Goal: Transaction & Acquisition: Purchase product/service

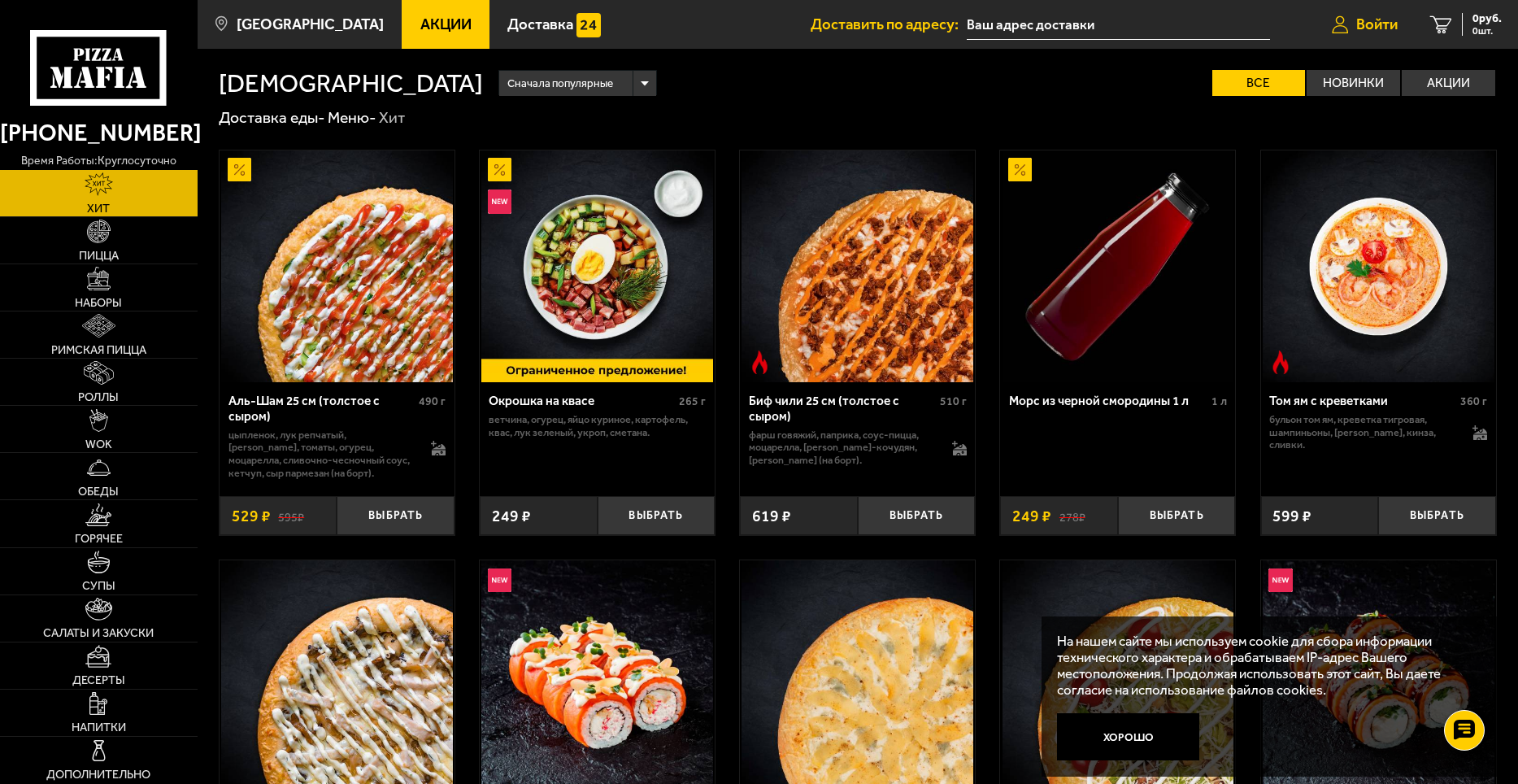
click at [1387, 25] on span "Войти" at bounding box center [1377, 25] width 42 height 16
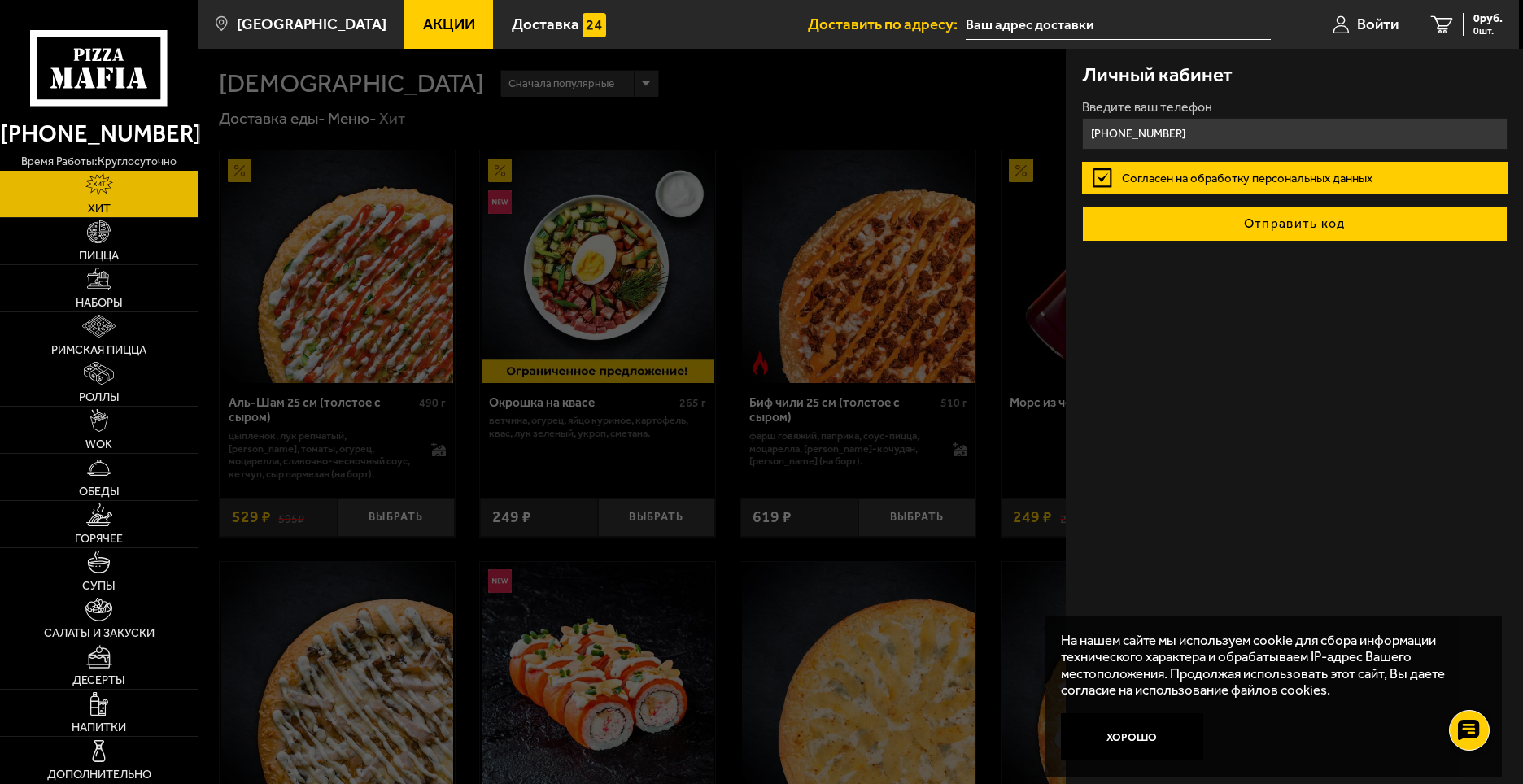
type input "+7 (921) 326-17-47"
click at [1351, 219] on button "Отправить код" at bounding box center [1295, 223] width 425 height 36
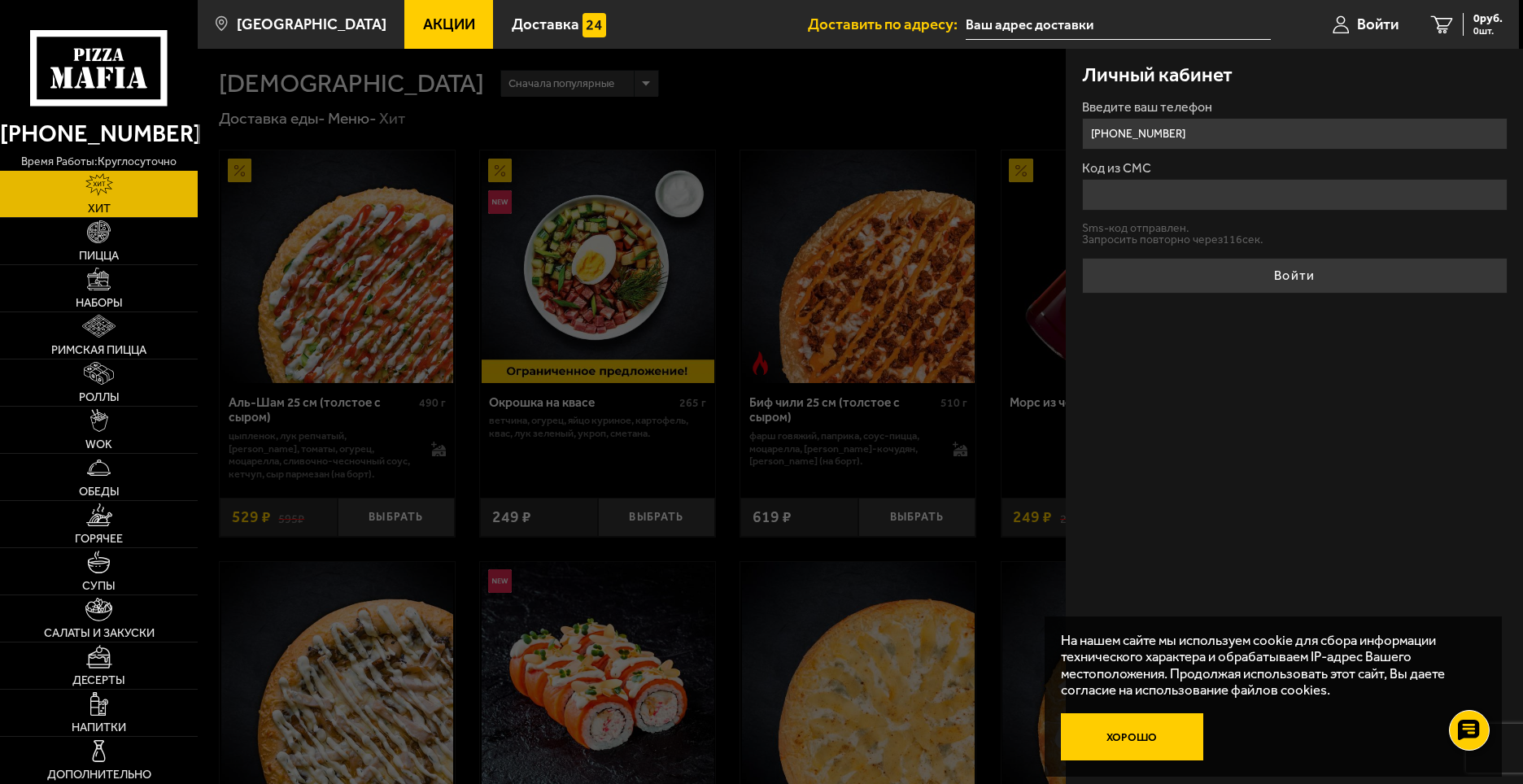
click at [1137, 743] on button "Хорошо" at bounding box center [1132, 736] width 143 height 48
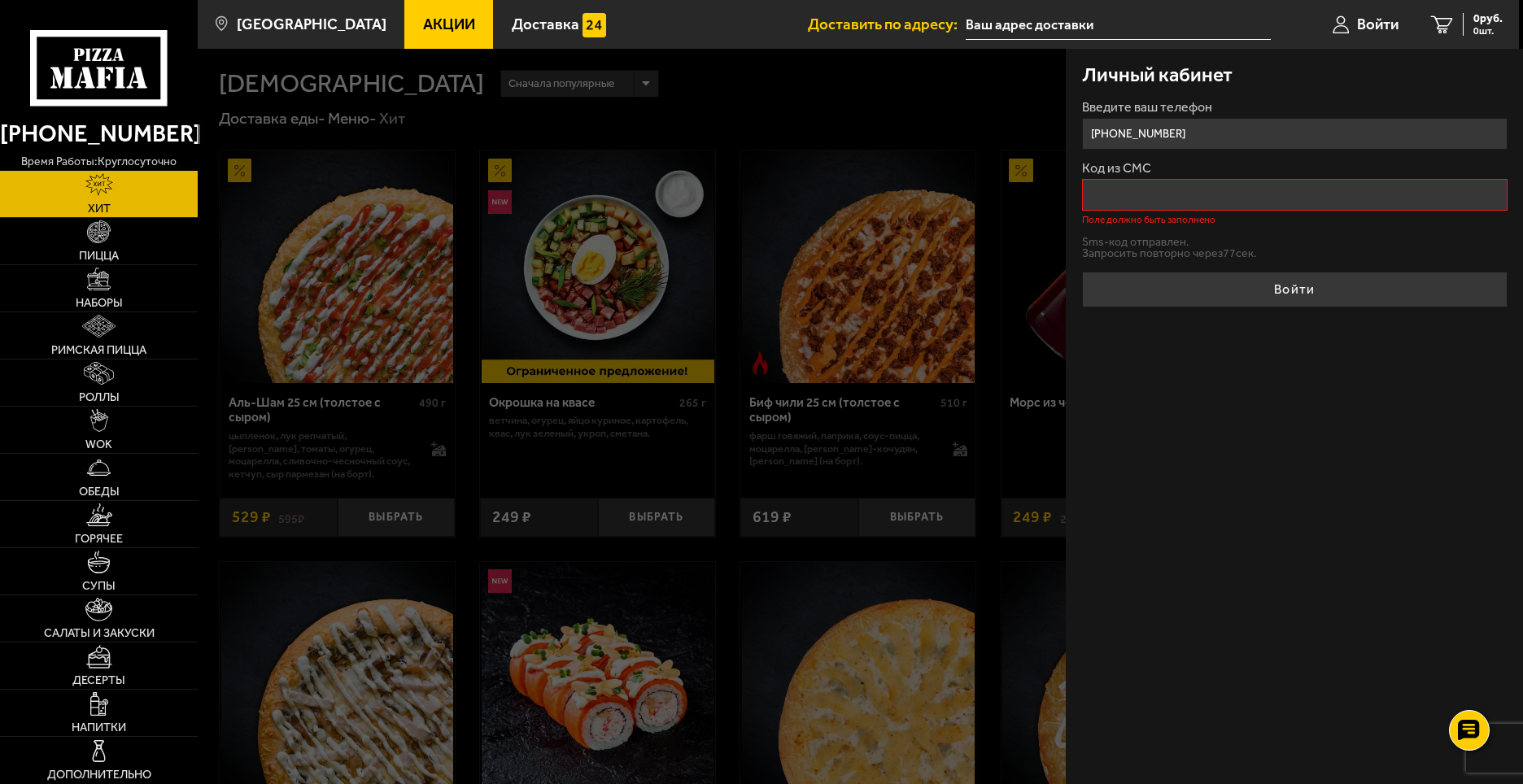
click at [1383, 527] on div "Личный кабинет Введите ваш телефон +7 (921) 326-17-47 Код из СМС Поле должно бы…" at bounding box center [1294, 416] width 457 height 735
click at [1283, 487] on div "Личный кабинет Введите ваш телефон +7 (921) 326-17-47 Код из СМС Поле должно бы…" at bounding box center [1294, 416] width 457 height 735
click at [99, 242] on img at bounding box center [98, 232] width 23 height 23
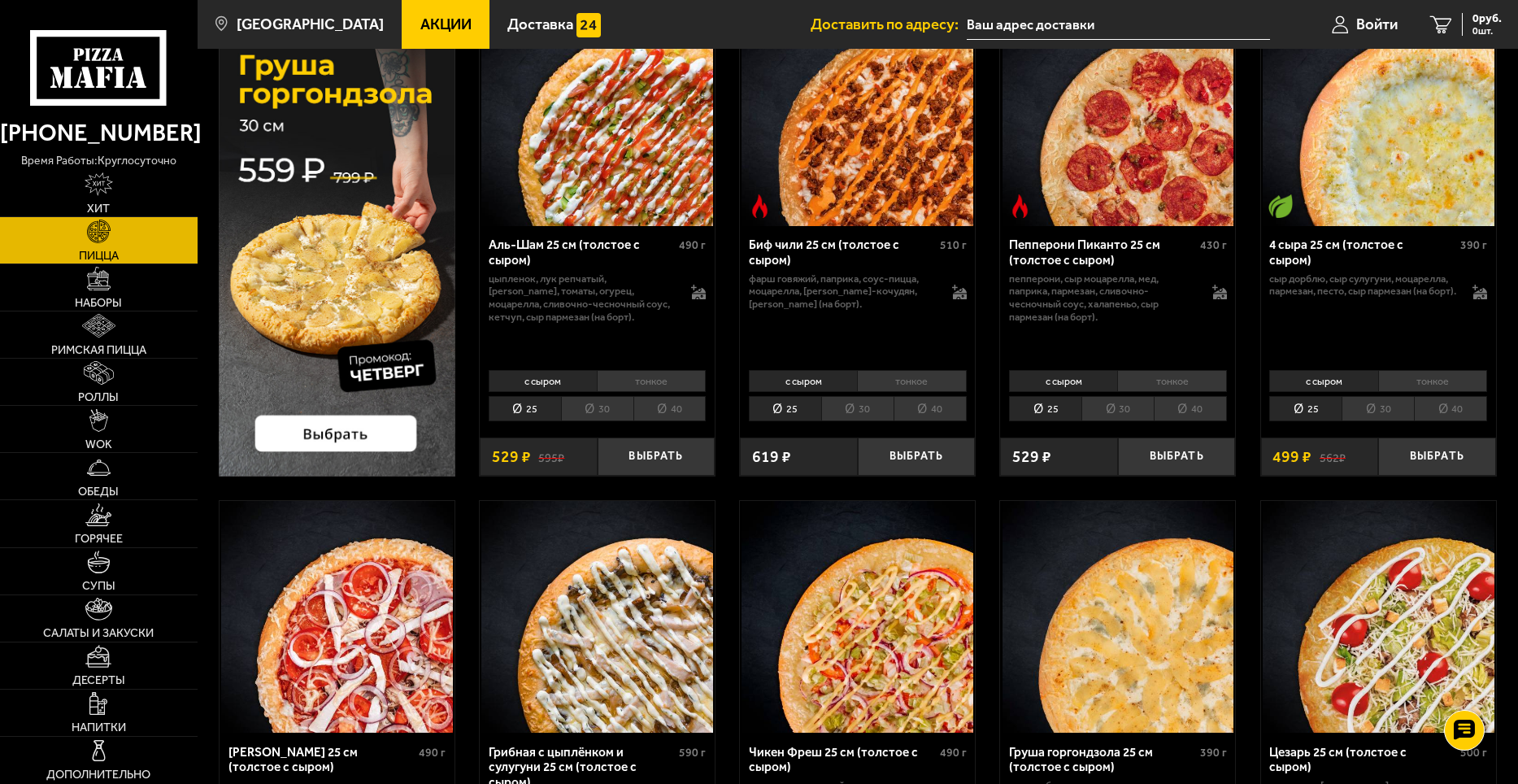
scroll to position [163, 0]
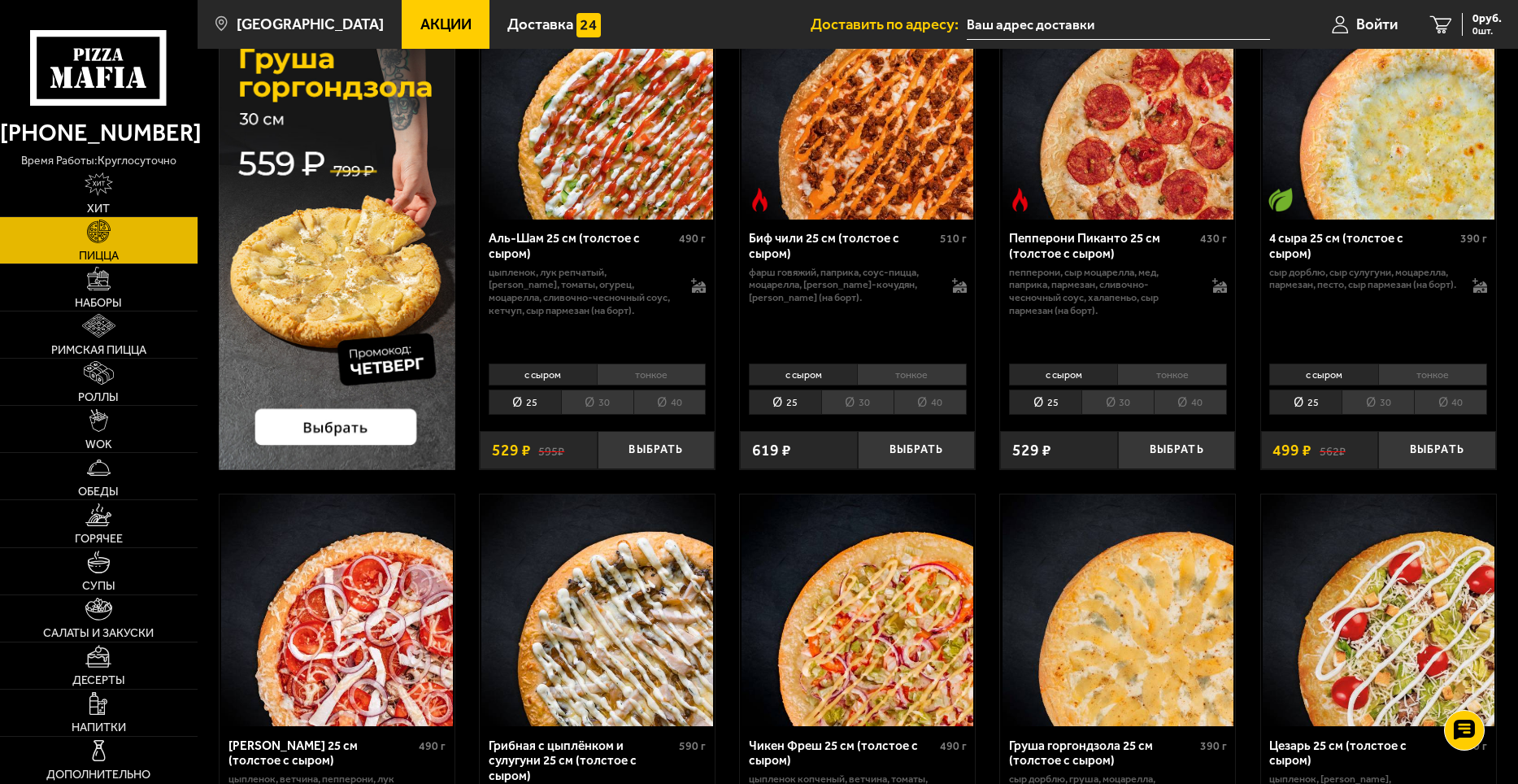
click at [1372, 401] on li "30" at bounding box center [1377, 402] width 72 height 25
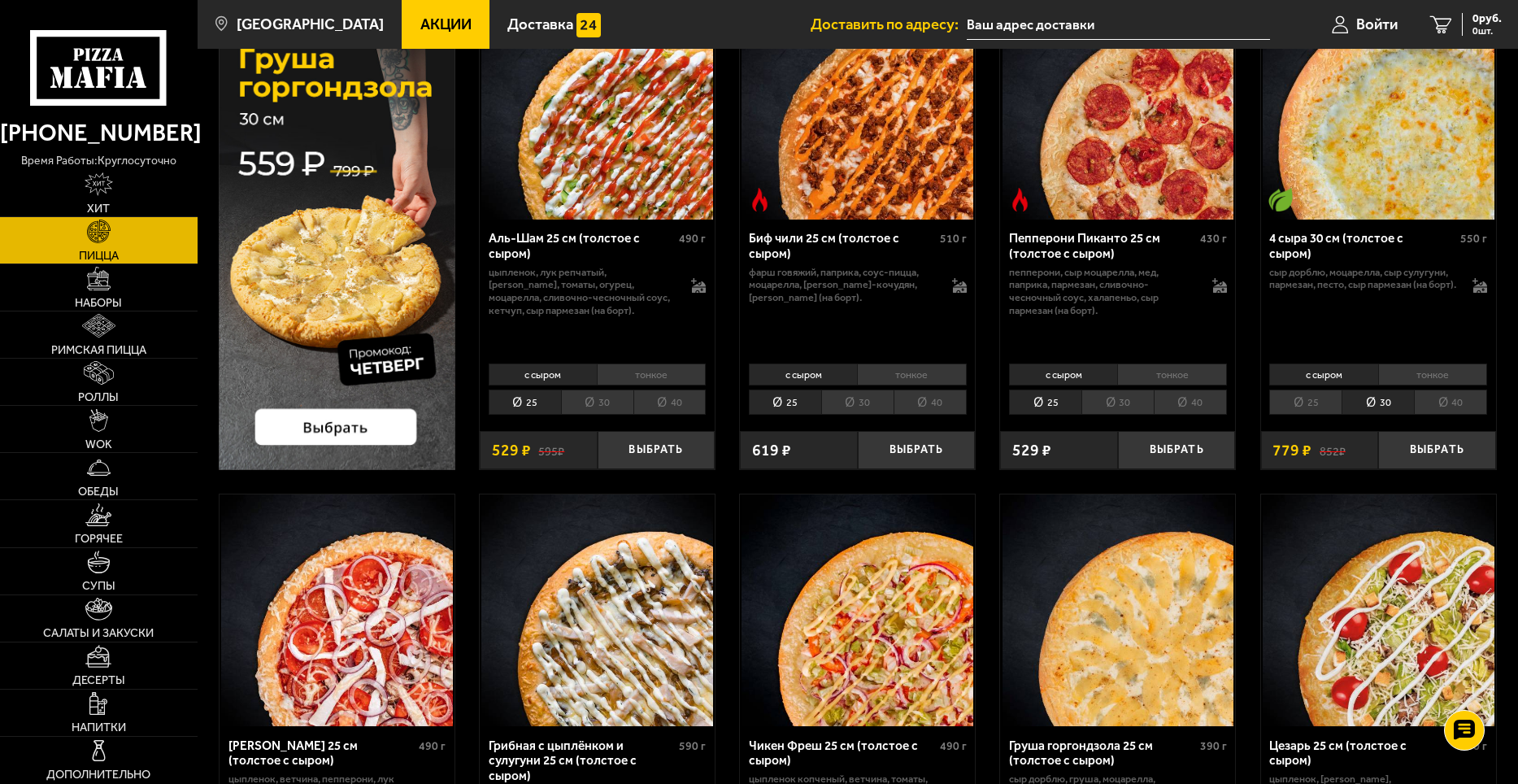
click at [1319, 405] on li "25" at bounding box center [1305, 402] width 72 height 25
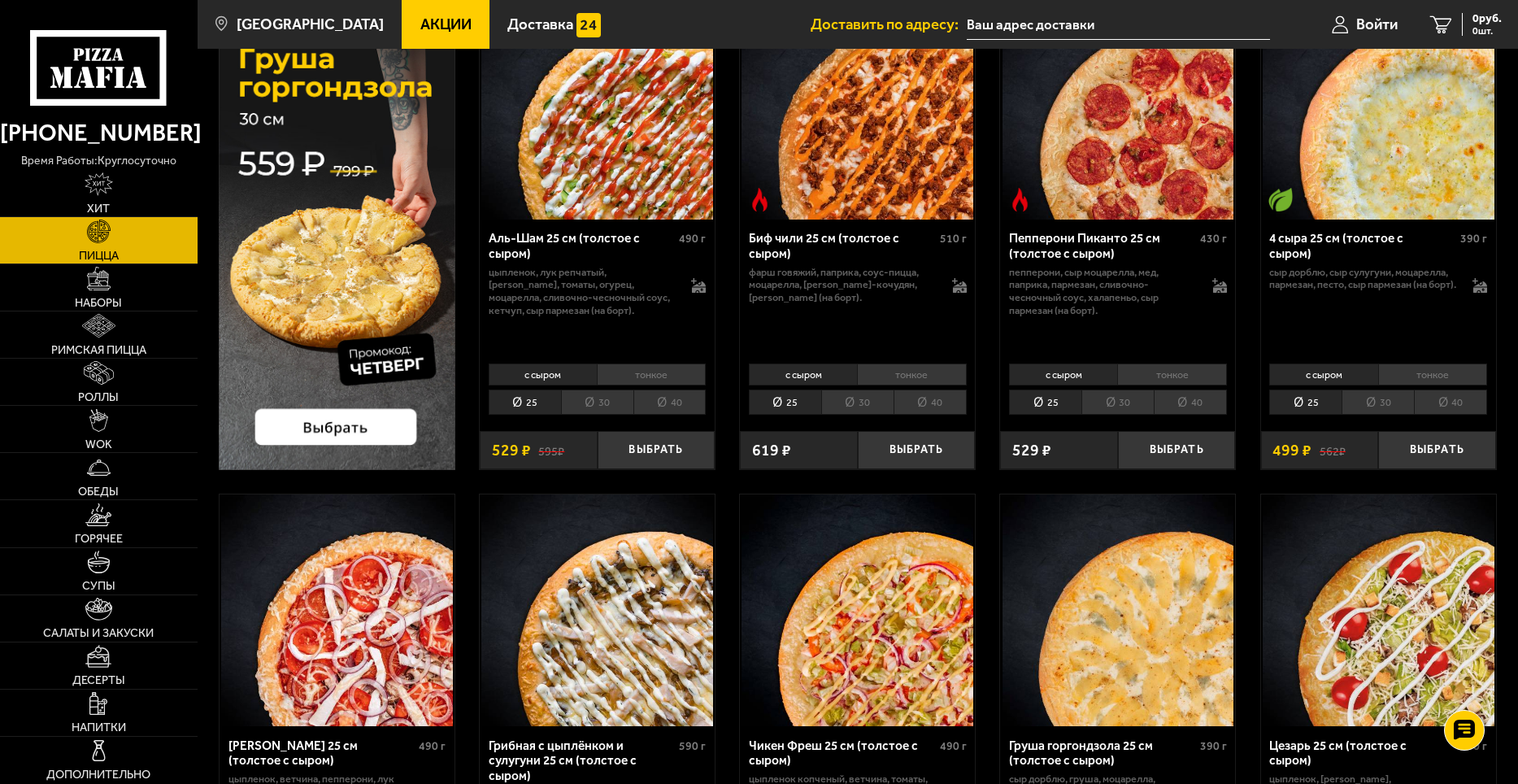
click at [1374, 405] on li "30" at bounding box center [1377, 402] width 72 height 25
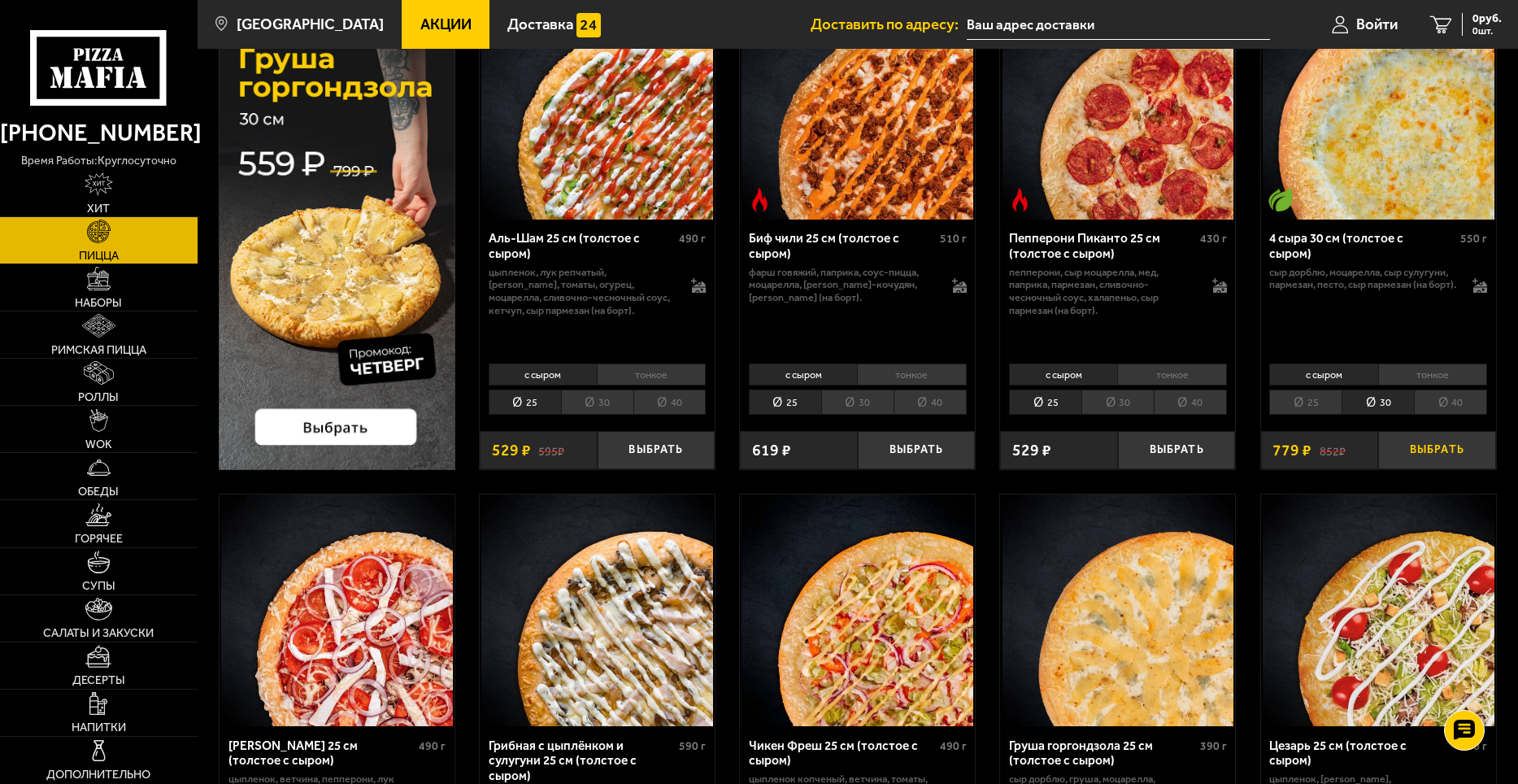
click at [1411, 450] on button "Выбрать" at bounding box center [1437, 450] width 118 height 39
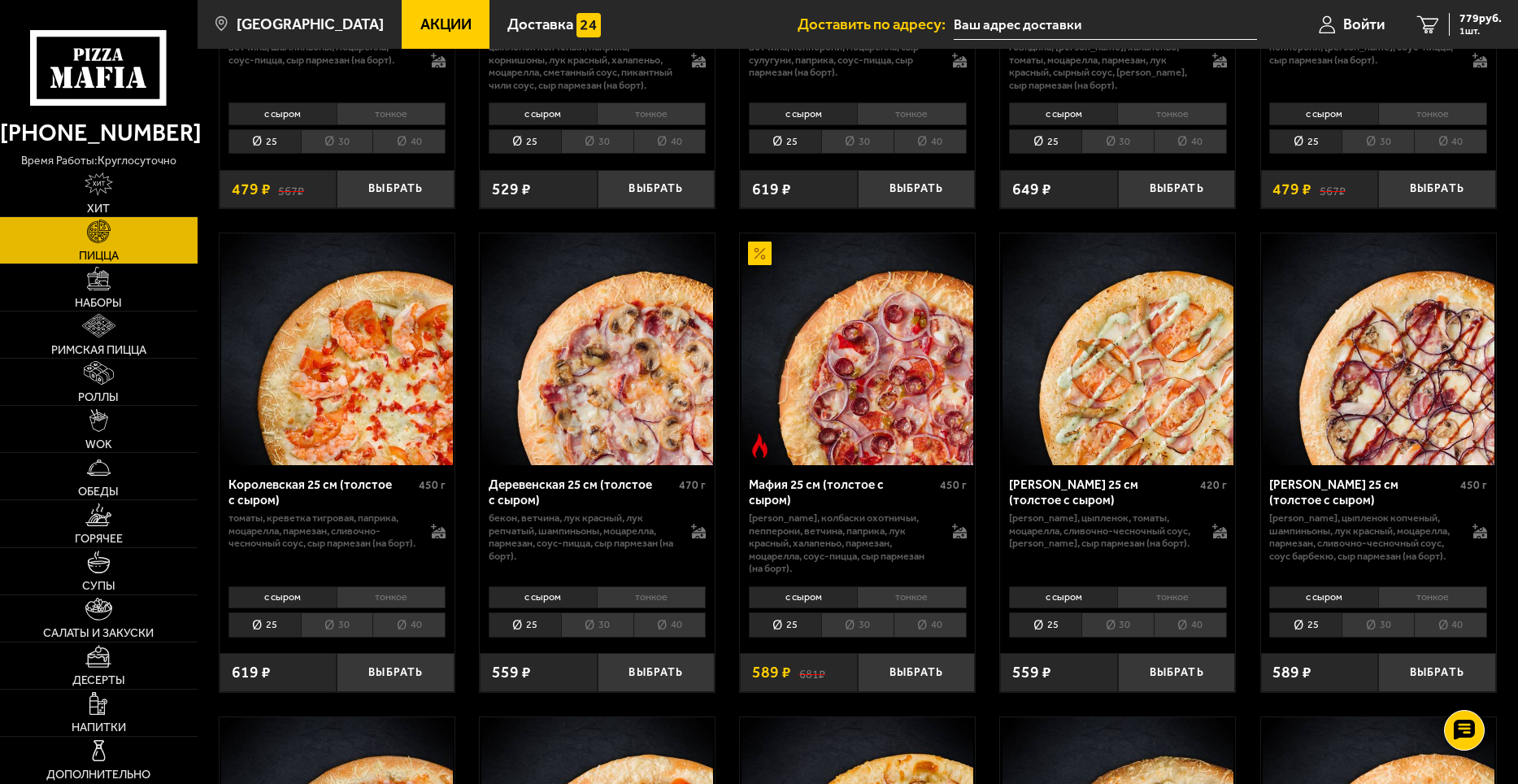
scroll to position [1382, 0]
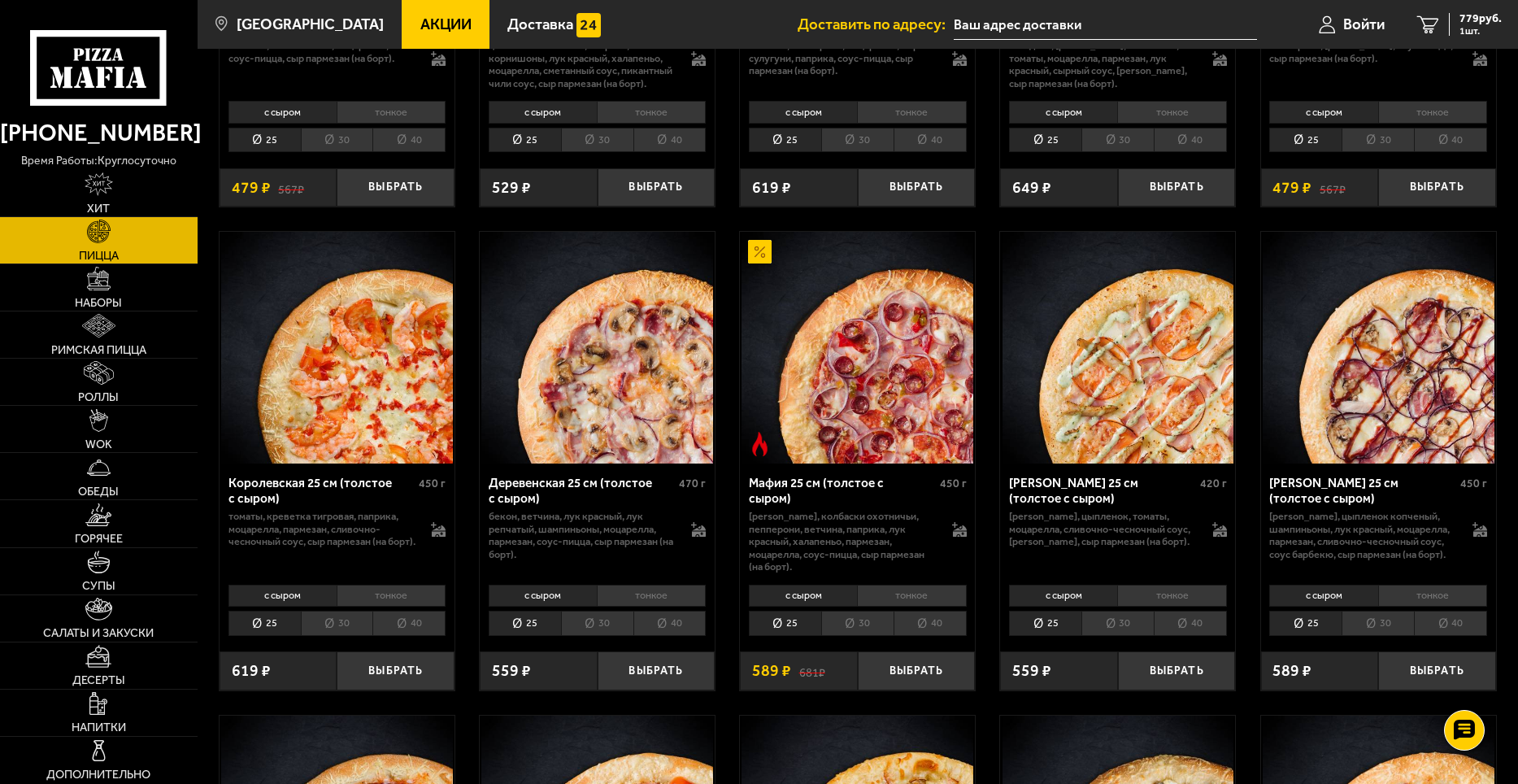
click at [1107, 636] on li "30" at bounding box center [1117, 623] width 72 height 25
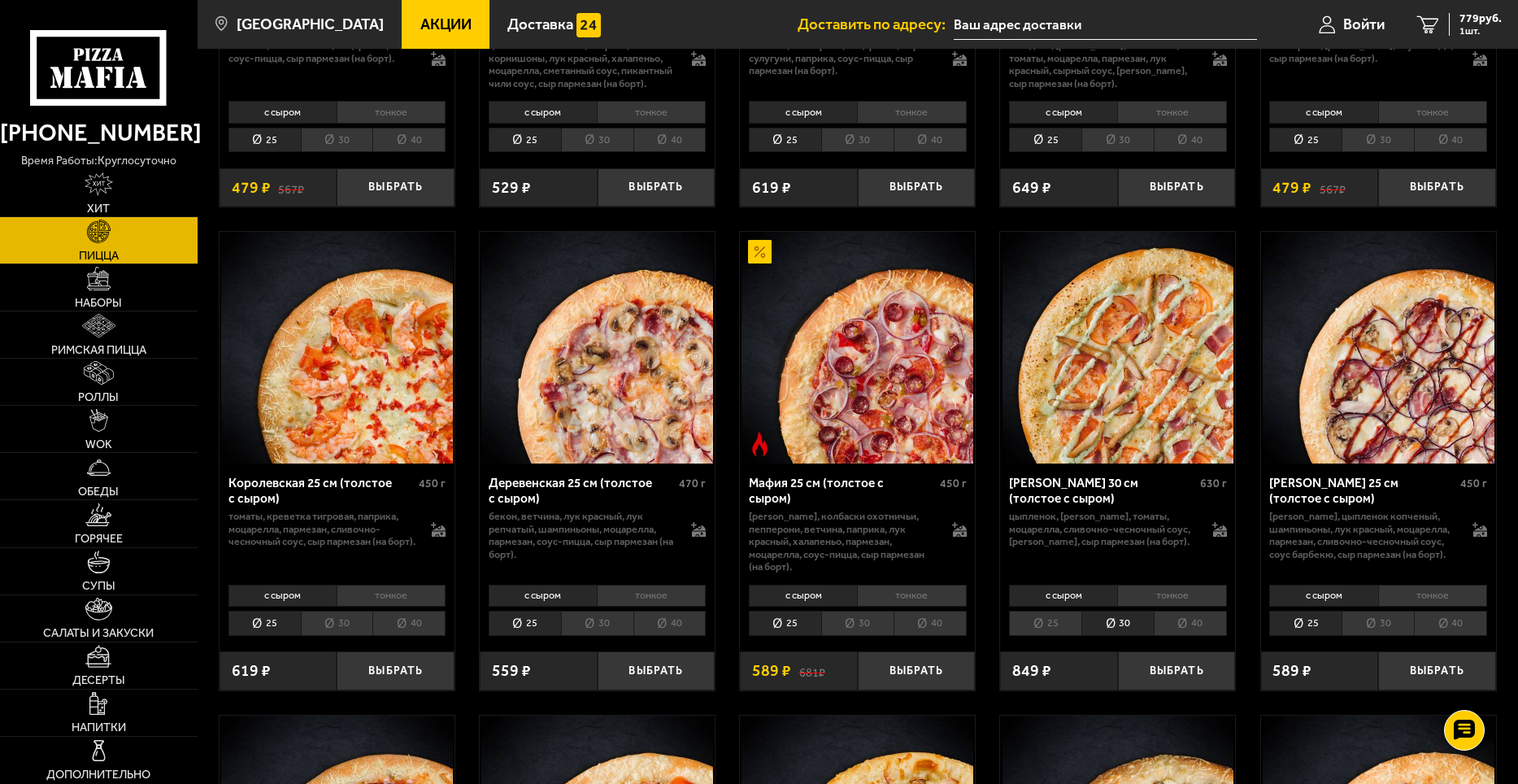
click at [1181, 636] on li "40" at bounding box center [1190, 623] width 73 height 25
click at [1134, 635] on li "30" at bounding box center [1117, 623] width 72 height 25
click at [1153, 680] on button "Выбрать" at bounding box center [1177, 670] width 118 height 39
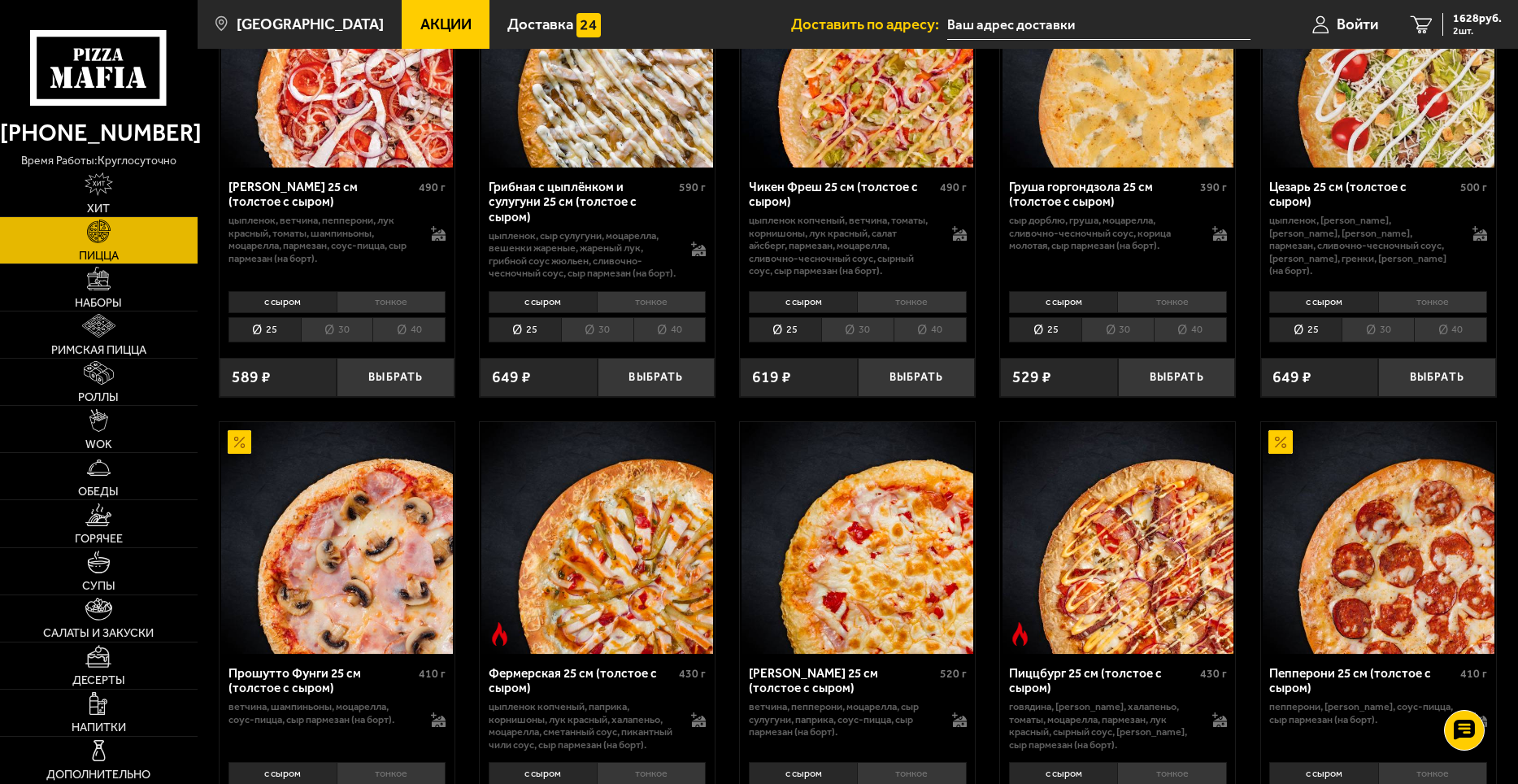
scroll to position [976, 0]
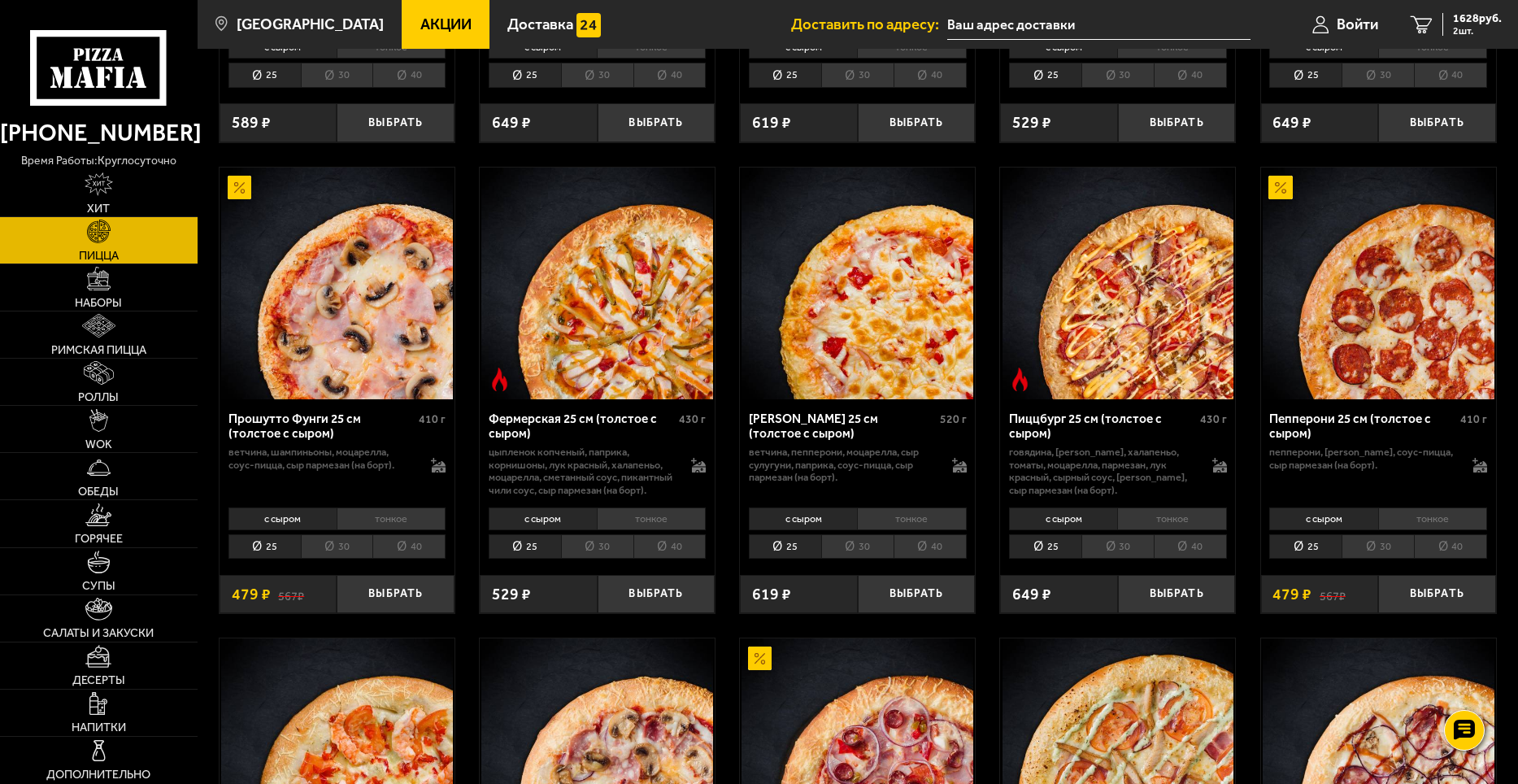
click at [1366, 559] on li "30" at bounding box center [1377, 546] width 72 height 25
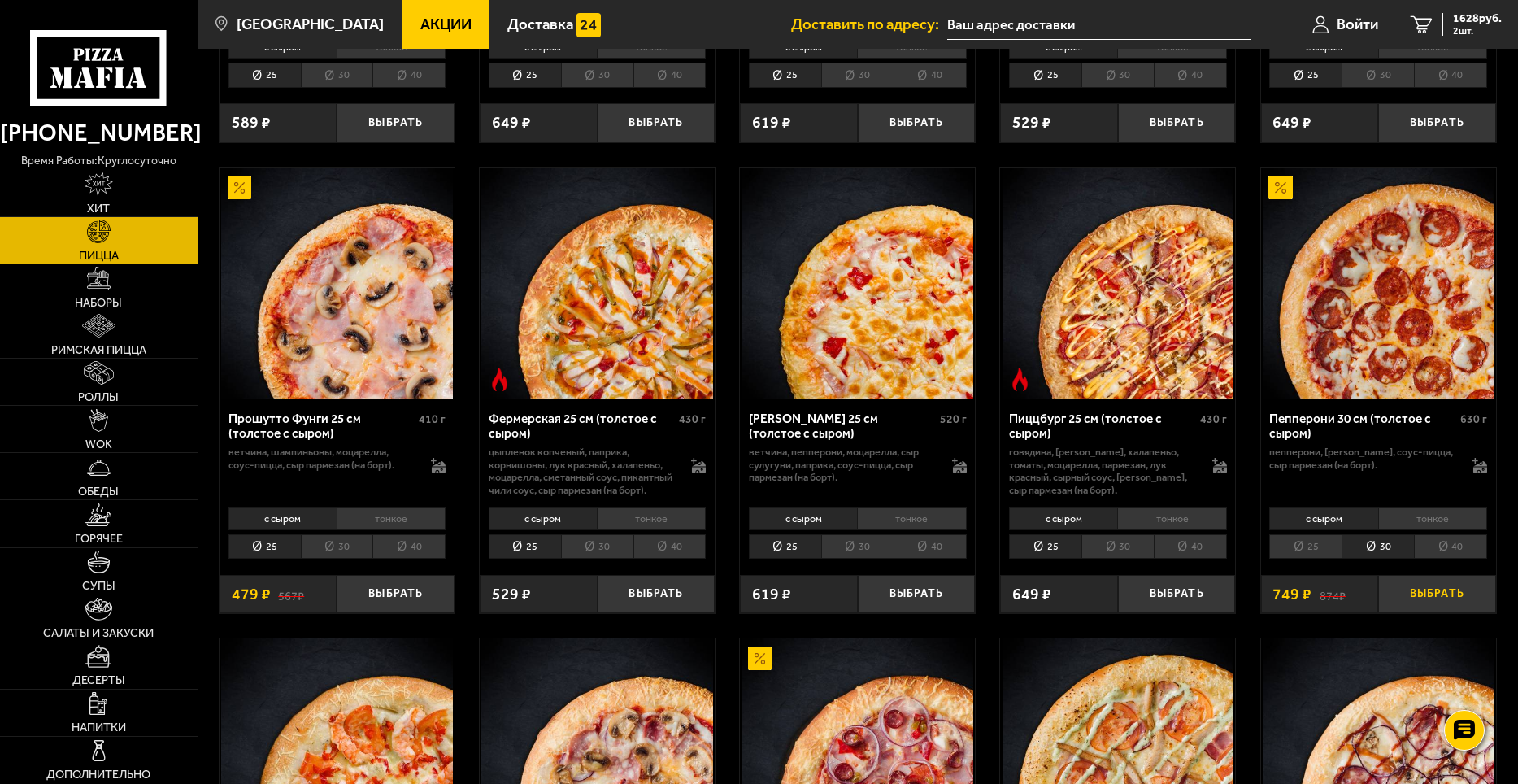
click at [1410, 614] on button "Выбрать" at bounding box center [1437, 594] width 118 height 39
click at [1474, 22] on span "2377 руб." at bounding box center [1477, 18] width 49 height 11
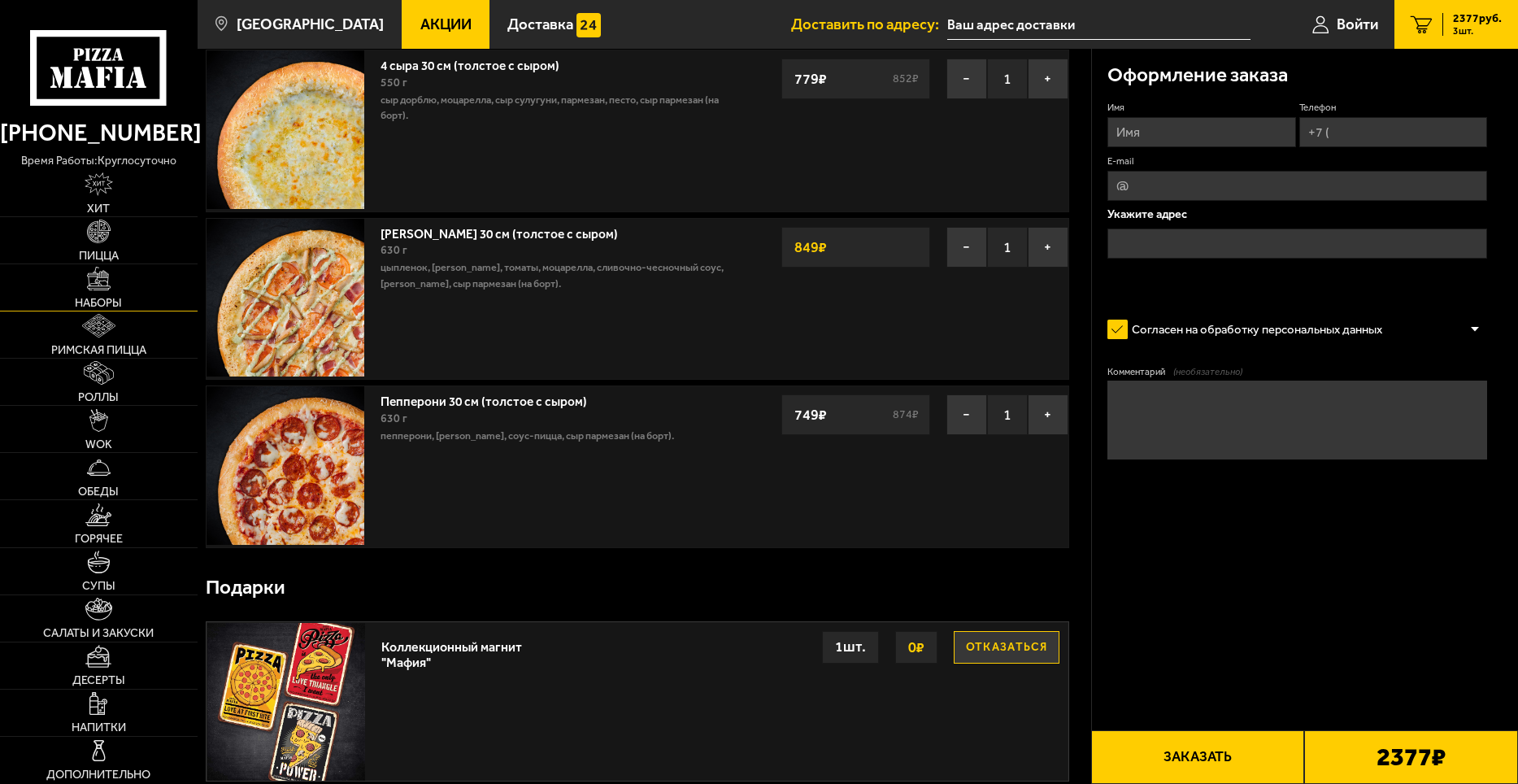
scroll to position [325, 0]
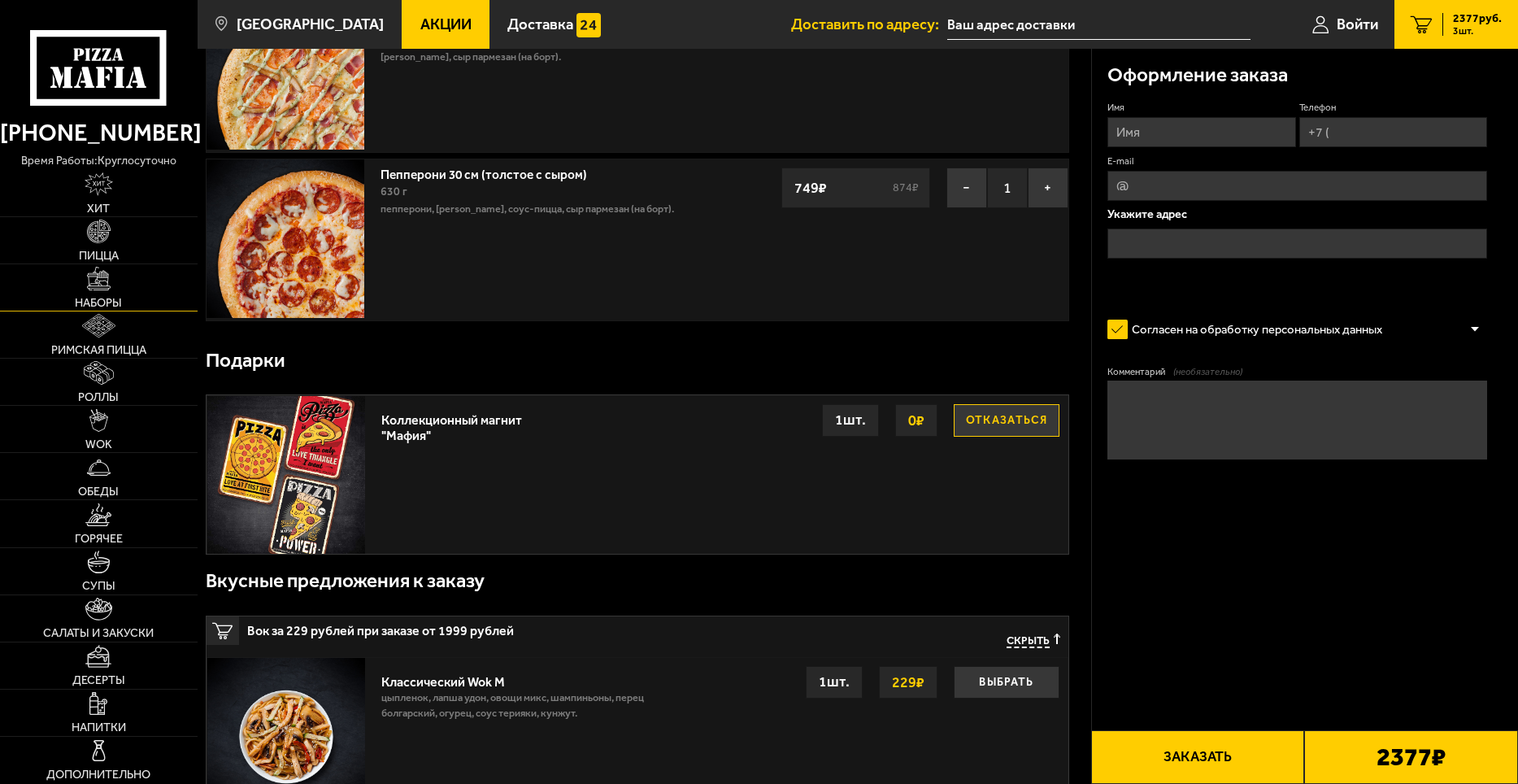
click at [103, 294] on link "Наборы" at bounding box center [99, 287] width 198 height 46
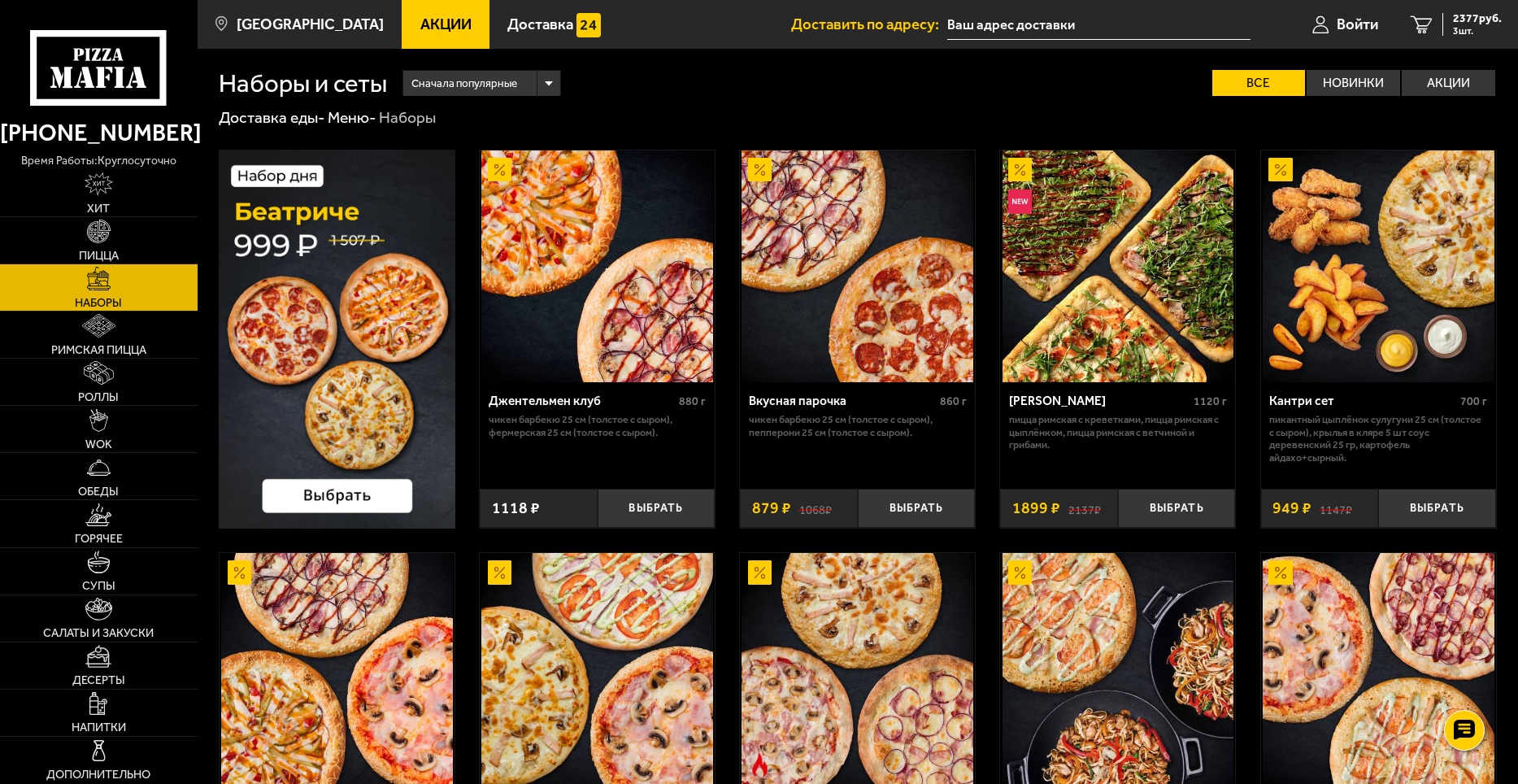
click at [997, 25] on input "text" at bounding box center [1099, 24] width 304 height 30
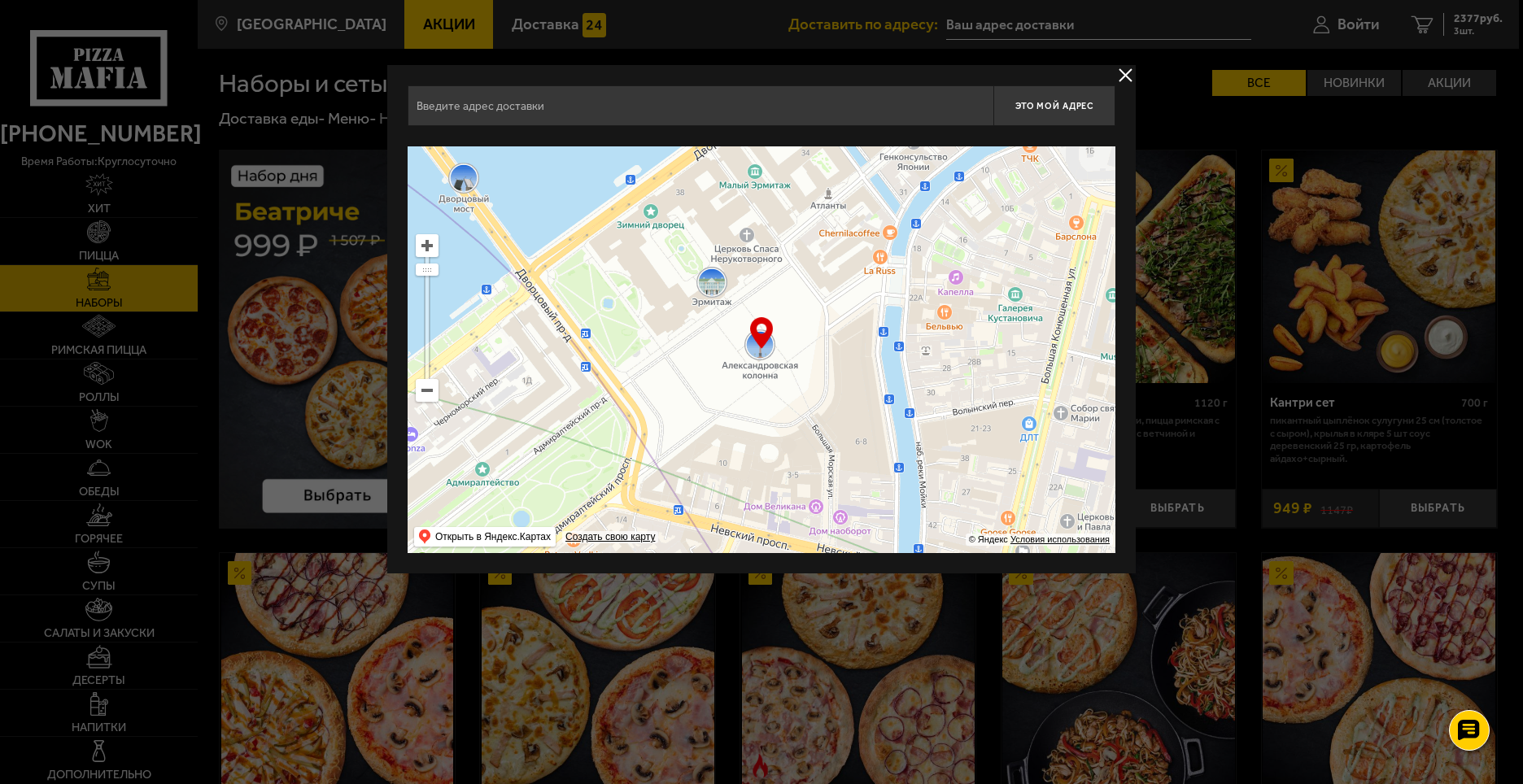
click at [1119, 81] on button "delivery type" at bounding box center [1125, 75] width 20 height 20
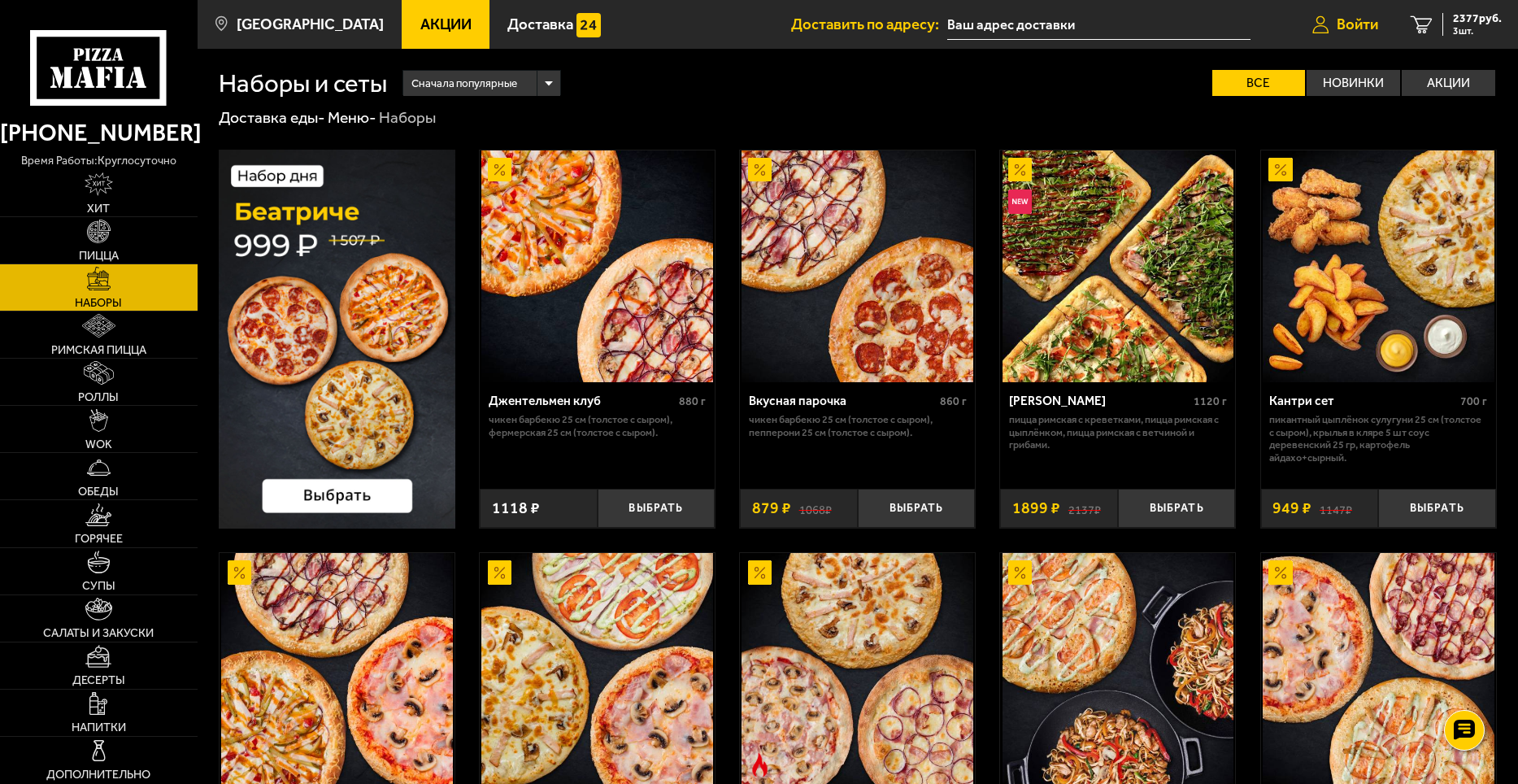
click at [1364, 26] on span "Войти" at bounding box center [1358, 25] width 42 height 16
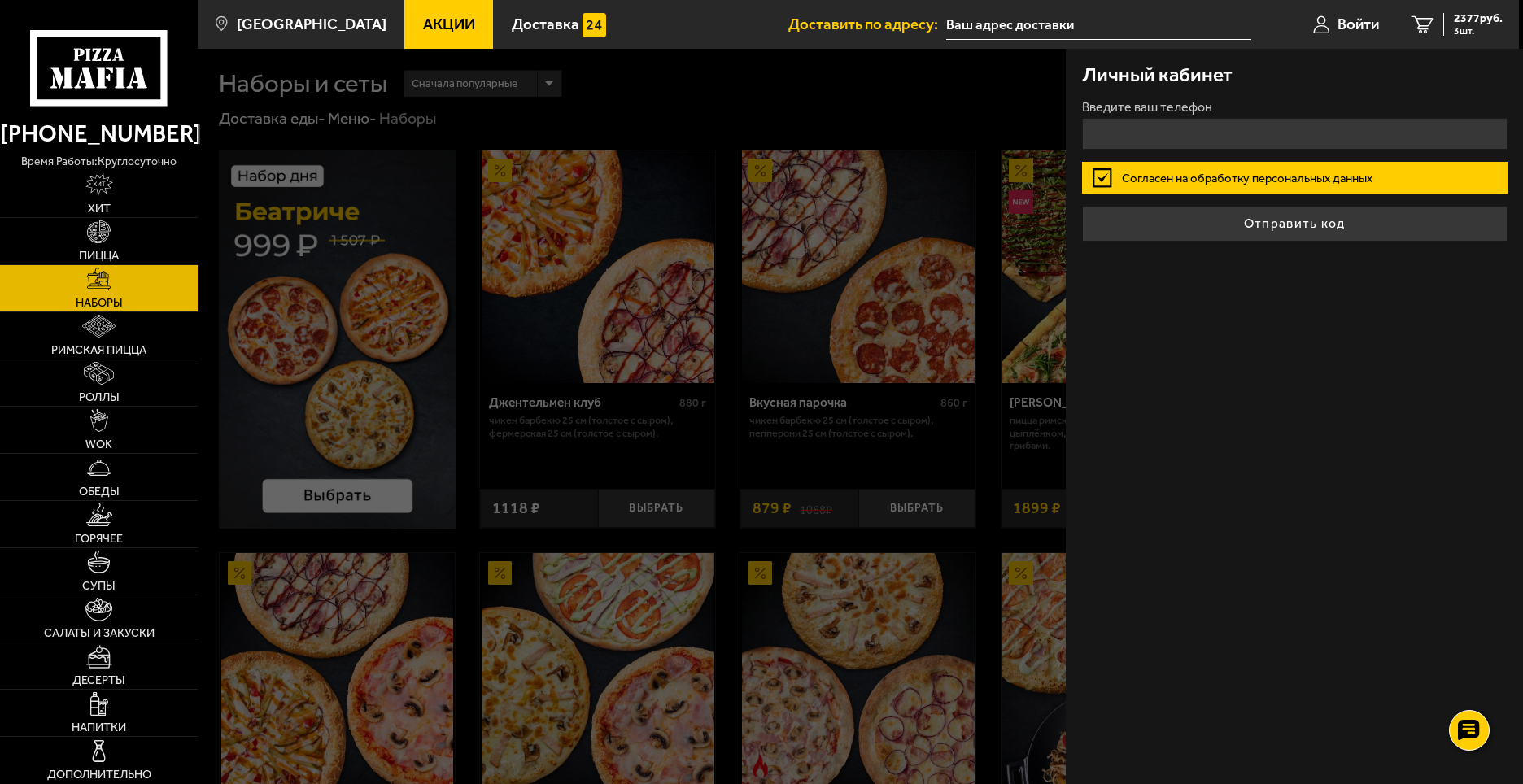
click at [1314, 336] on div "Личный кабинет Введите ваш телефон Согласен на обработку персональных данных От…" at bounding box center [1294, 416] width 457 height 735
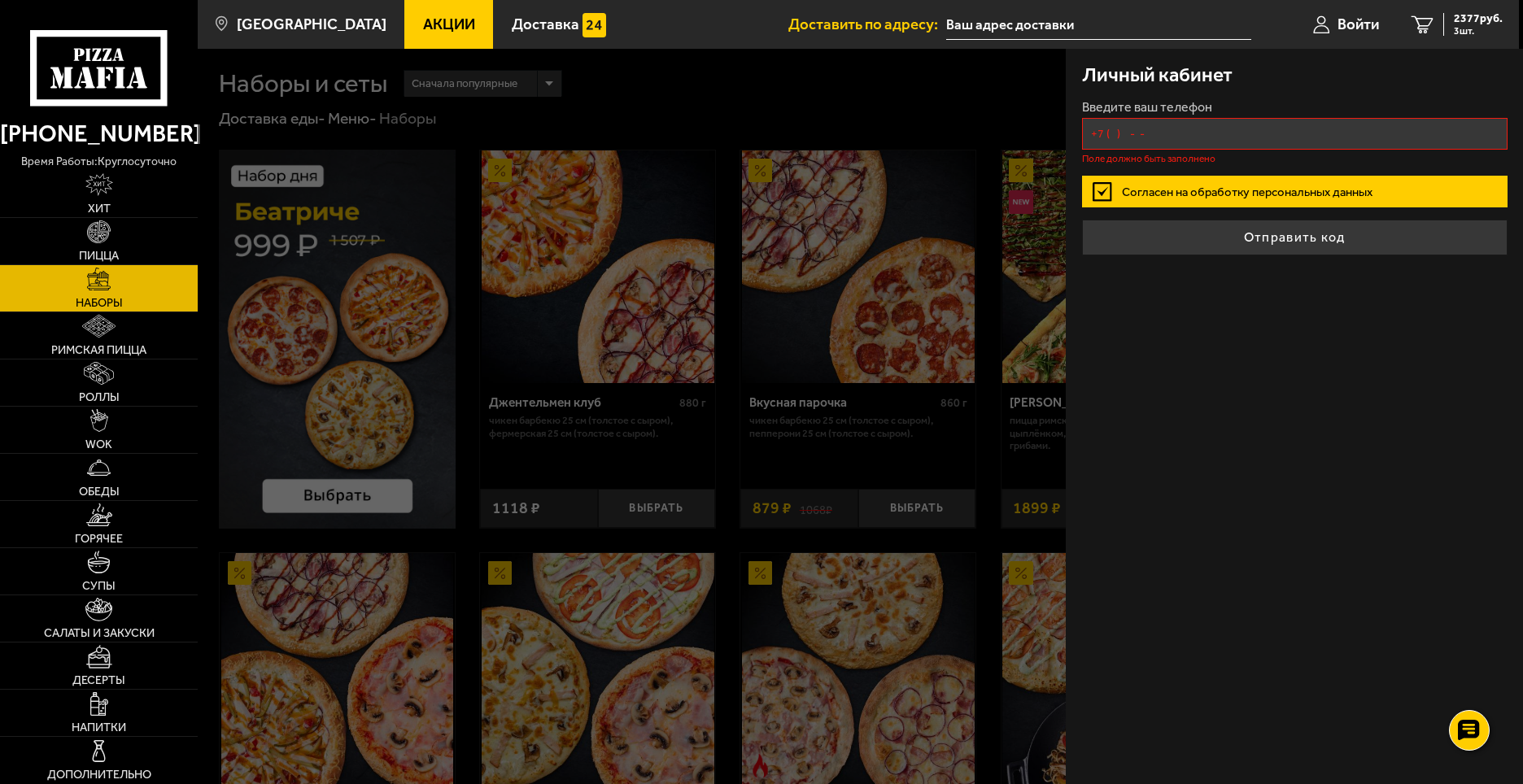
click at [1172, 131] on input "+7 ( ) - -" at bounding box center [1295, 134] width 425 height 32
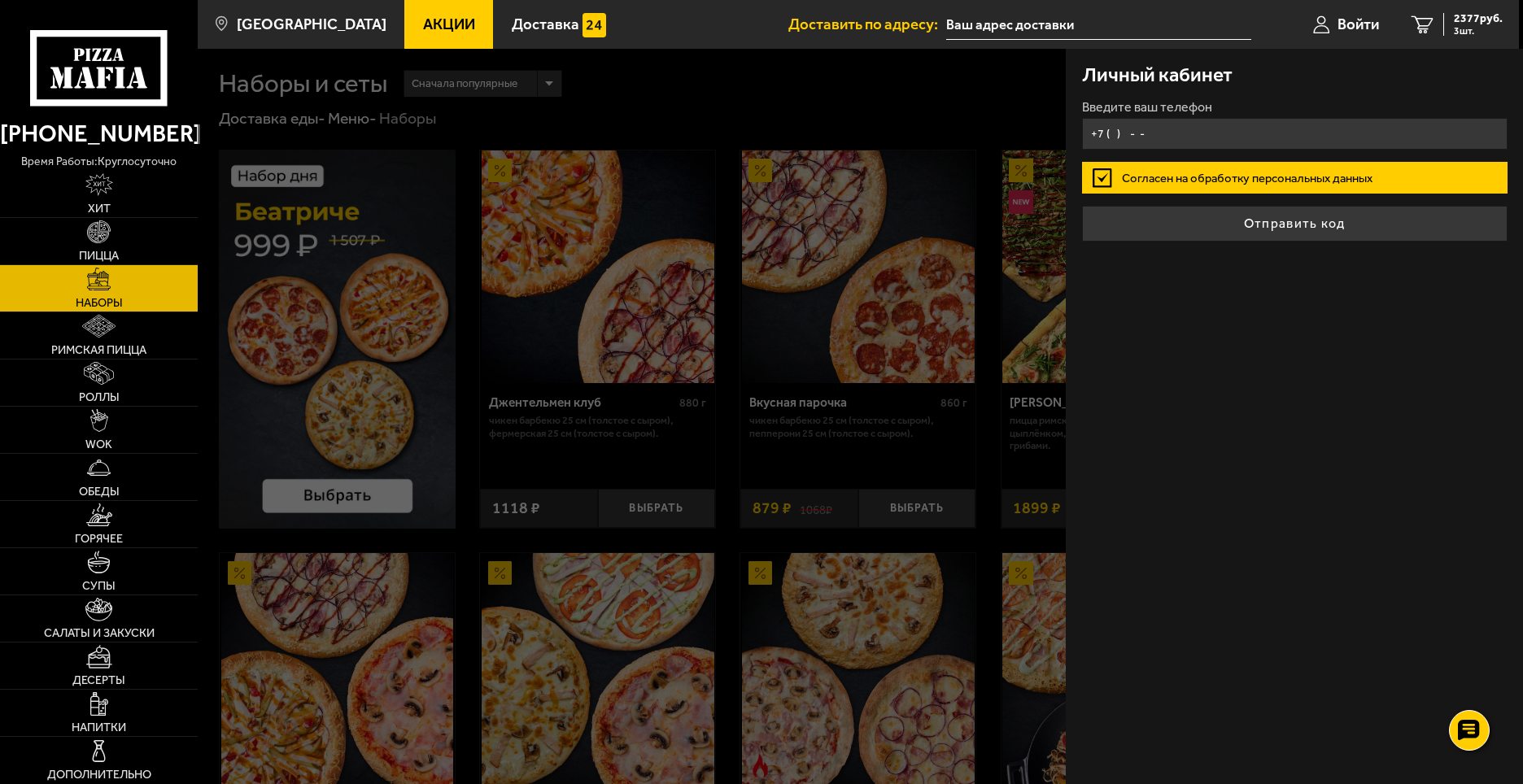
type input "+7 (921) 326-17-47"
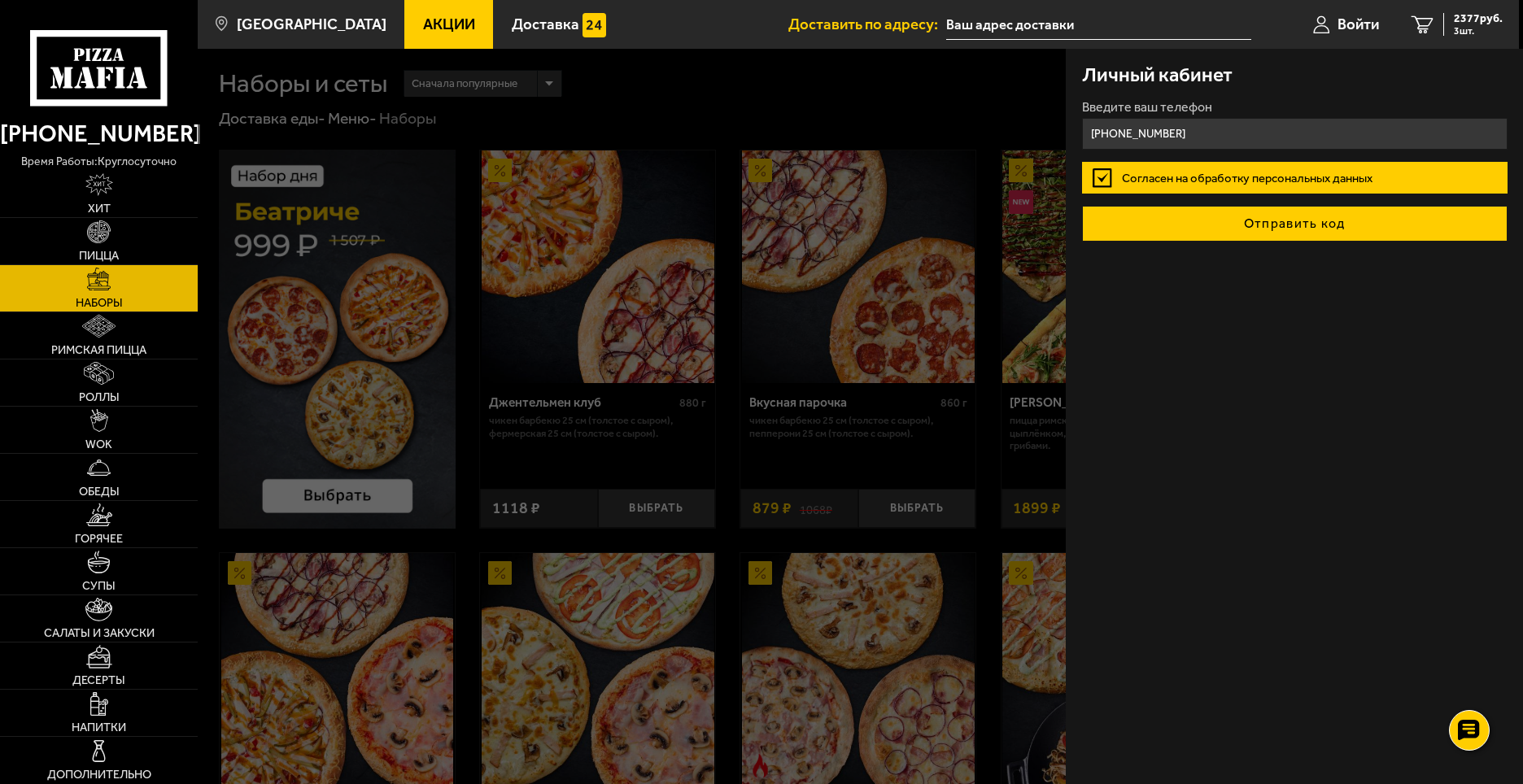
click at [1283, 228] on button "Отправить код" at bounding box center [1295, 223] width 425 height 36
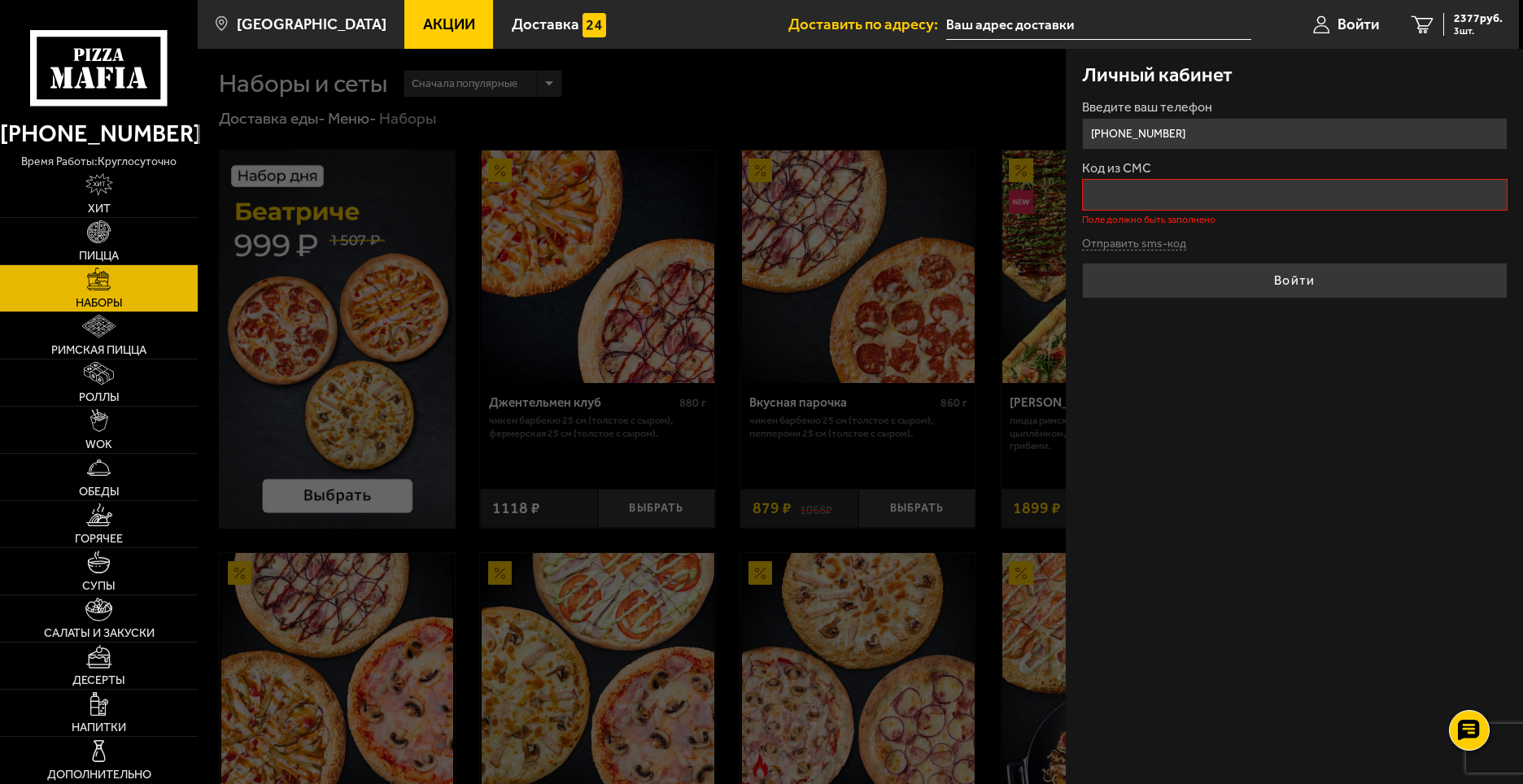
click at [1297, 523] on div "Личный кабинет Введите ваш телефон +7 (921) 326-17-47 Код из СМС Поле должно бы…" at bounding box center [1294, 416] width 457 height 735
drag, startPoint x: 1272, startPoint y: 614, endPoint x: 737, endPoint y: 294, distance: 623.4
click at [1269, 572] on div "Личный кабинет Введите ваш телефон +7 (921) 326-17-47 Код из СМС Поле должно бы…" at bounding box center [1294, 416] width 457 height 735
click at [1234, 496] on div "Личный кабинет Введите ваш телефон +7 (921) 326-17-47 Код из СМС Поле должно бы…" at bounding box center [1294, 416] width 457 height 735
click at [837, 471] on div at bounding box center [959, 441] width 1523 height 784
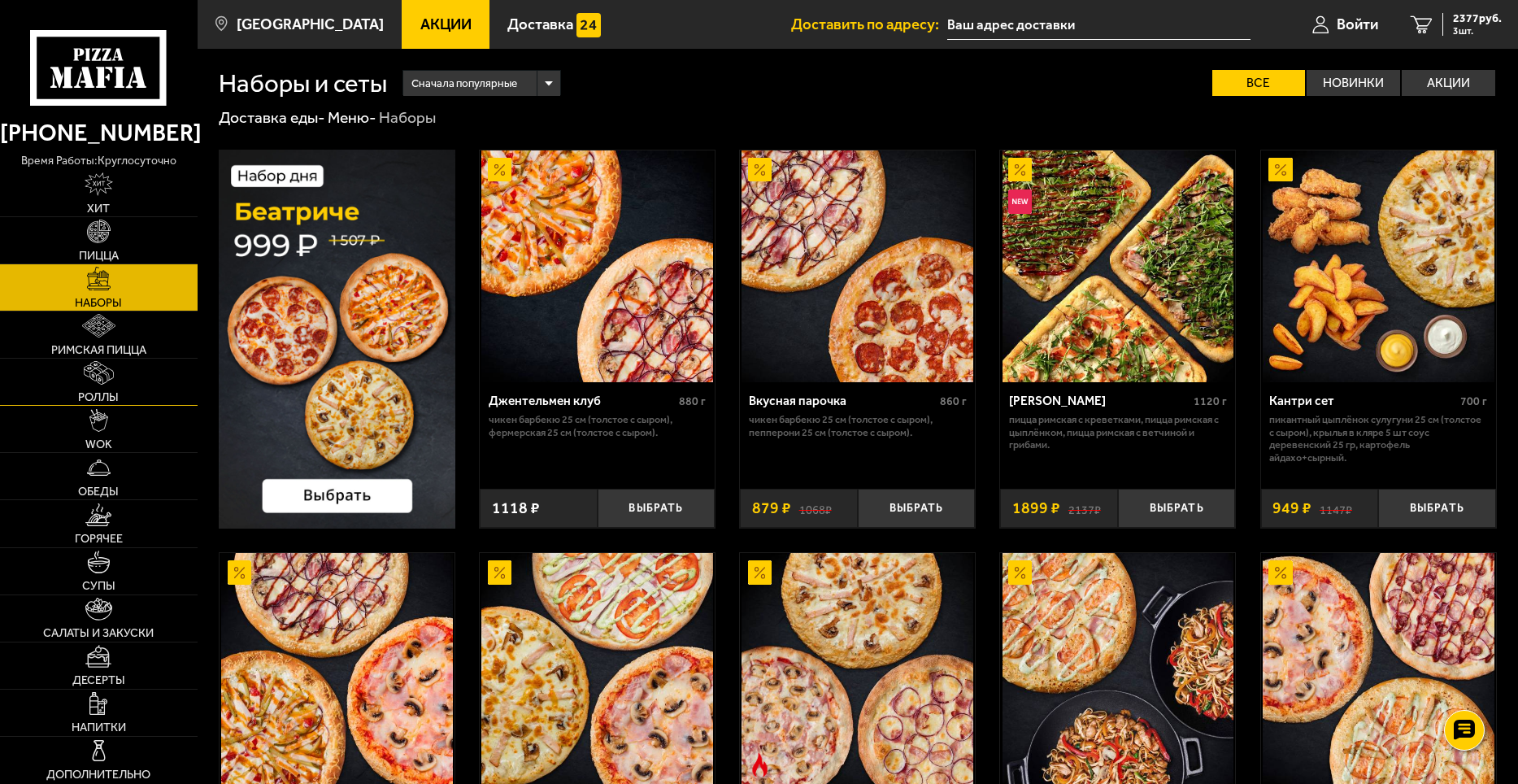
click at [107, 382] on img at bounding box center [99, 372] width 30 height 23
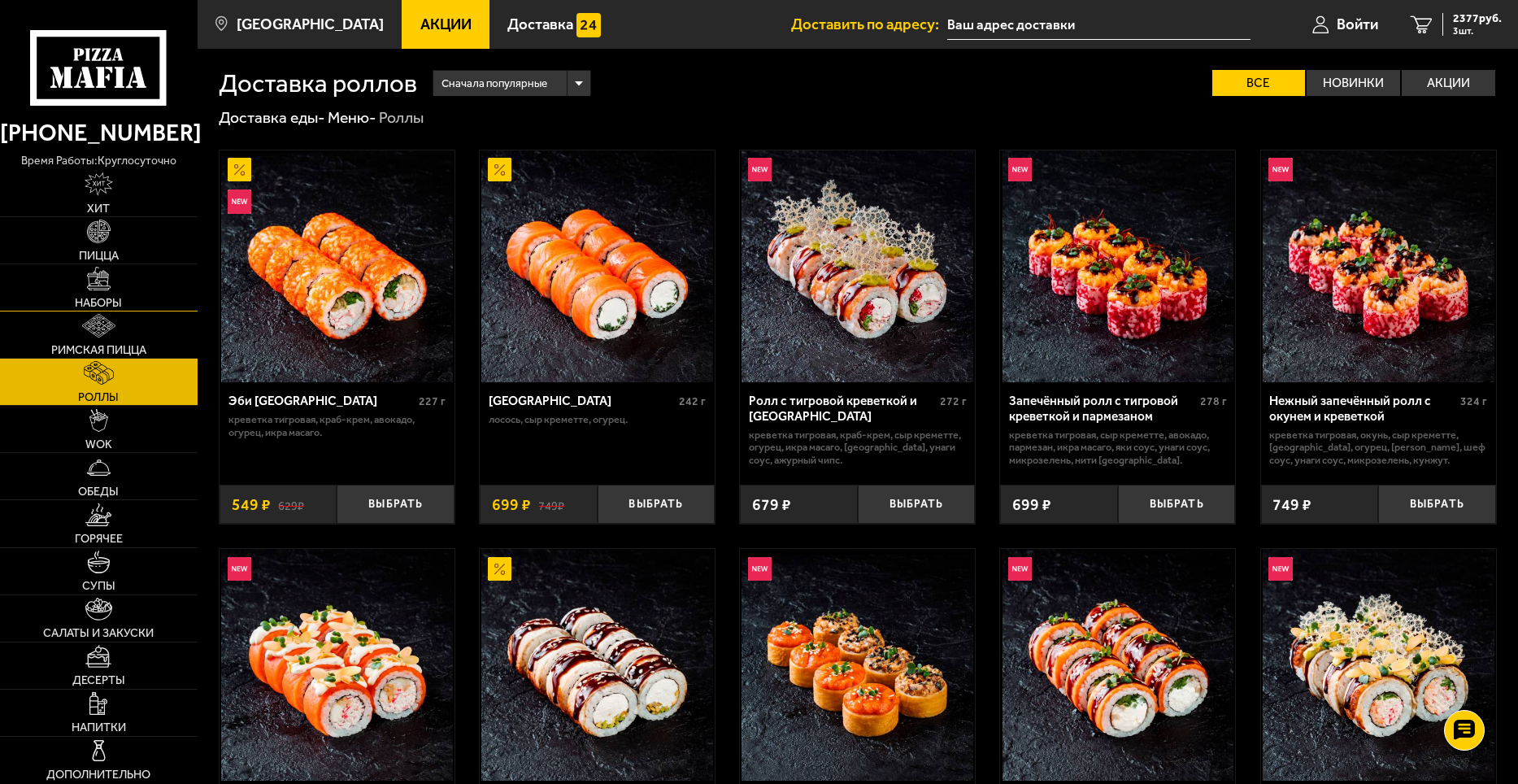
click at [98, 297] on span "Наборы" at bounding box center [98, 302] width 47 height 11
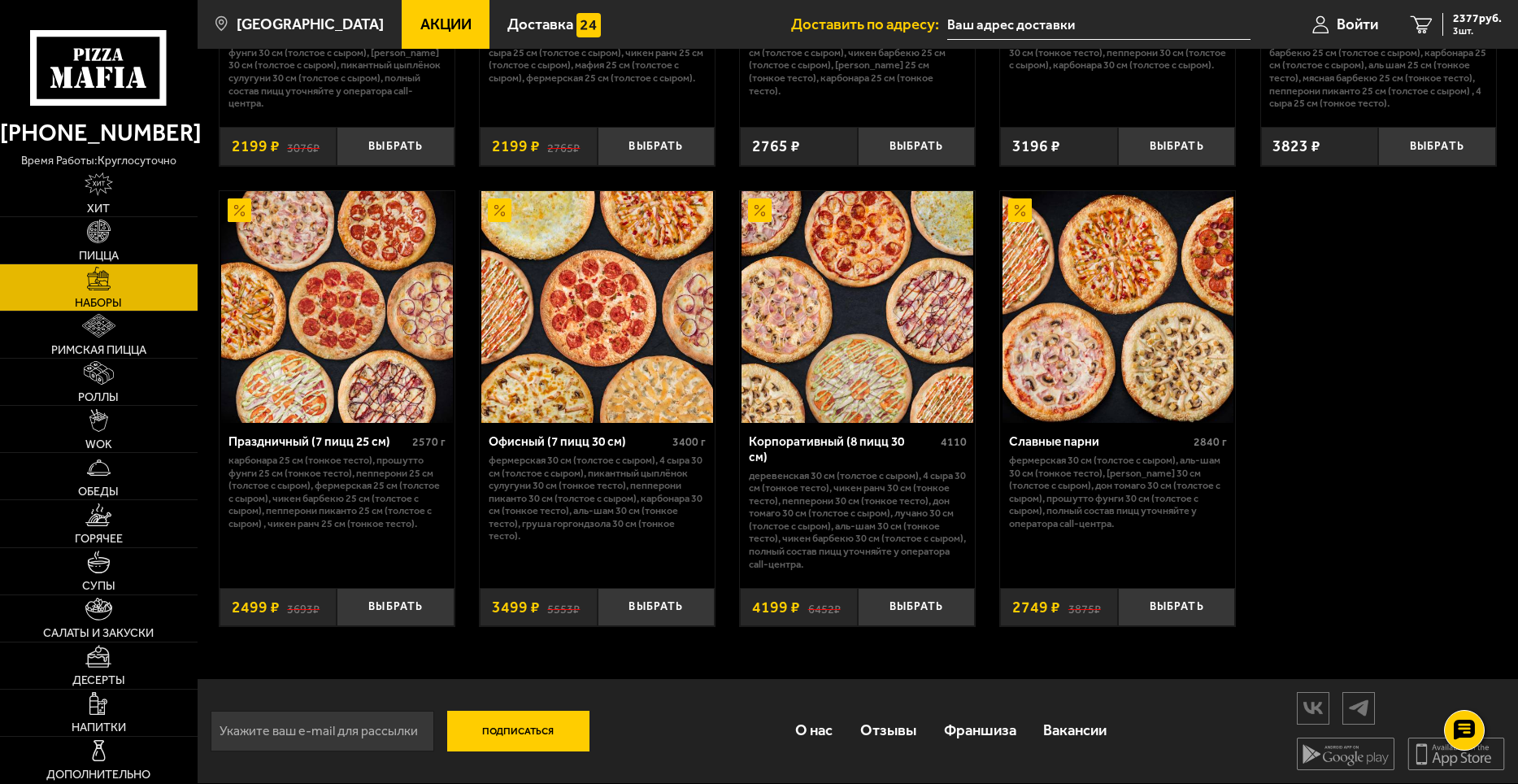
scroll to position [2392, 0]
click at [92, 400] on span "Роллы" at bounding box center [98, 396] width 41 height 11
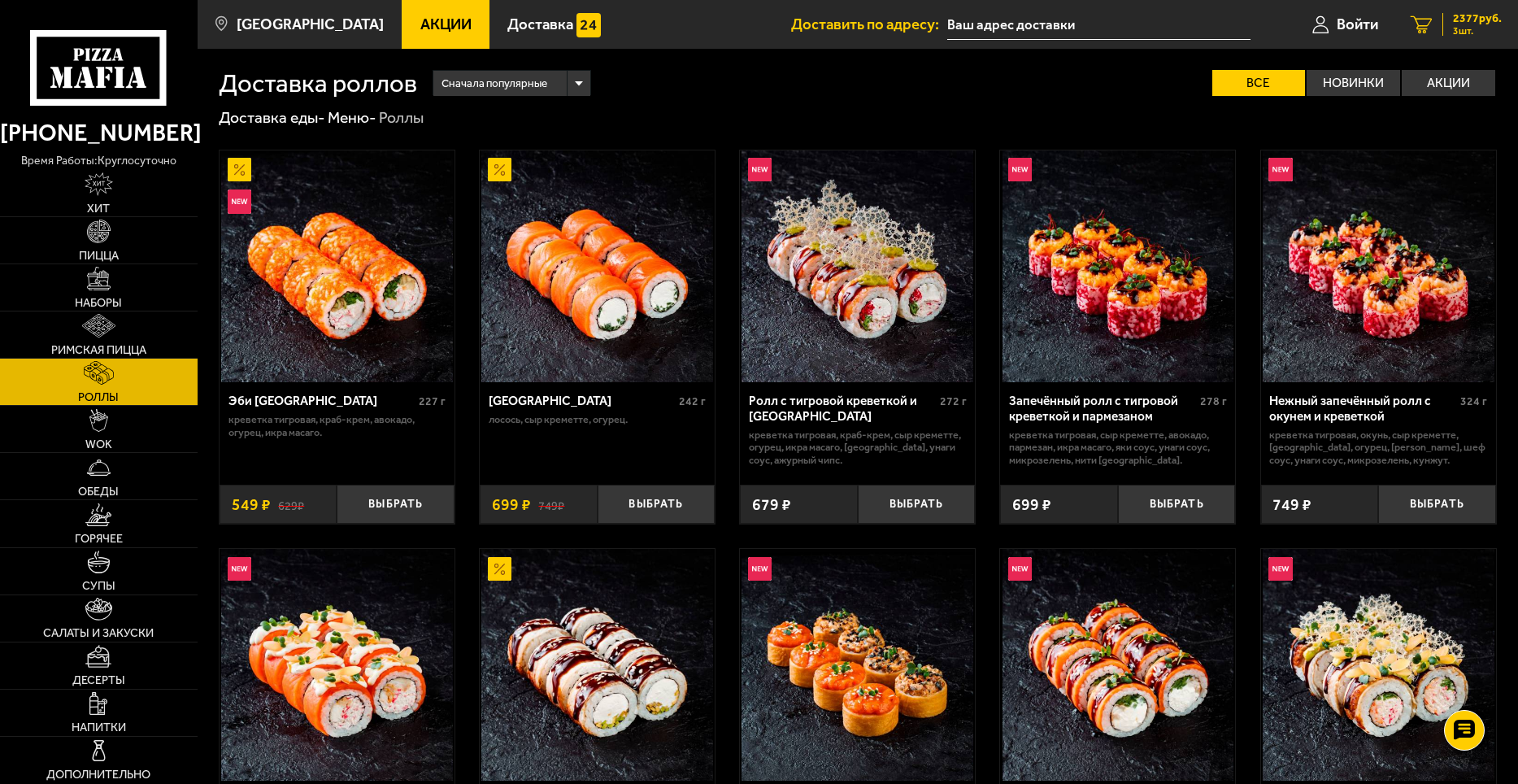
click at [1462, 18] on span "2377 руб." at bounding box center [1477, 18] width 49 height 11
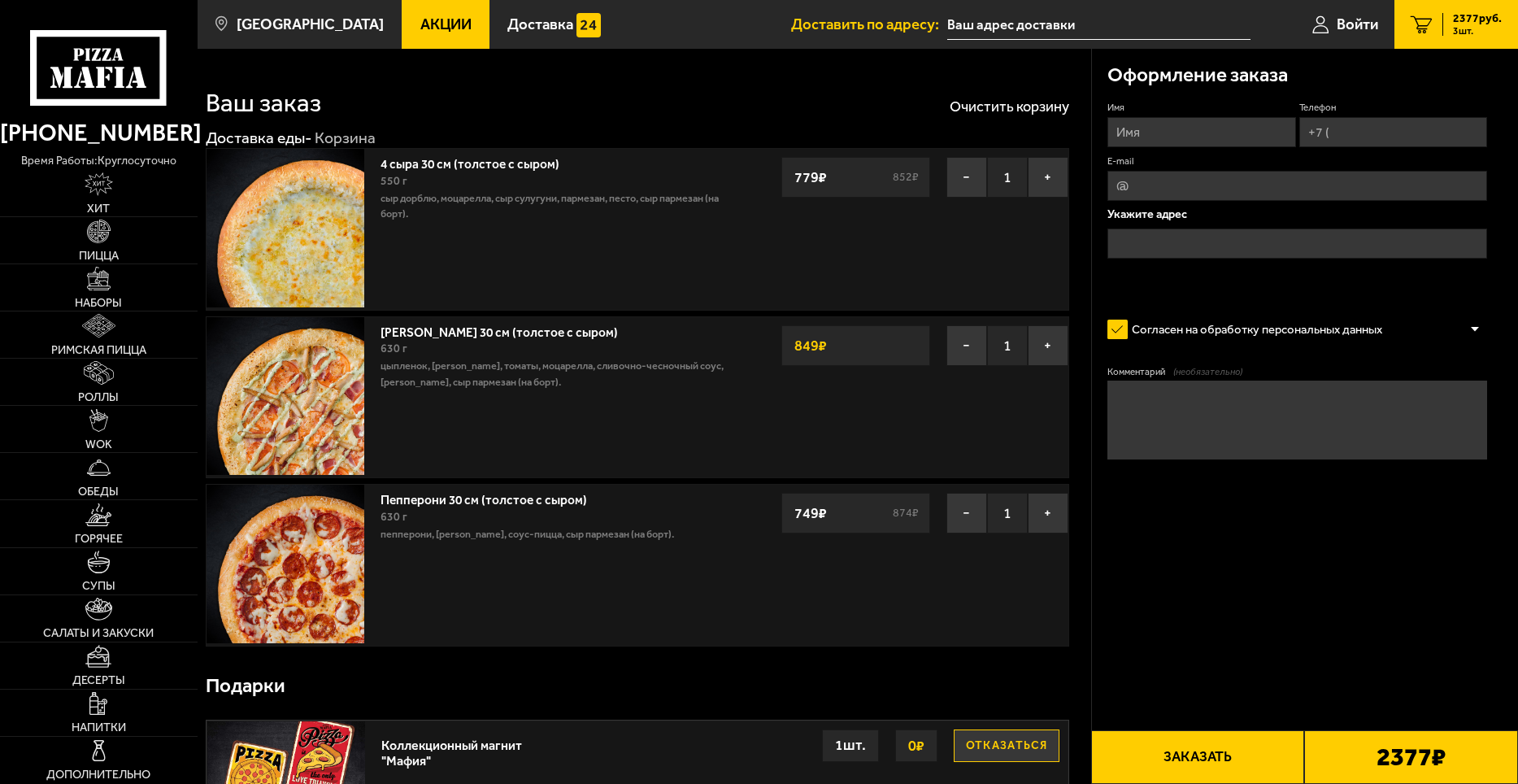
click at [1194, 136] on input "Имя" at bounding box center [1201, 132] width 188 height 30
type input "f"
type input "Александр"
click at [1374, 142] on input "Телефон" at bounding box center [1393, 132] width 188 height 30
type input "+7 (921) 326-17-47"
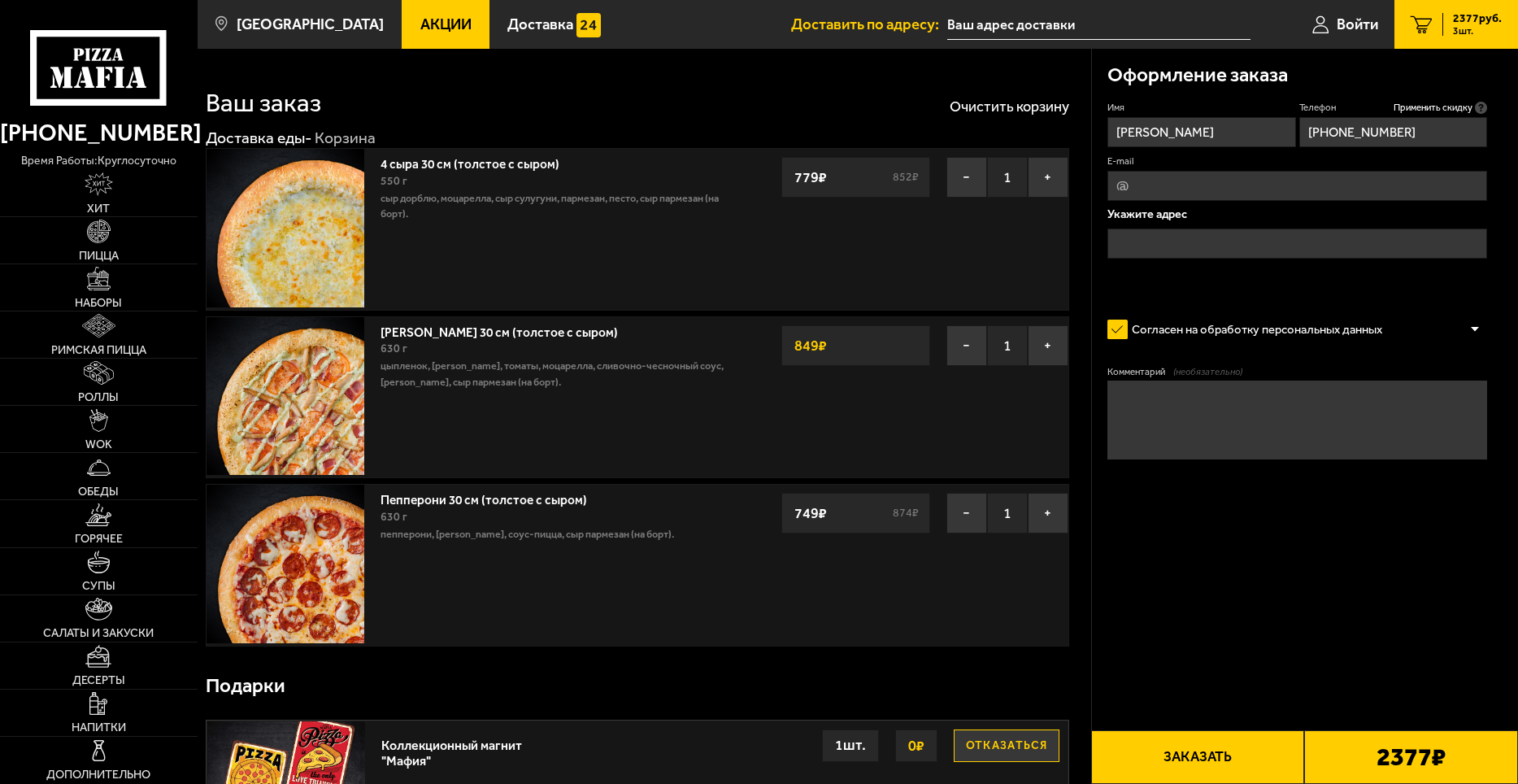
click at [1166, 186] on input "E-mail" at bounding box center [1298, 186] width 380 height 30
type input "А"
type input "fixator7@yandex.ru"
click at [1215, 245] on input "text" at bounding box center [1298, 243] width 380 height 30
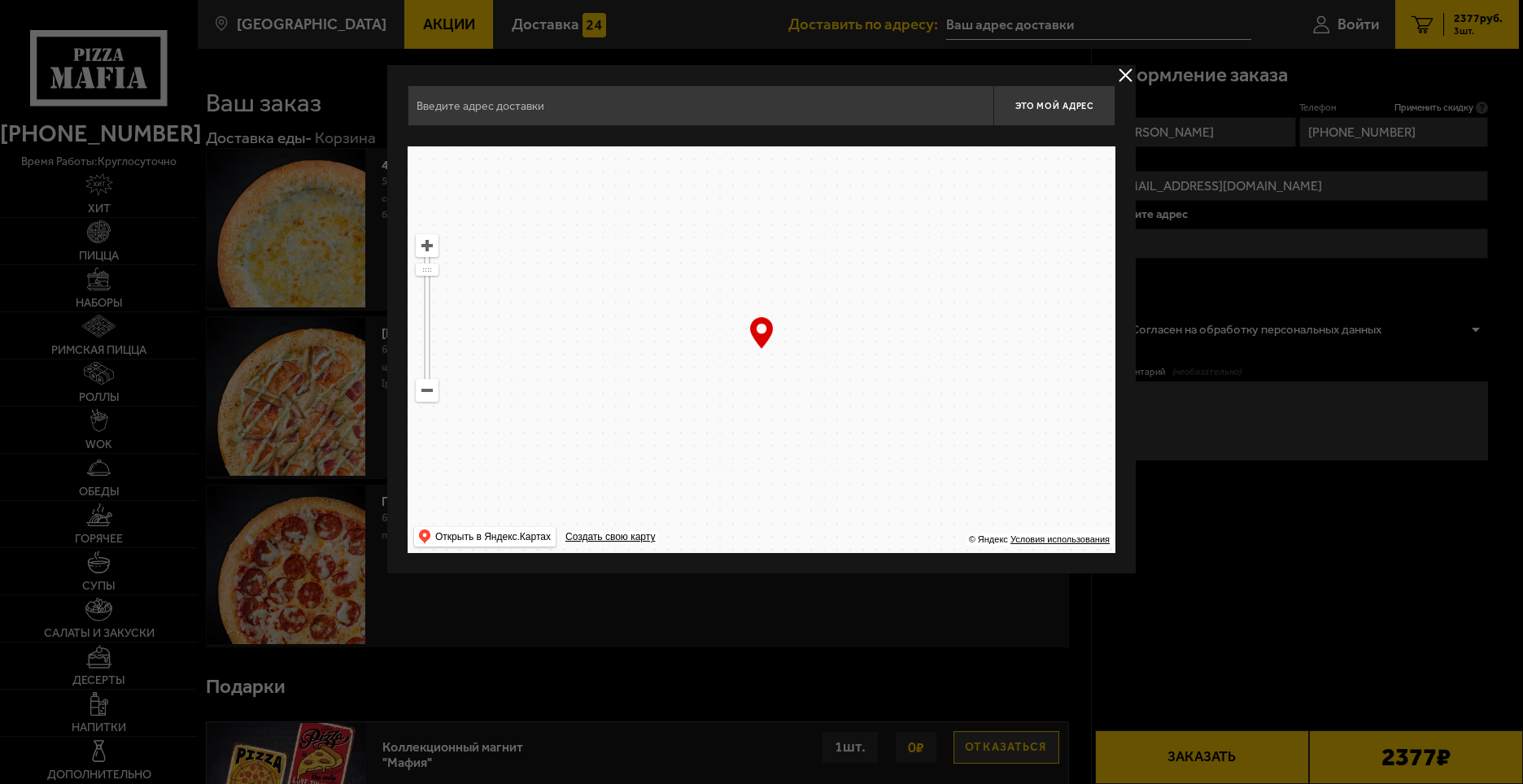
click at [1216, 245] on div at bounding box center [761, 392] width 1523 height 784
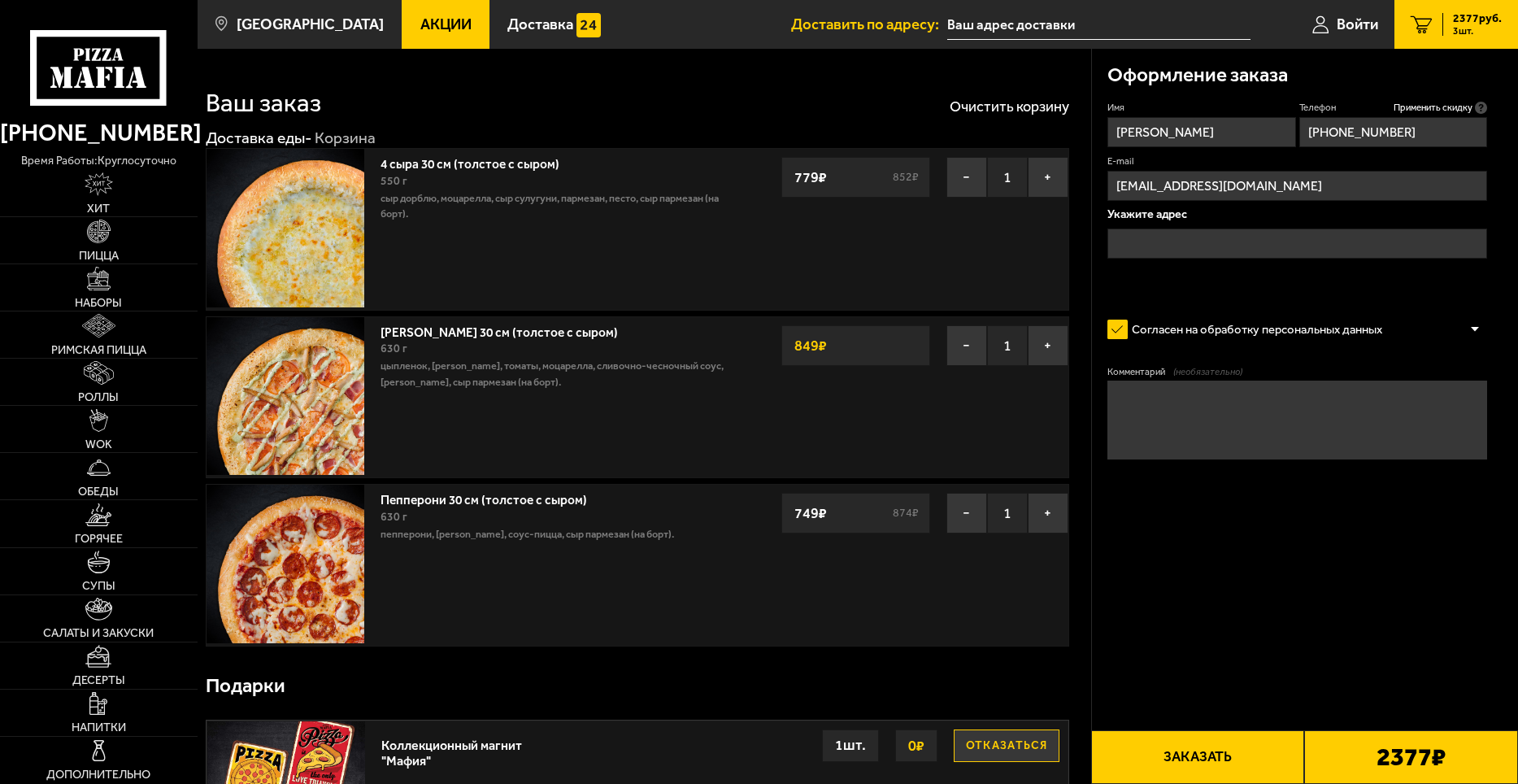
click at [1240, 243] on input "text" at bounding box center [1298, 243] width 380 height 30
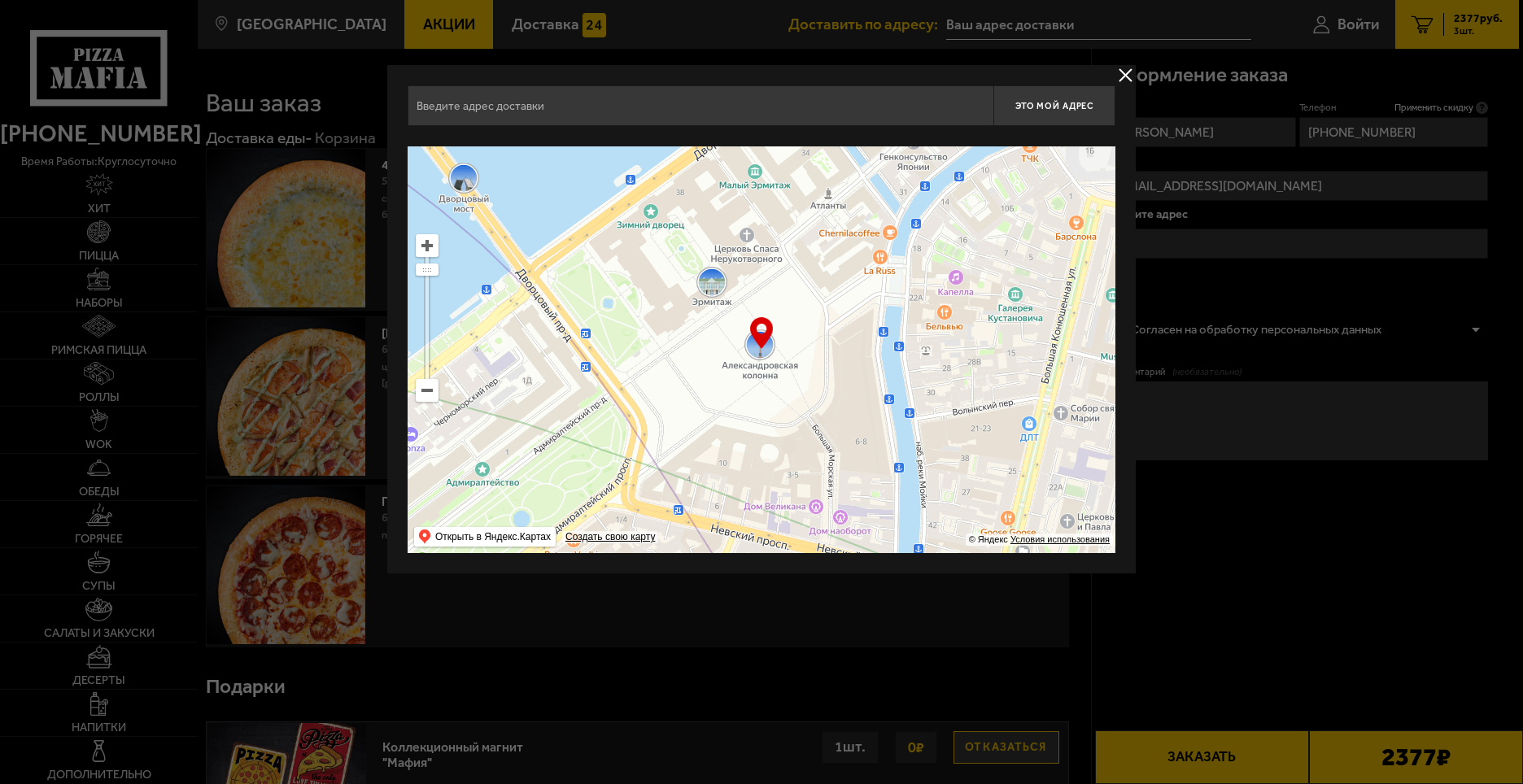
click at [574, 114] on input "text" at bounding box center [700, 105] width 586 height 41
type input "r"
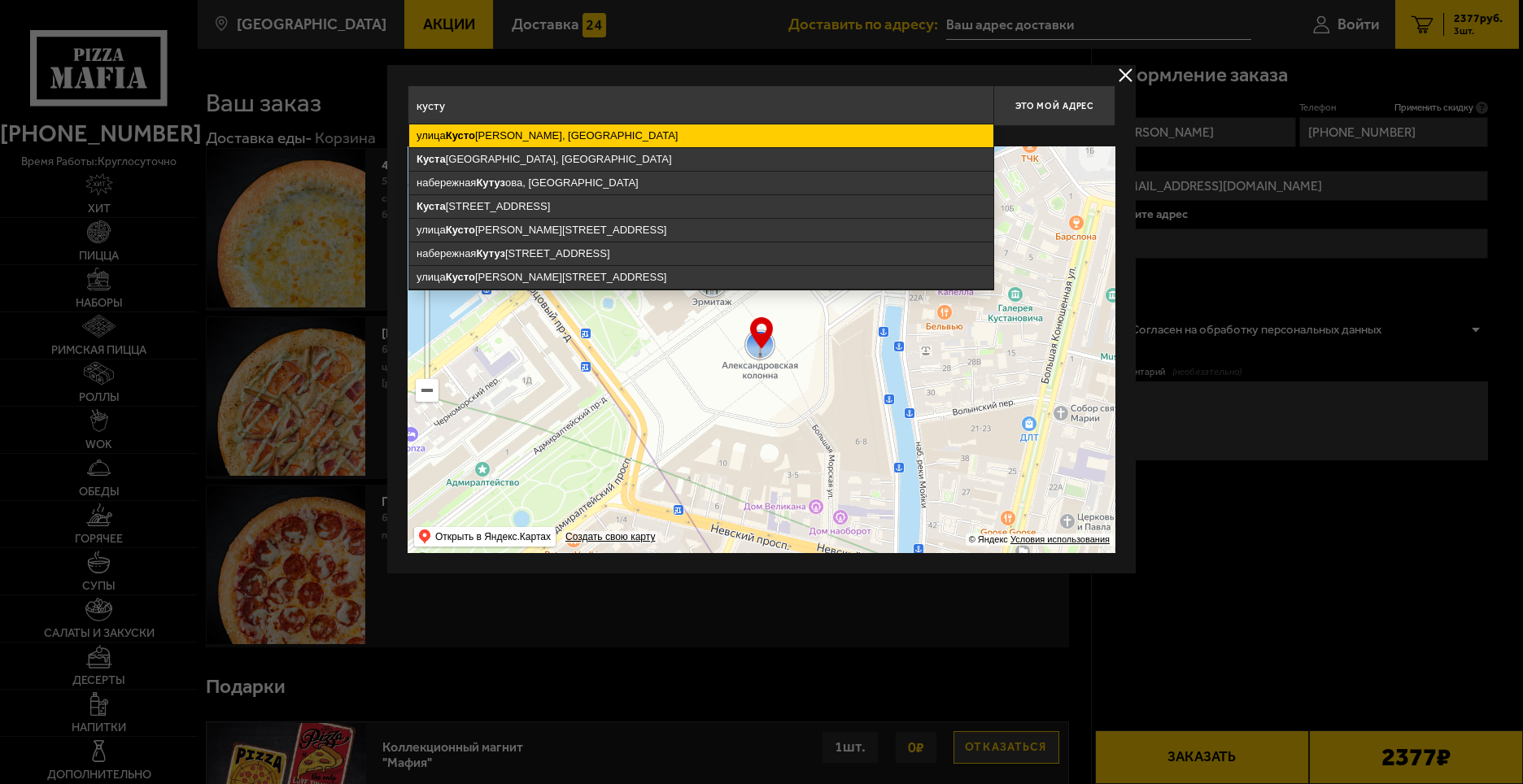
click at [590, 132] on ymaps "улица Кусто диева, Санкт-Петербург" at bounding box center [701, 135] width 584 height 23
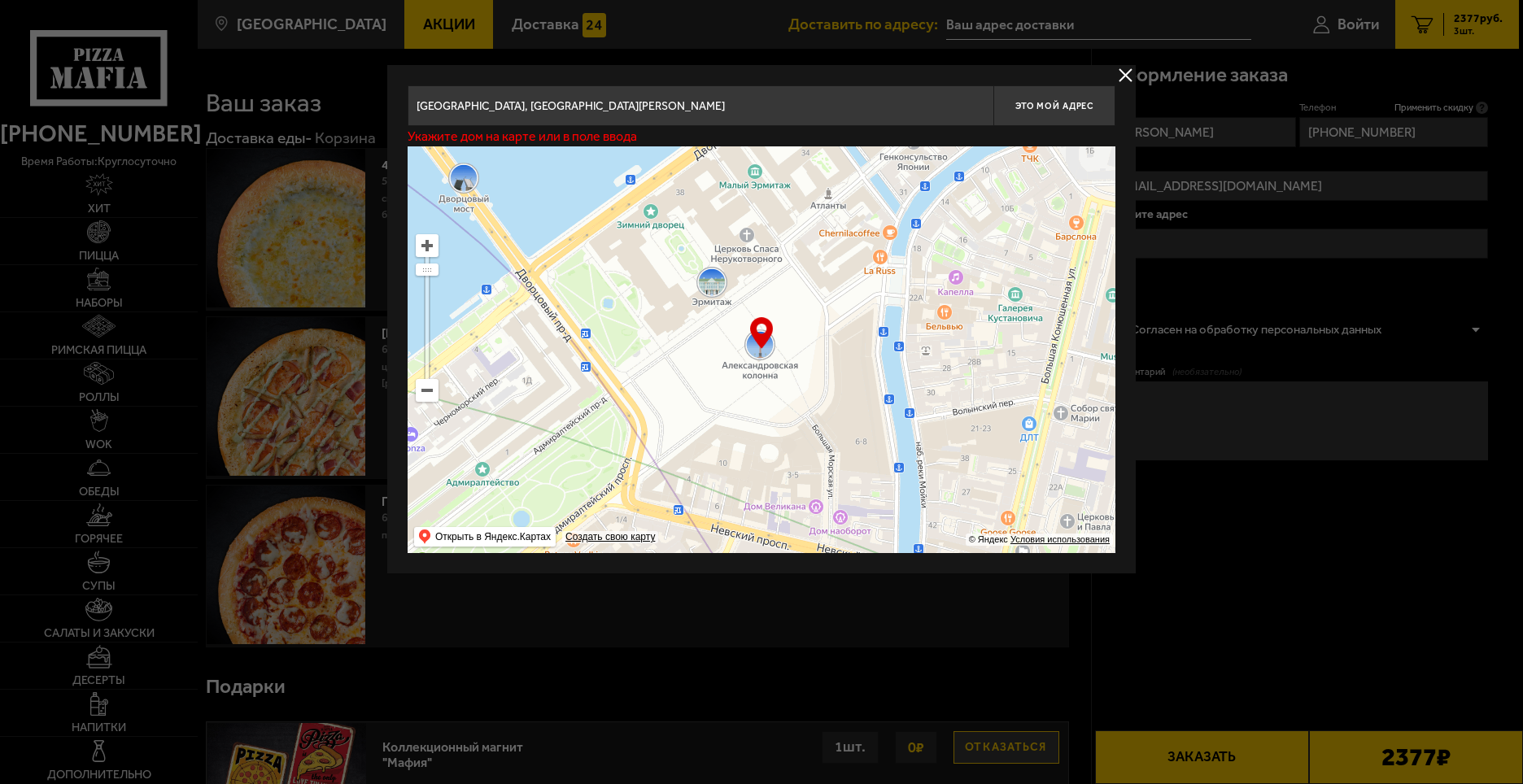
click at [644, 112] on input "Санкт-Петербург, улица Кустодиева" at bounding box center [700, 105] width 586 height 41
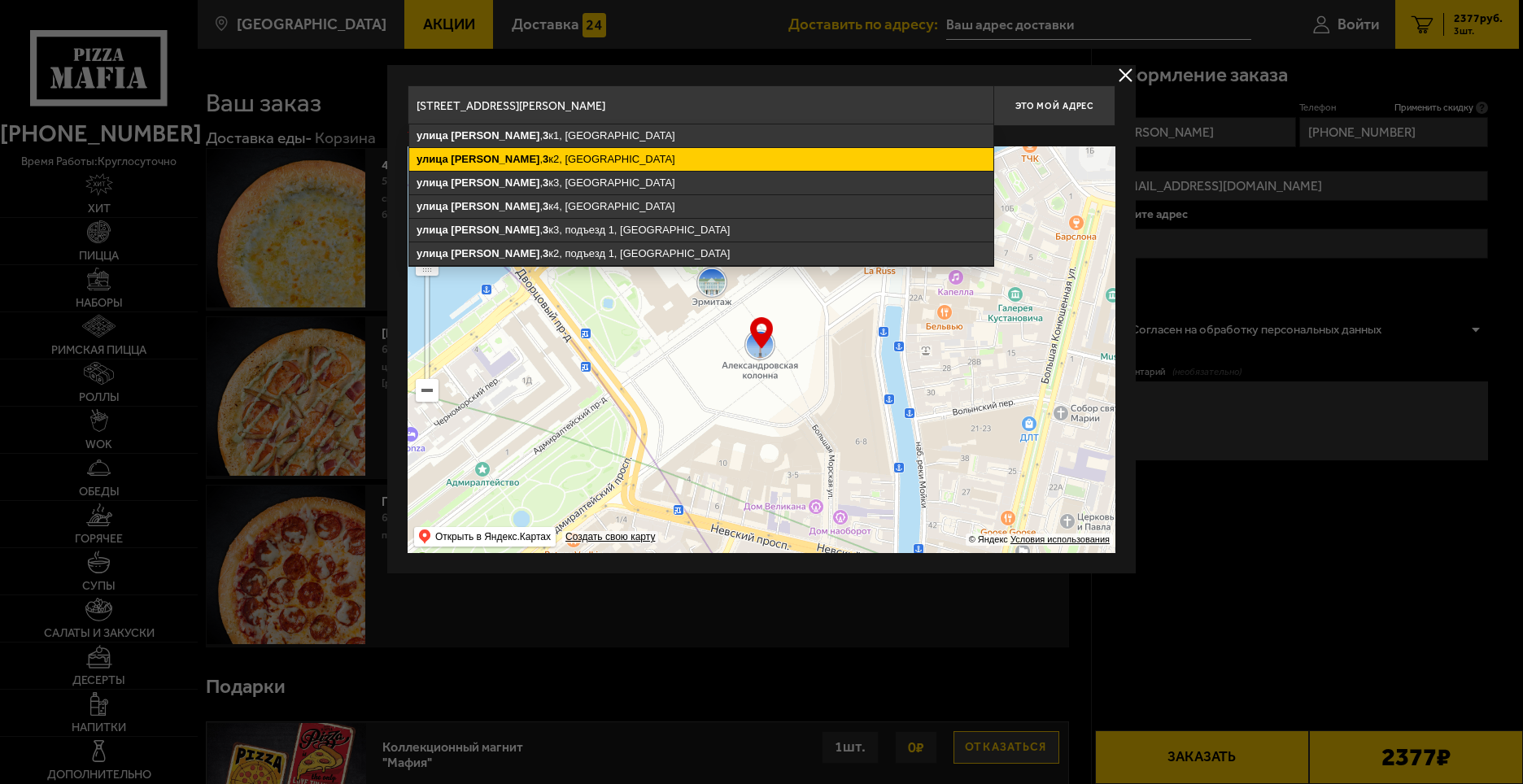
click at [569, 163] on ymaps "улица Кустодиева , 3 к2, Санкт-Петербург" at bounding box center [701, 160] width 584 height 23
type input "Санкт-Петербург, улица Кустодиева, 3к2"
type input "улица Кустодиева, 3к2"
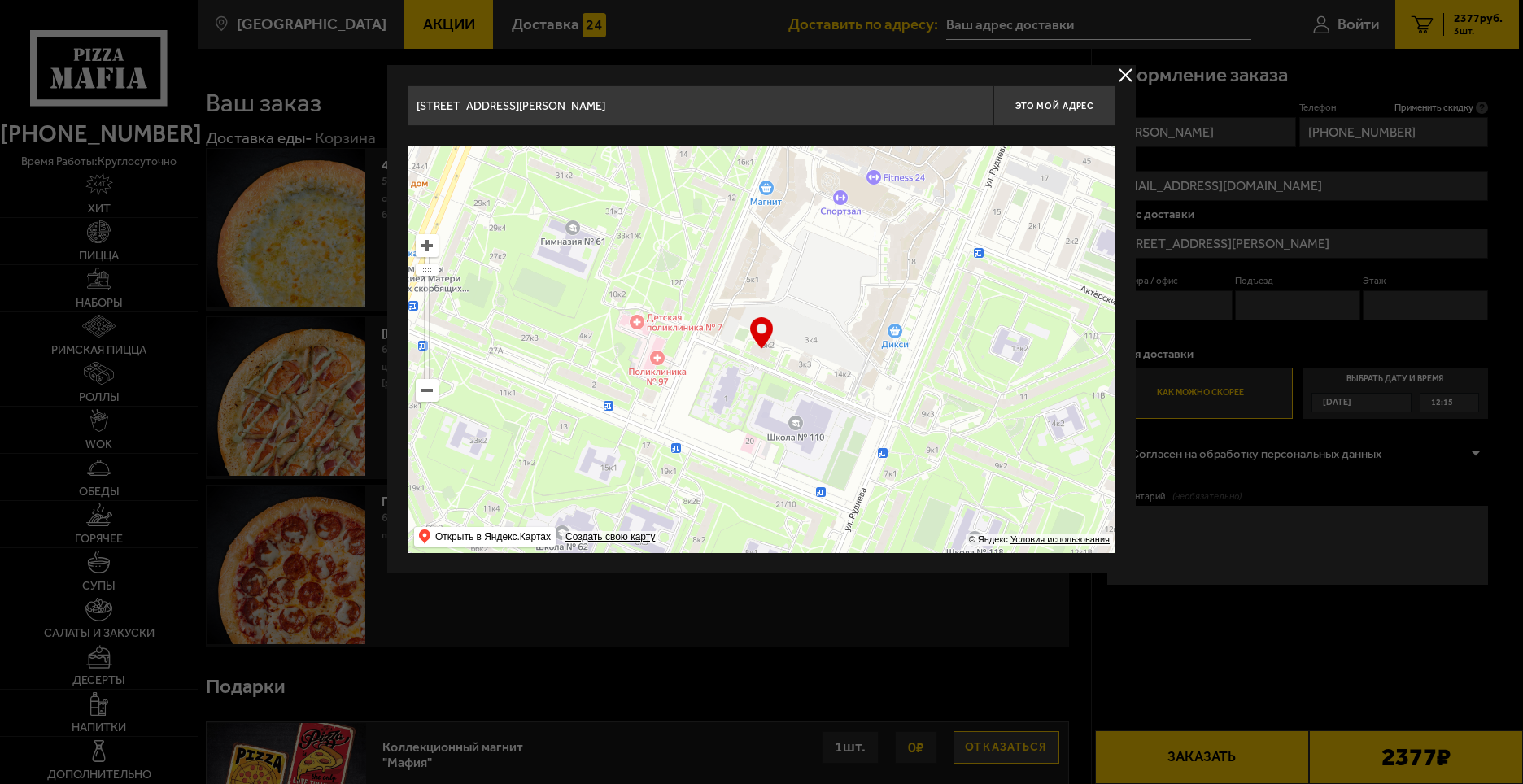
click at [1064, 101] on span "Это мой адрес" at bounding box center [1054, 106] width 78 height 10
type input "улица Кустодиева, 3к2"
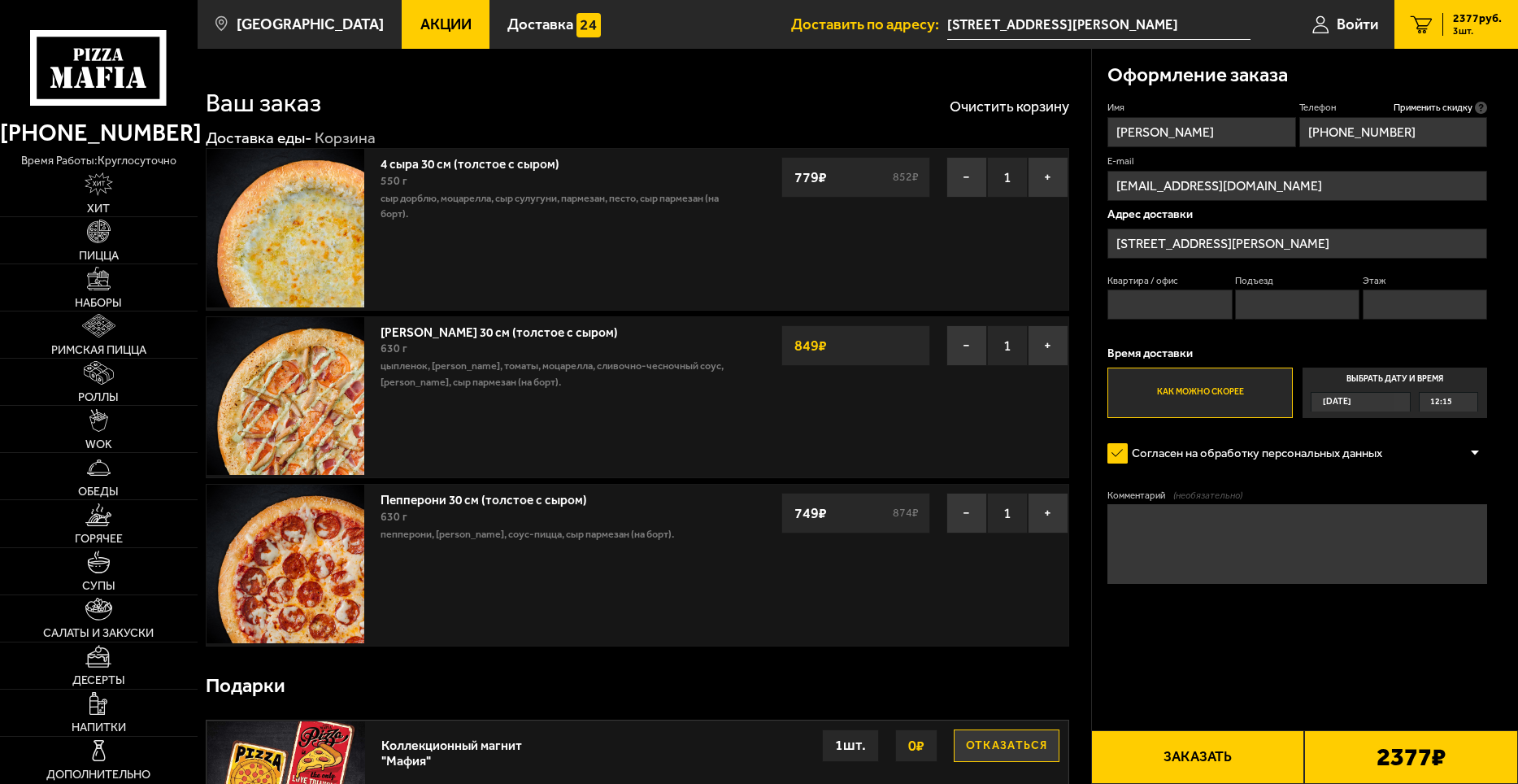
click at [1172, 304] on input "Квартира / офис" at bounding box center [1169, 304] width 124 height 30
type input "45"
click at [1276, 303] on input "Подъезд" at bounding box center [1297, 304] width 124 height 30
type input "1"
click at [1390, 295] on input "Этаж" at bounding box center [1424, 304] width 124 height 30
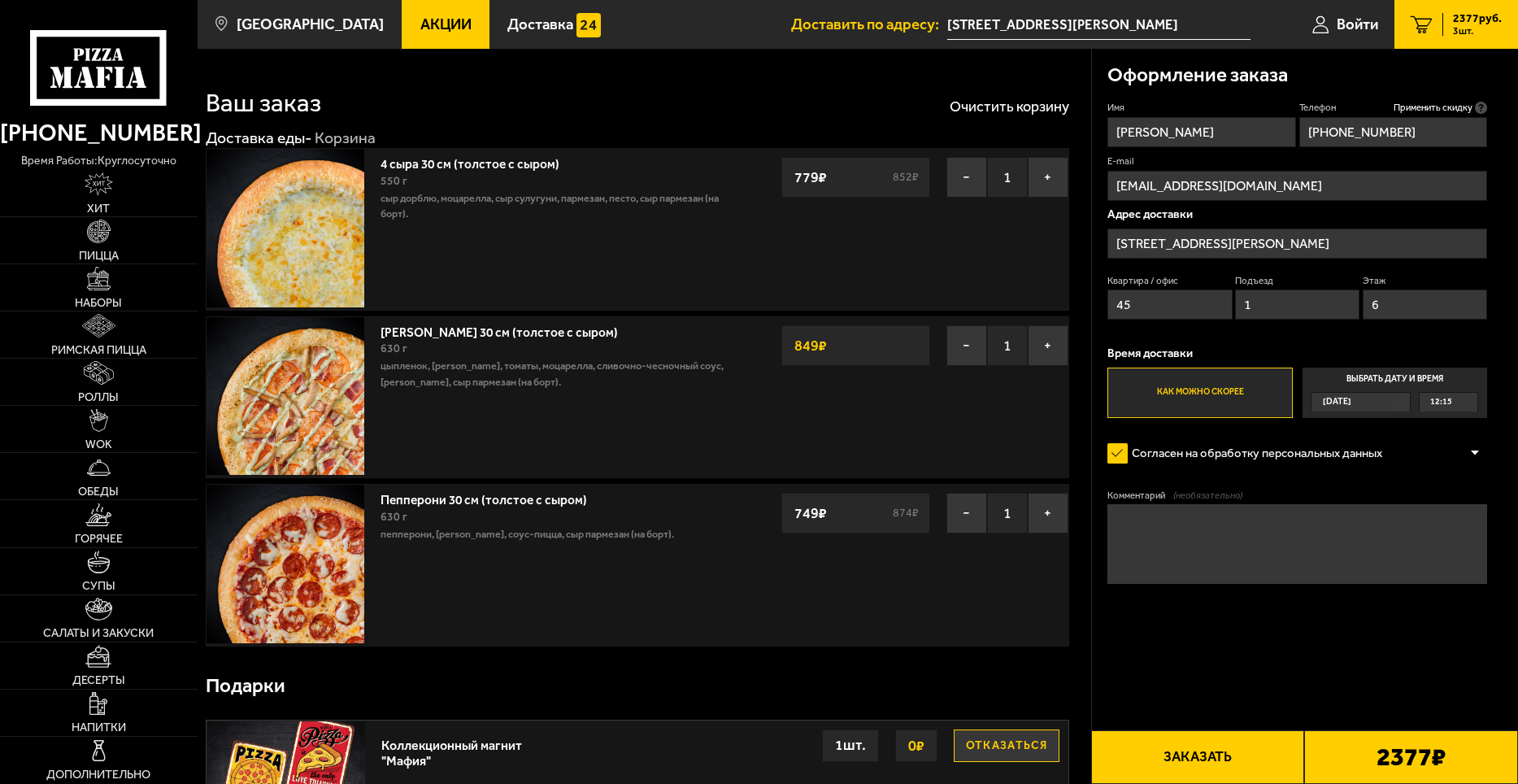
type input "6"
click at [1469, 399] on div "12:15" at bounding box center [1449, 402] width 58 height 18
click at [0, 0] on input "Выбрать дату и время Сегодня 12:15" at bounding box center [0, 0] width 0 height 0
click at [1474, 402] on div "12:15" at bounding box center [1449, 402] width 58 height 18
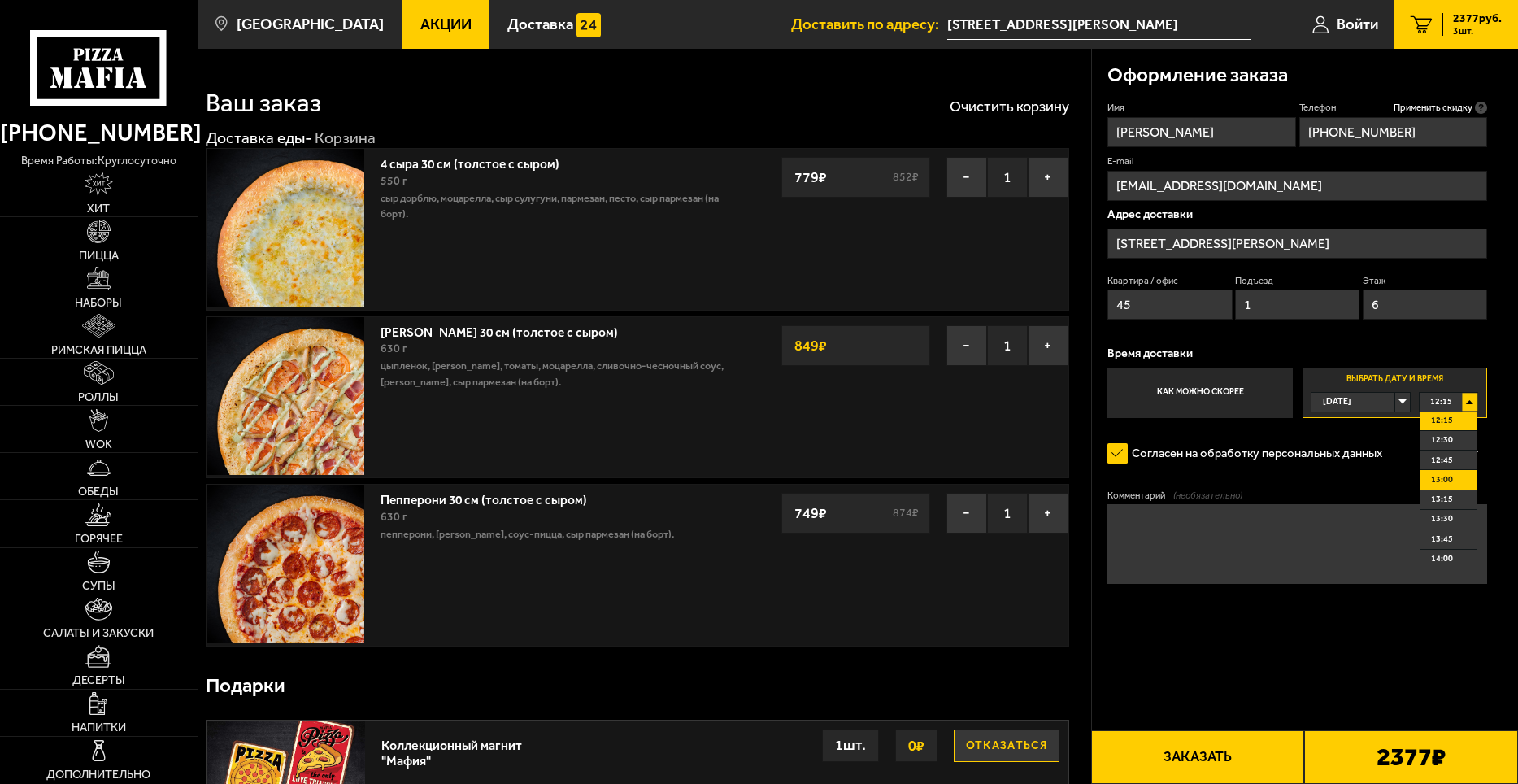
click at [1446, 483] on span "13:00" at bounding box center [1442, 480] width 22 height 18
click at [1218, 565] on textarea "Комментарий (необязательно)" at bounding box center [1298, 543] width 380 height 79
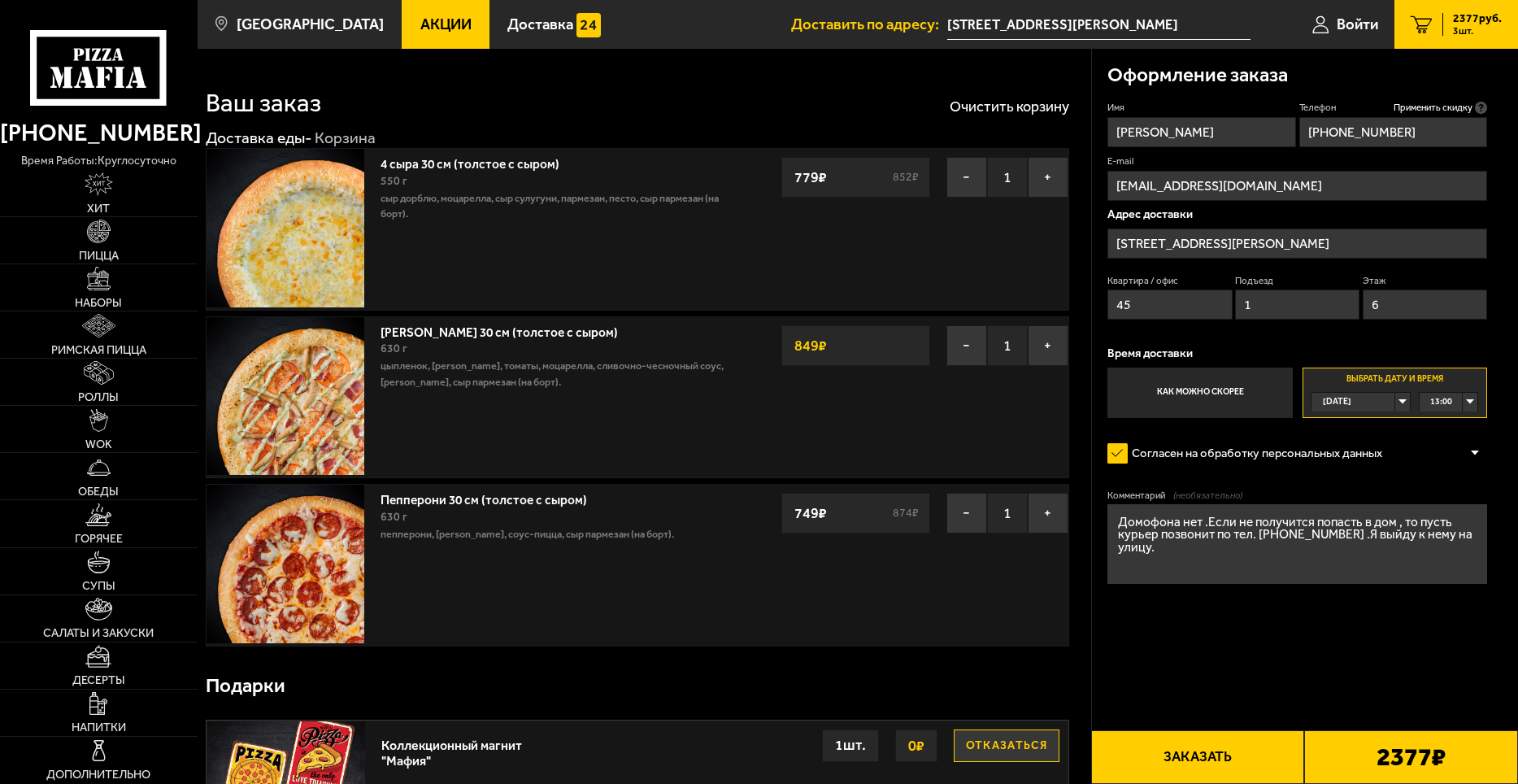
type textarea "Домофона нет .Если не получится попасть в дом , то пусть курьер позвонит по тел…"
click at [1238, 759] on button "Заказать" at bounding box center [1198, 757] width 214 height 54
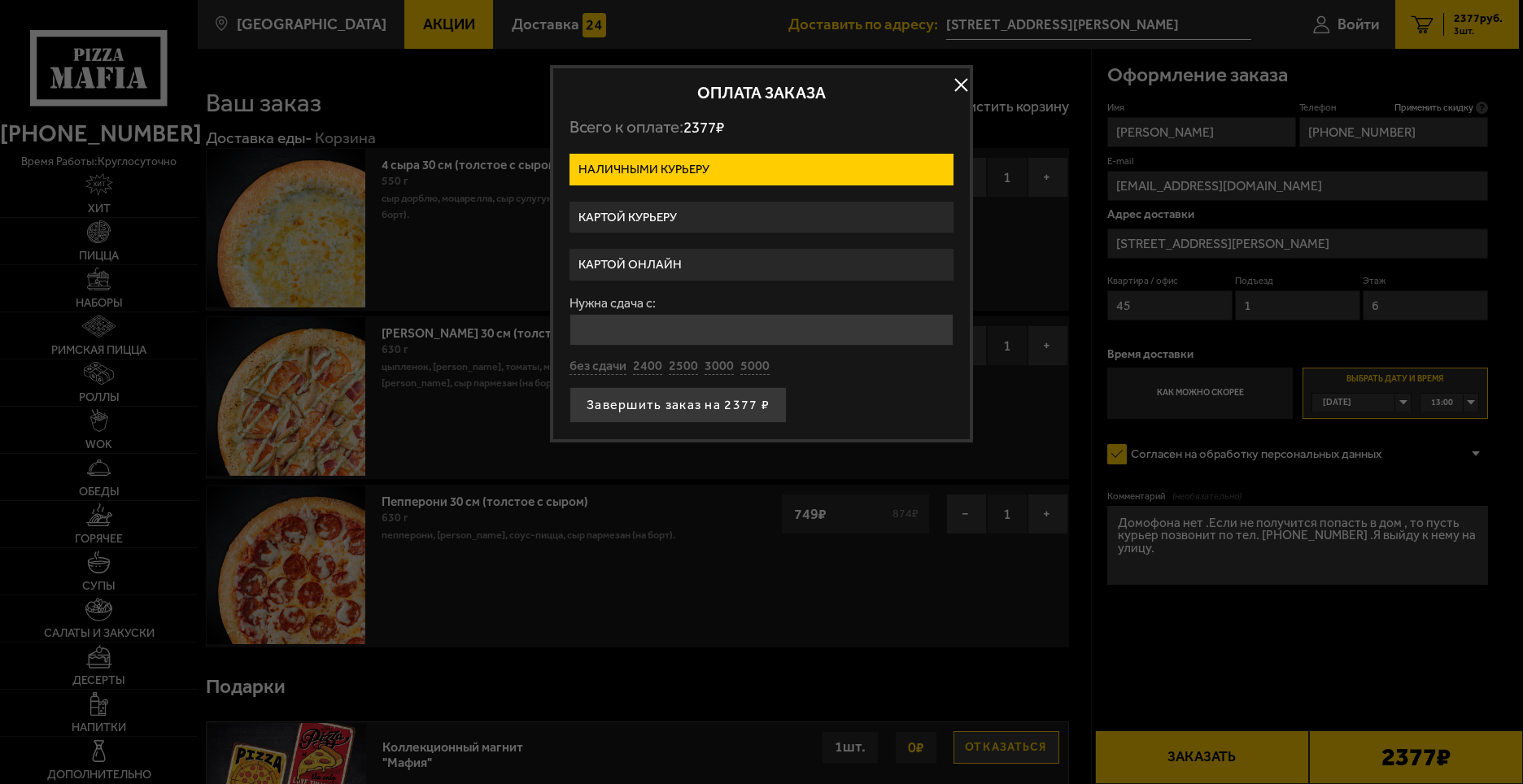
click at [660, 268] on label "Картой онлайн" at bounding box center [761, 265] width 384 height 32
click at [0, 0] on input "Картой онлайн" at bounding box center [0, 0] width 0 height 0
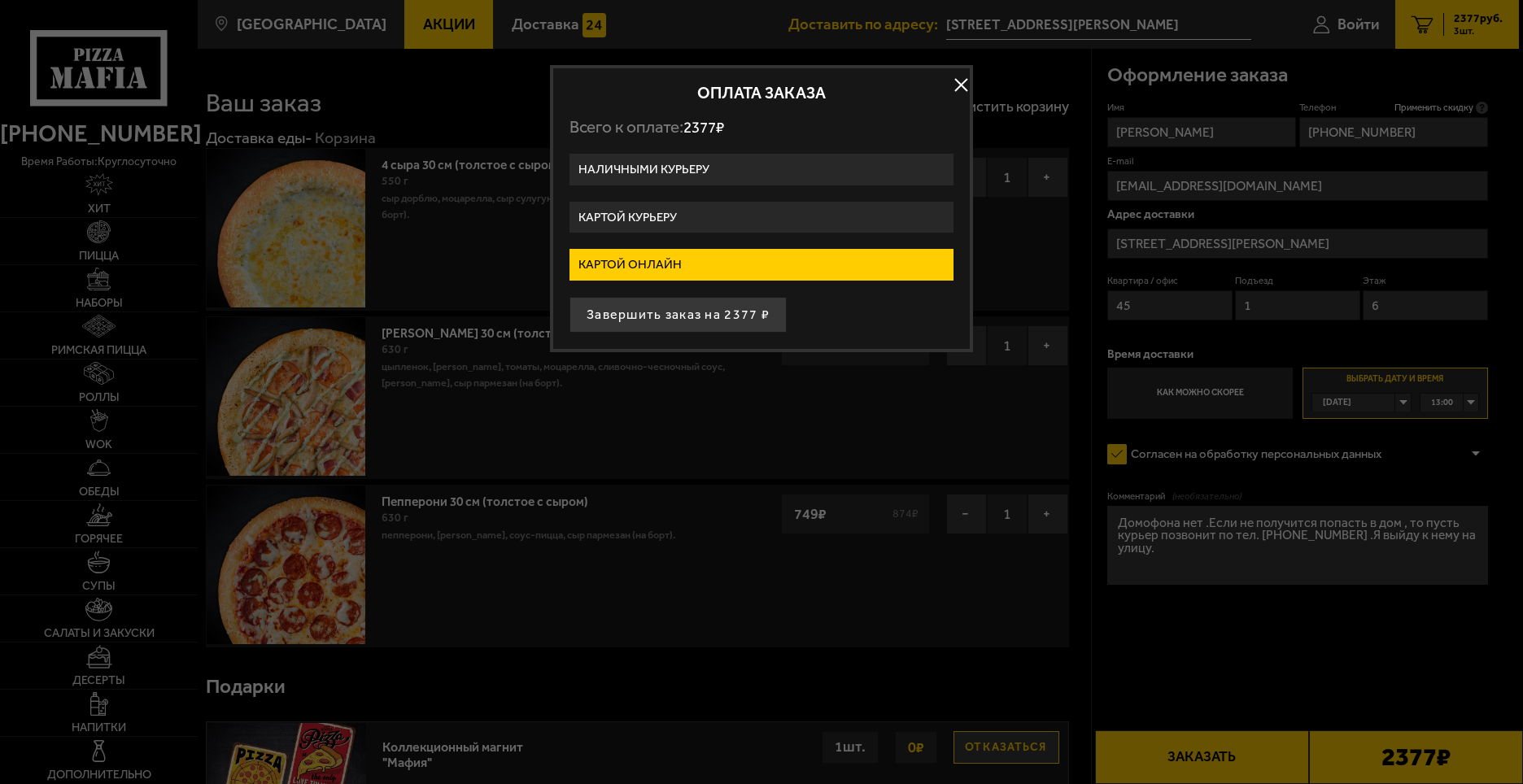
click at [670, 221] on label "Картой курьеру" at bounding box center [761, 218] width 384 height 32
click at [0, 0] on input "Картой курьеру" at bounding box center [0, 0] width 0 height 0
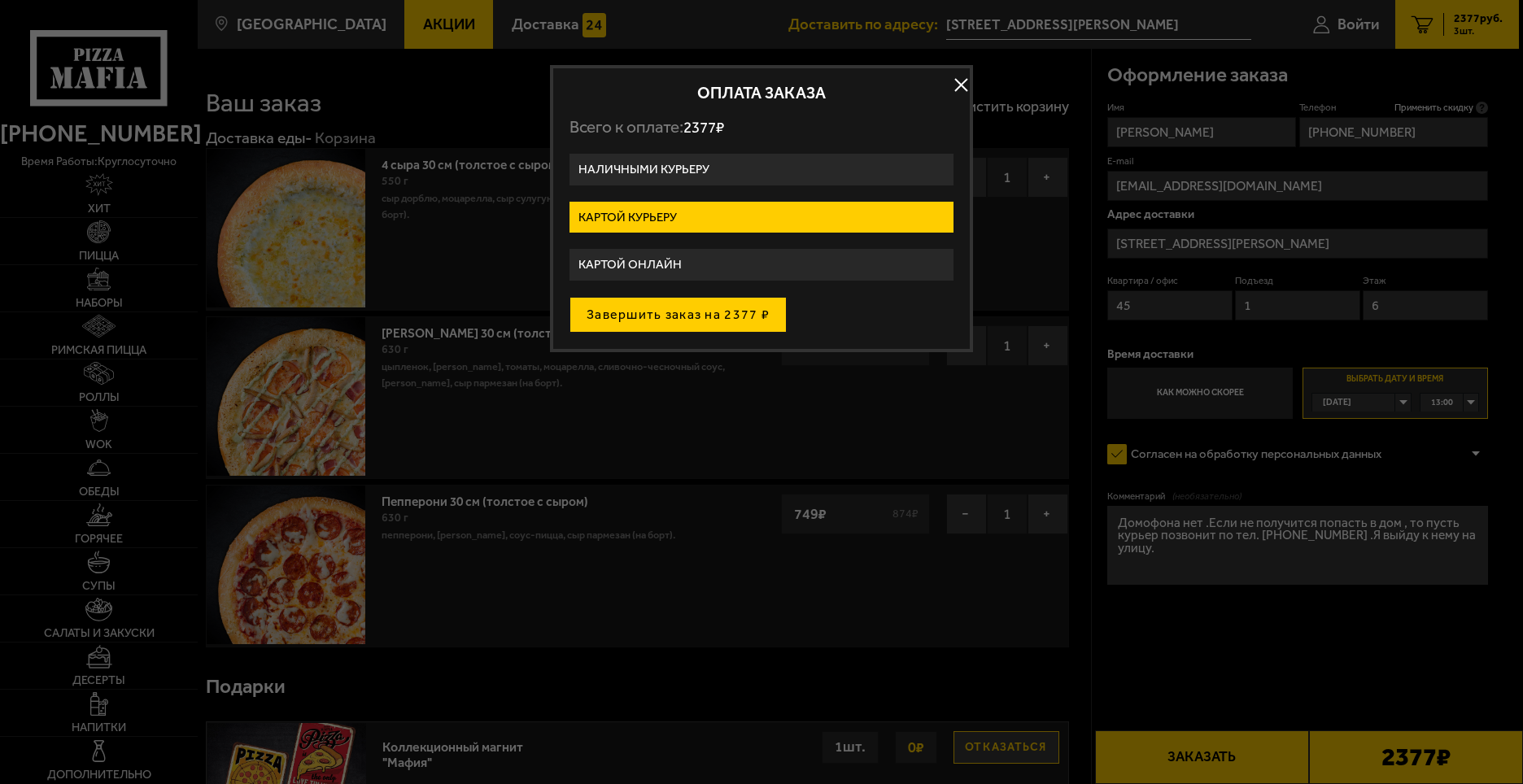
click at [703, 323] on button "Завершить заказ на 2377 ₽" at bounding box center [678, 314] width 217 height 36
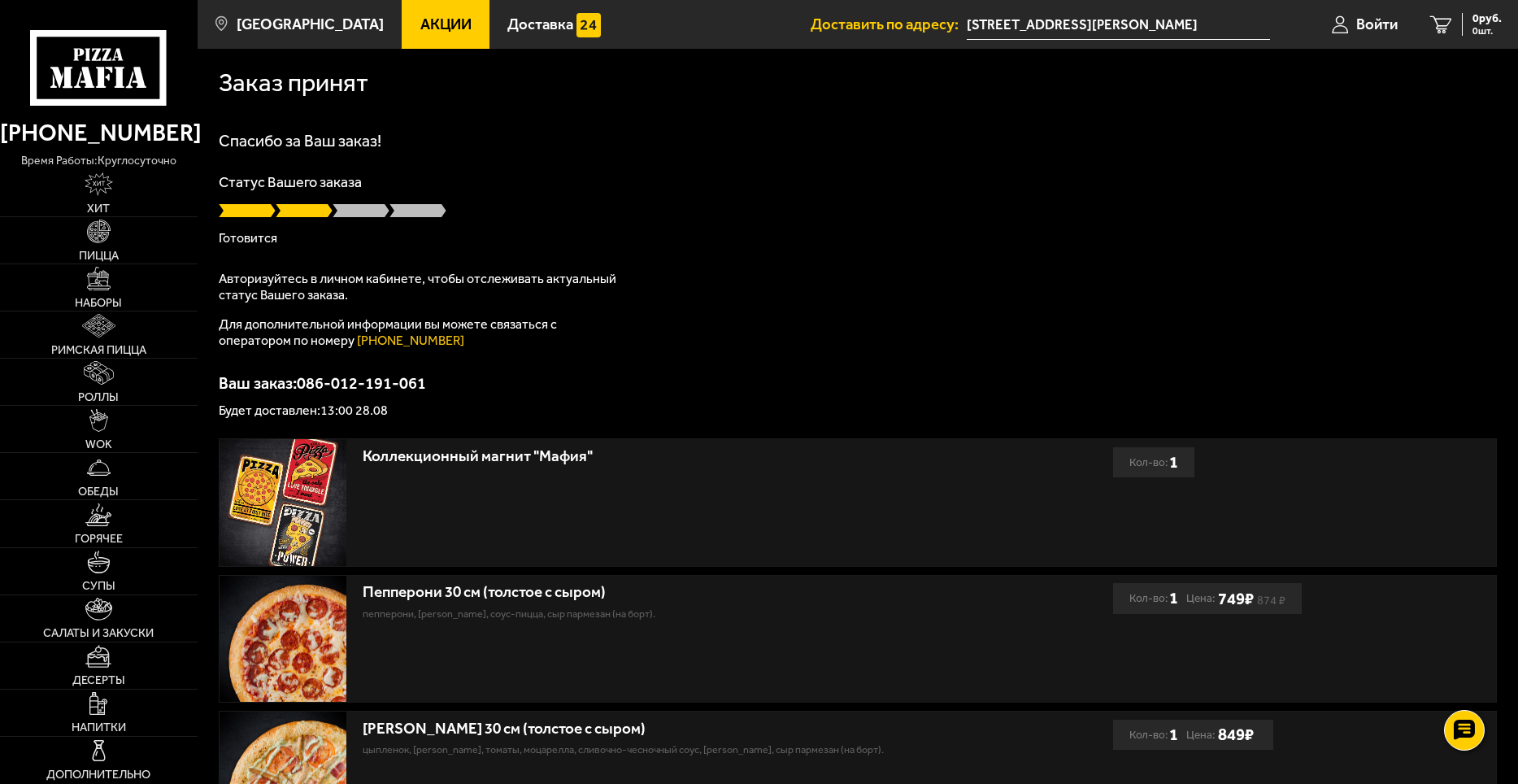
click at [1103, 246] on div "Спасибо за Ваш заказ! Статус Вашего заказа Готовится Авторизуйтесь в личном каб…" at bounding box center [858, 275] width 1279 height 284
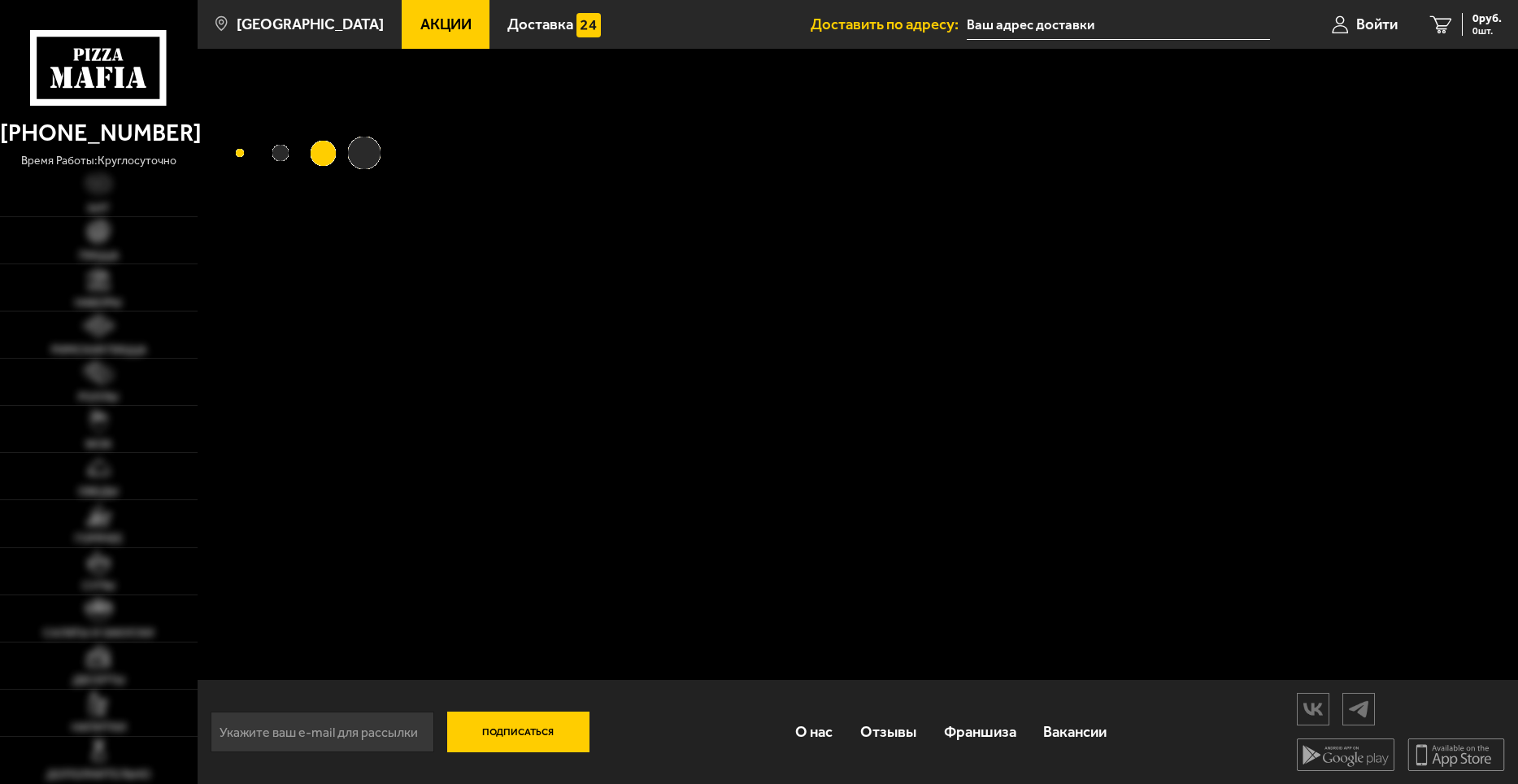
type input "[STREET_ADDRESS][PERSON_NAME]"
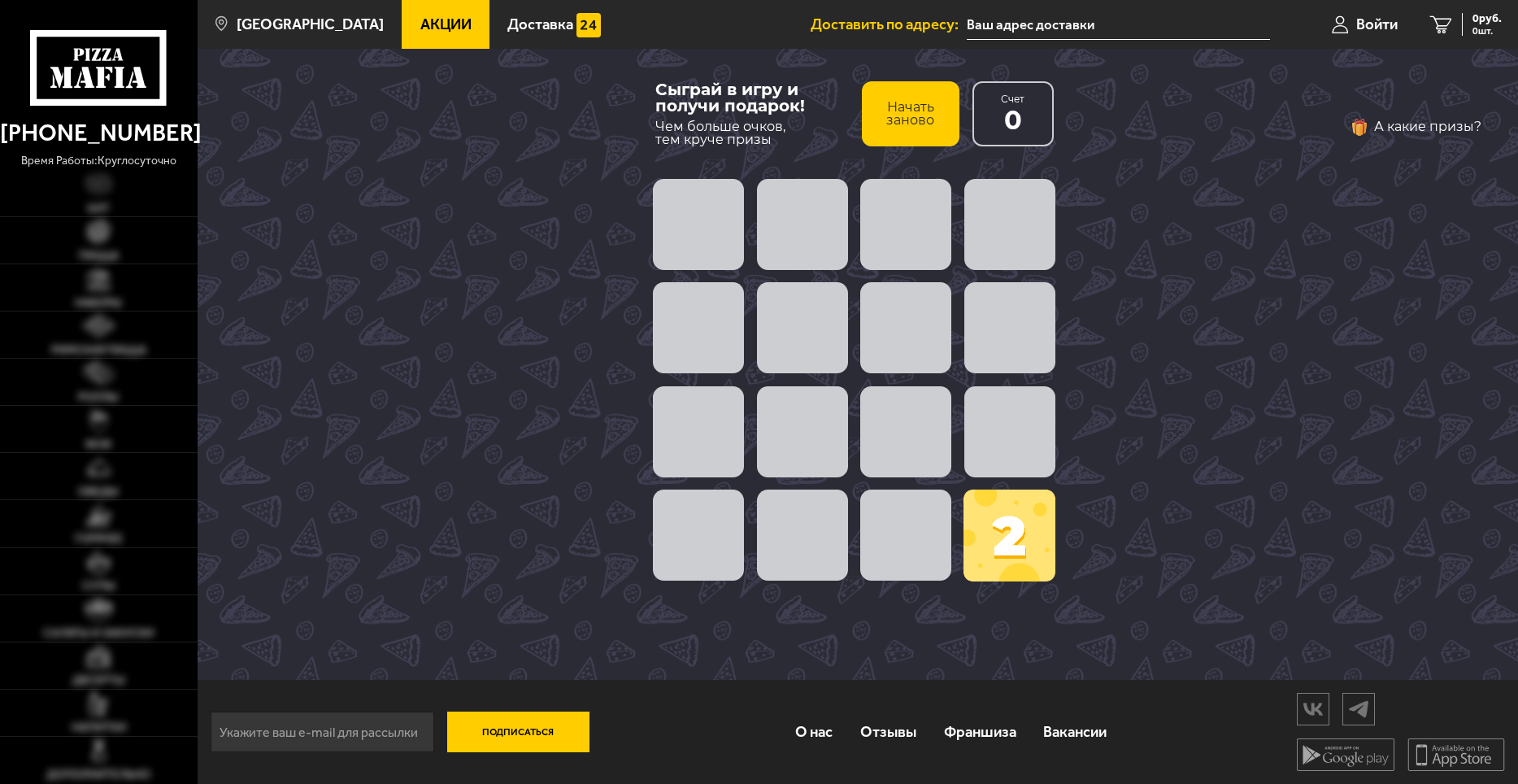
type input "улица Кустодиева, 3к2"
click at [909, 438] on span at bounding box center [906, 431] width 91 height 91
click at [987, 556] on span at bounding box center [1010, 535] width 92 height 92
drag, startPoint x: 983, startPoint y: 541, endPoint x: 893, endPoint y: 549, distance: 90.4
click at [894, 549] on div "2" at bounding box center [854, 380] width 415 height 415
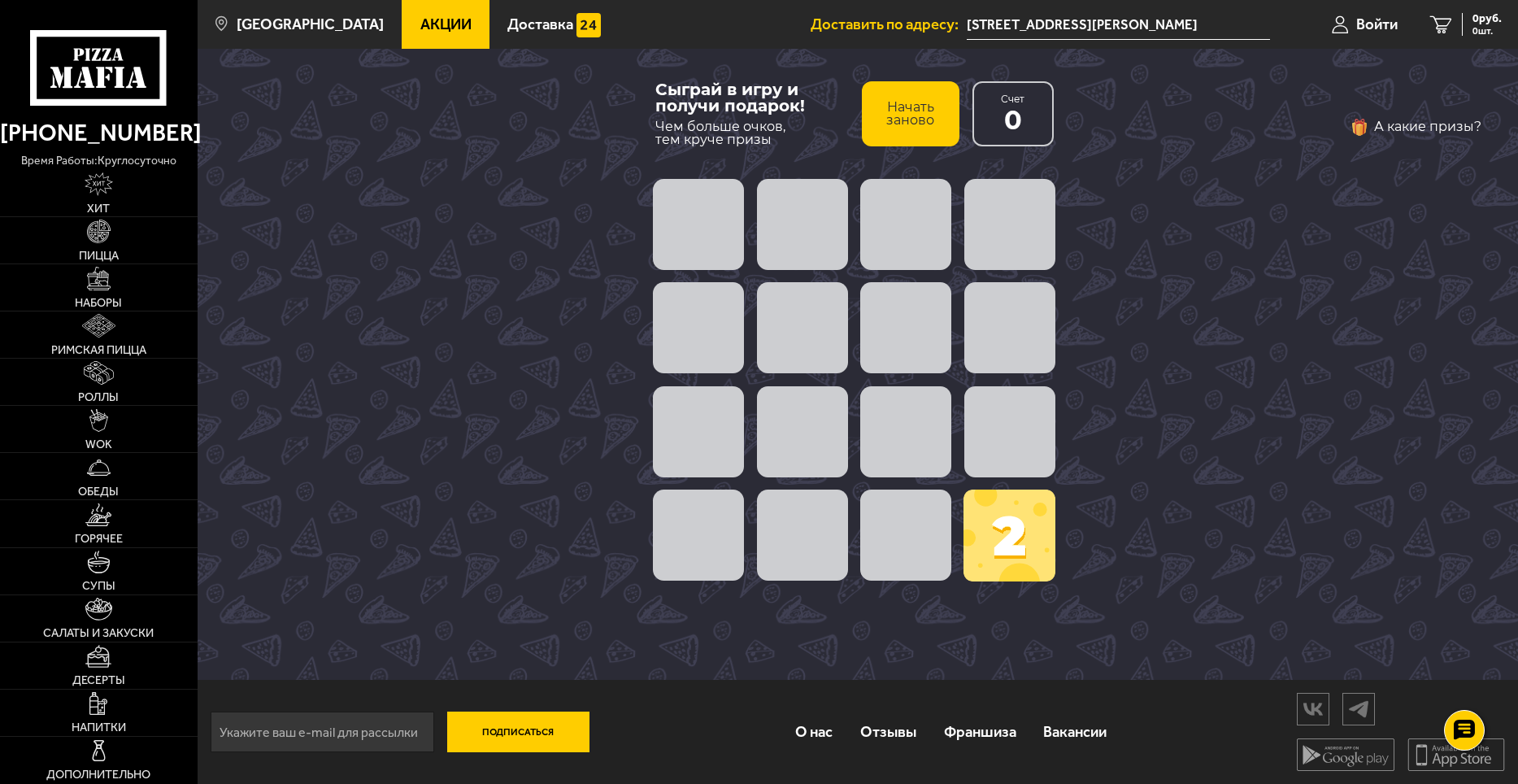
click at [893, 549] on span at bounding box center [906, 534] width 91 height 91
drag, startPoint x: 1009, startPoint y: 540, endPoint x: 1011, endPoint y: 446, distance: 94.0
click at [1011, 534] on span at bounding box center [1010, 535] width 92 height 92
drag, startPoint x: 1011, startPoint y: 446, endPoint x: 1004, endPoint y: 289, distance: 157.2
click at [1011, 444] on span at bounding box center [1010, 431] width 91 height 91
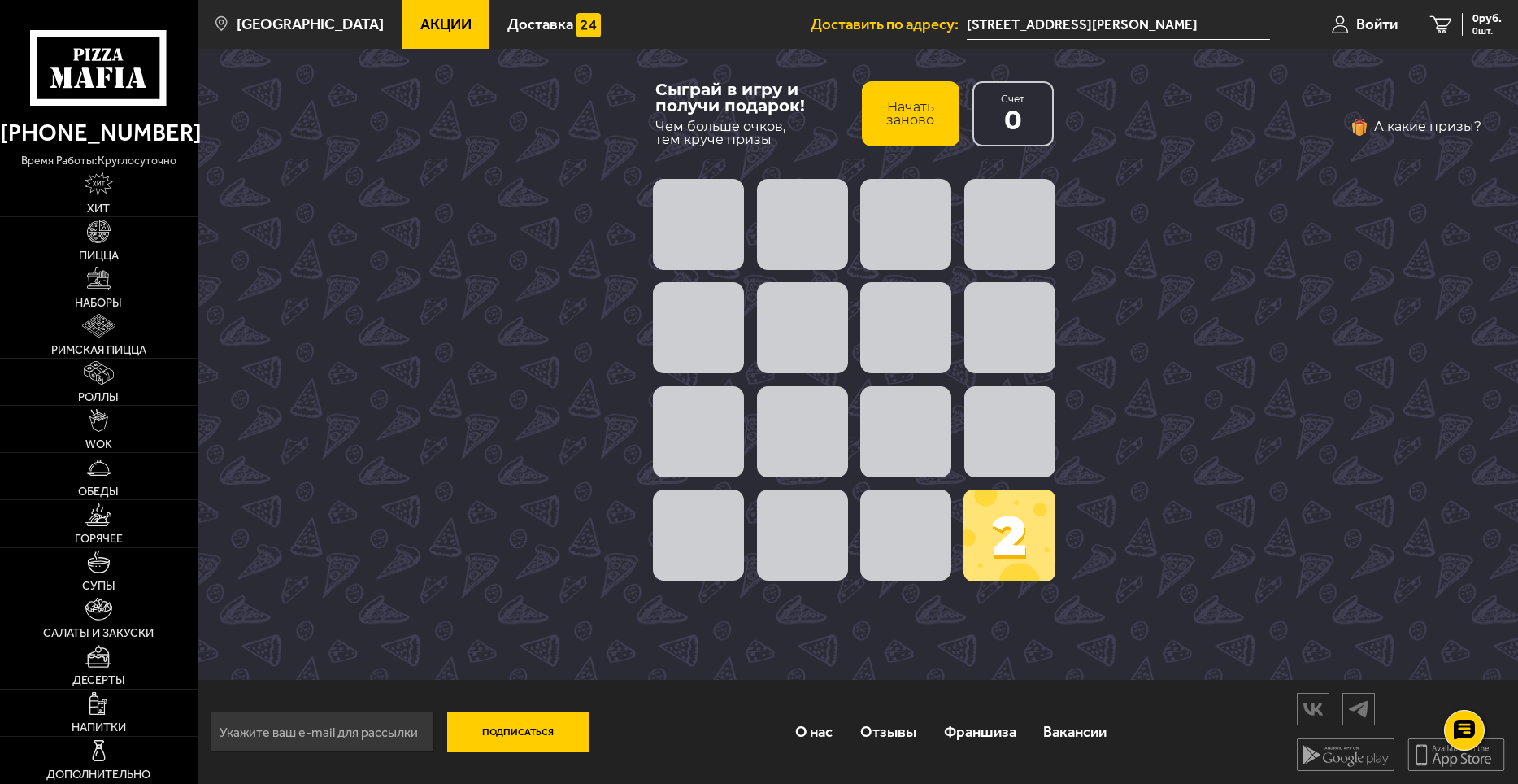
click at [996, 212] on span at bounding box center [1010, 224] width 91 height 91
click at [1003, 325] on span at bounding box center [1010, 327] width 91 height 91
click at [621, 327] on div "Сыграй в игру и получи подарок! Чем больше очков, тем круче призы Начать заново…" at bounding box center [858, 364] width 1321 height 631
drag, startPoint x: 587, startPoint y: 206, endPoint x: 600, endPoint y: 264, distance: 59.4
click at [592, 226] on div "Сыграй в игру и получи подарок! Чем больше очков, тем круче призы Начать заново…" at bounding box center [858, 364] width 1321 height 631
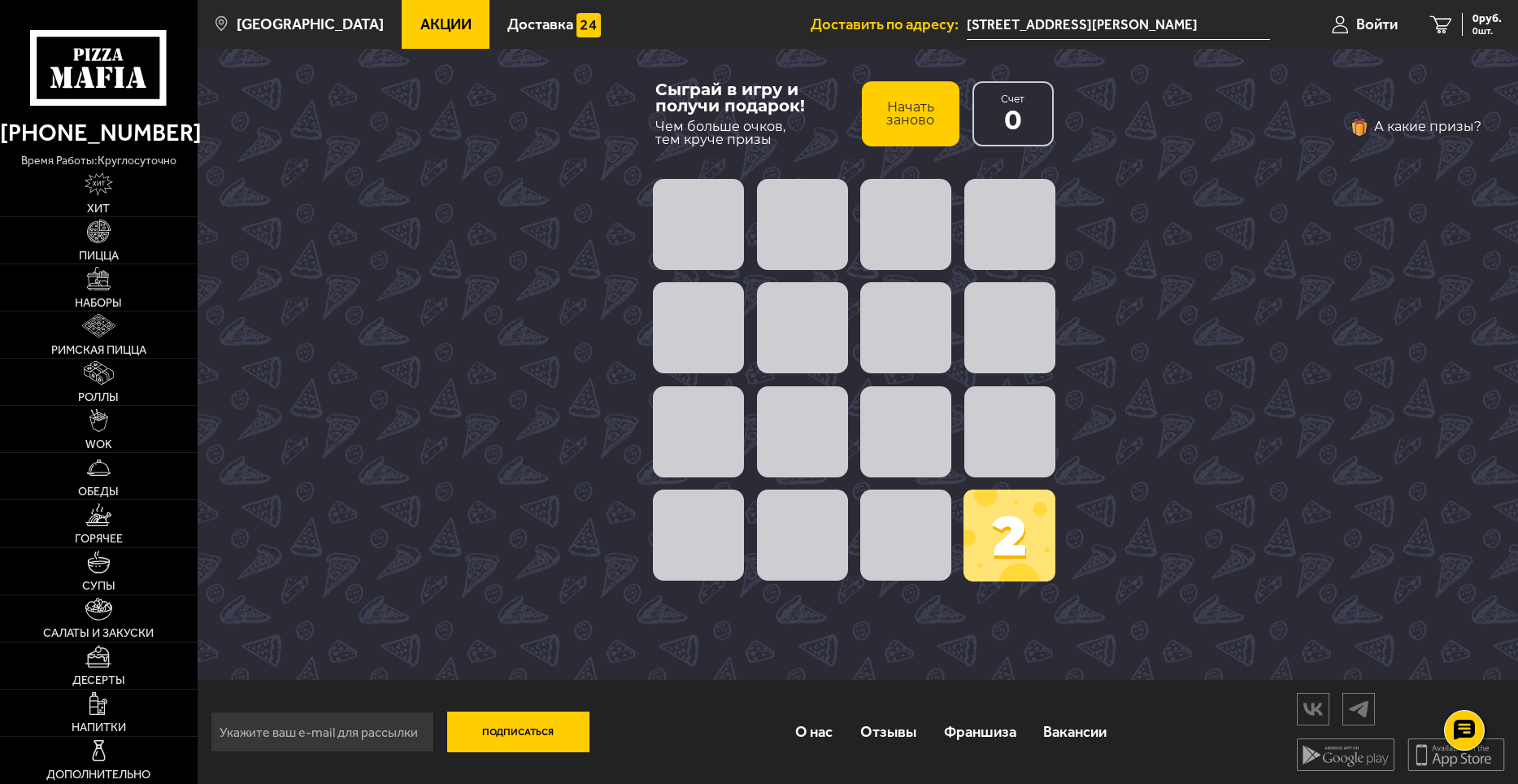
drag, startPoint x: 726, startPoint y: 522, endPoint x: 846, endPoint y: 526, distance: 120.1
click at [847, 526] on div at bounding box center [854, 536] width 415 height 104
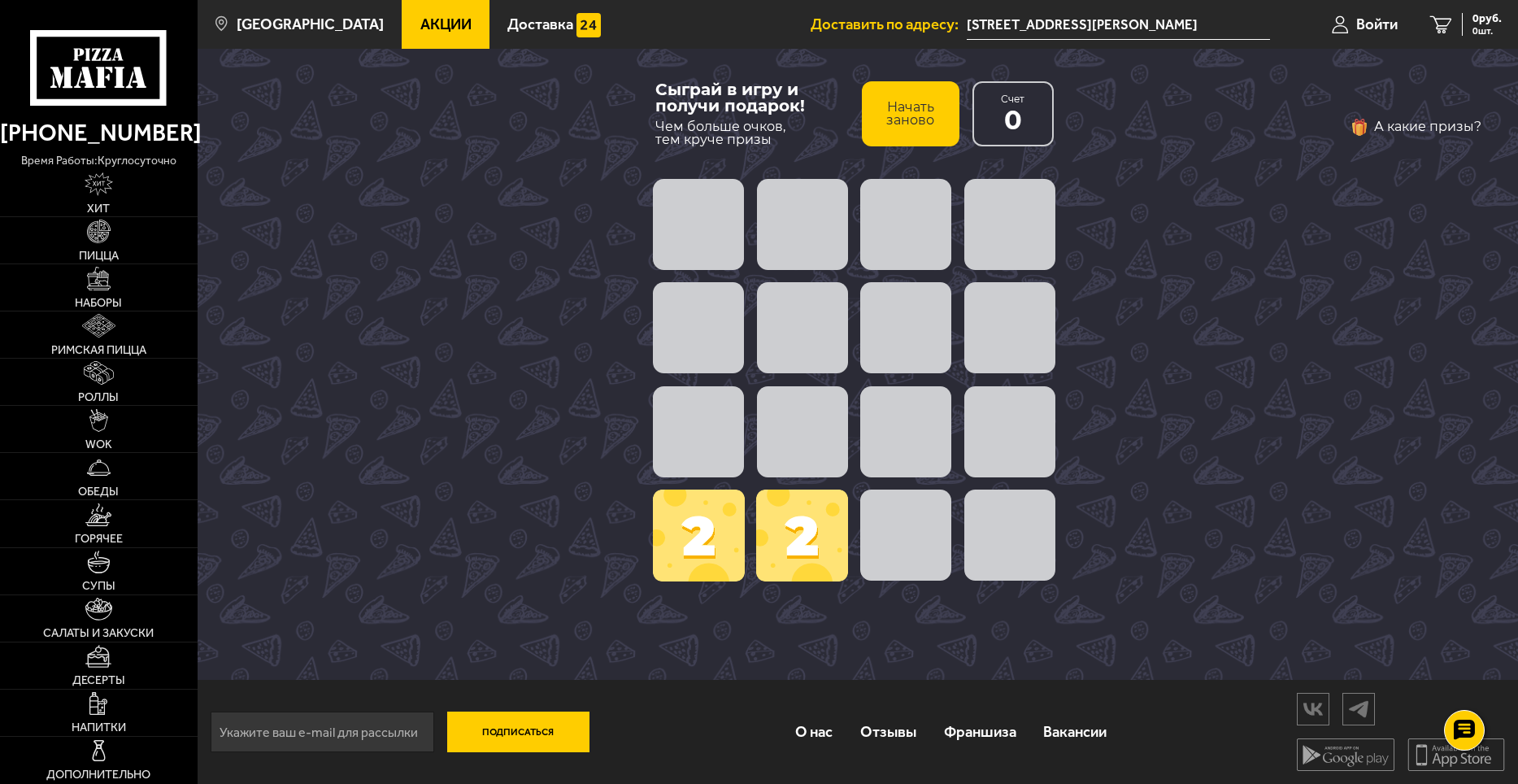
scroll to position [1, 0]
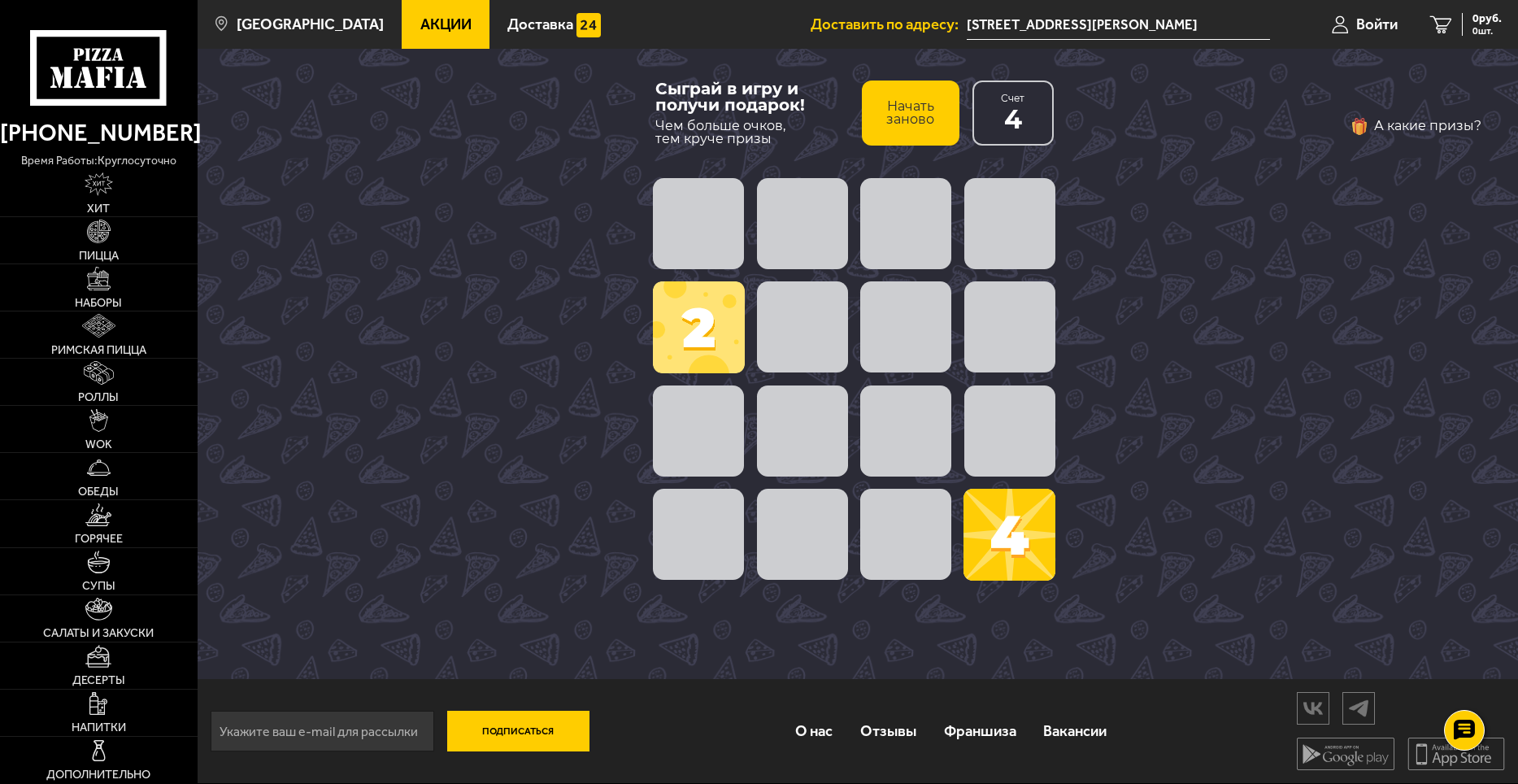
click at [815, 430] on span at bounding box center [802, 430] width 91 height 91
click at [1021, 531] on span at bounding box center [1010, 534] width 92 height 92
drag, startPoint x: 1012, startPoint y: 562, endPoint x: 1002, endPoint y: 245, distance: 317.2
click at [1002, 245] on div "2 2 4 2" at bounding box center [854, 379] width 415 height 415
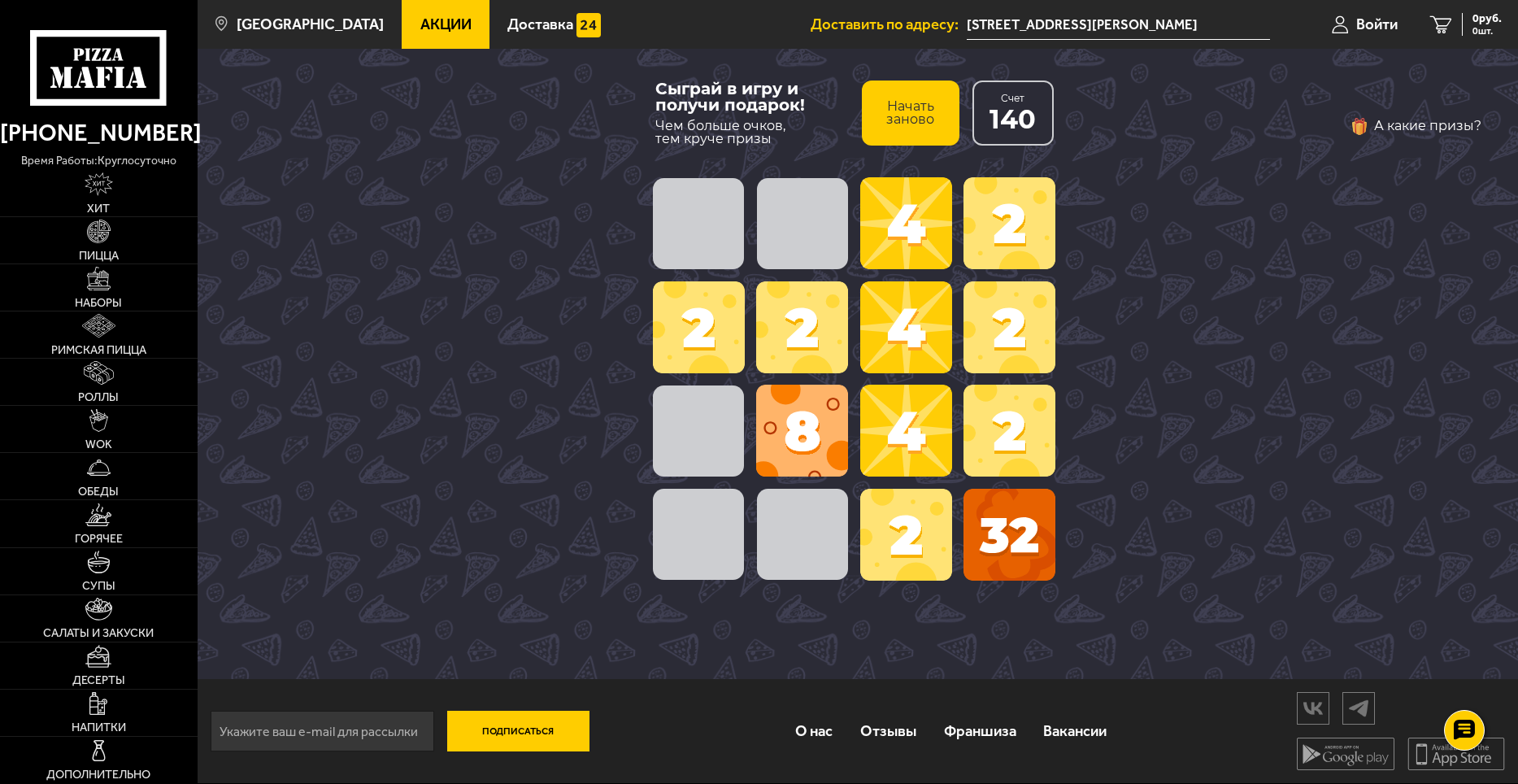
click at [472, 314] on div "Сыграй в игру и получи подарок! Чем больше очков, тем круче призы Начать заново…" at bounding box center [858, 363] width 1321 height 631
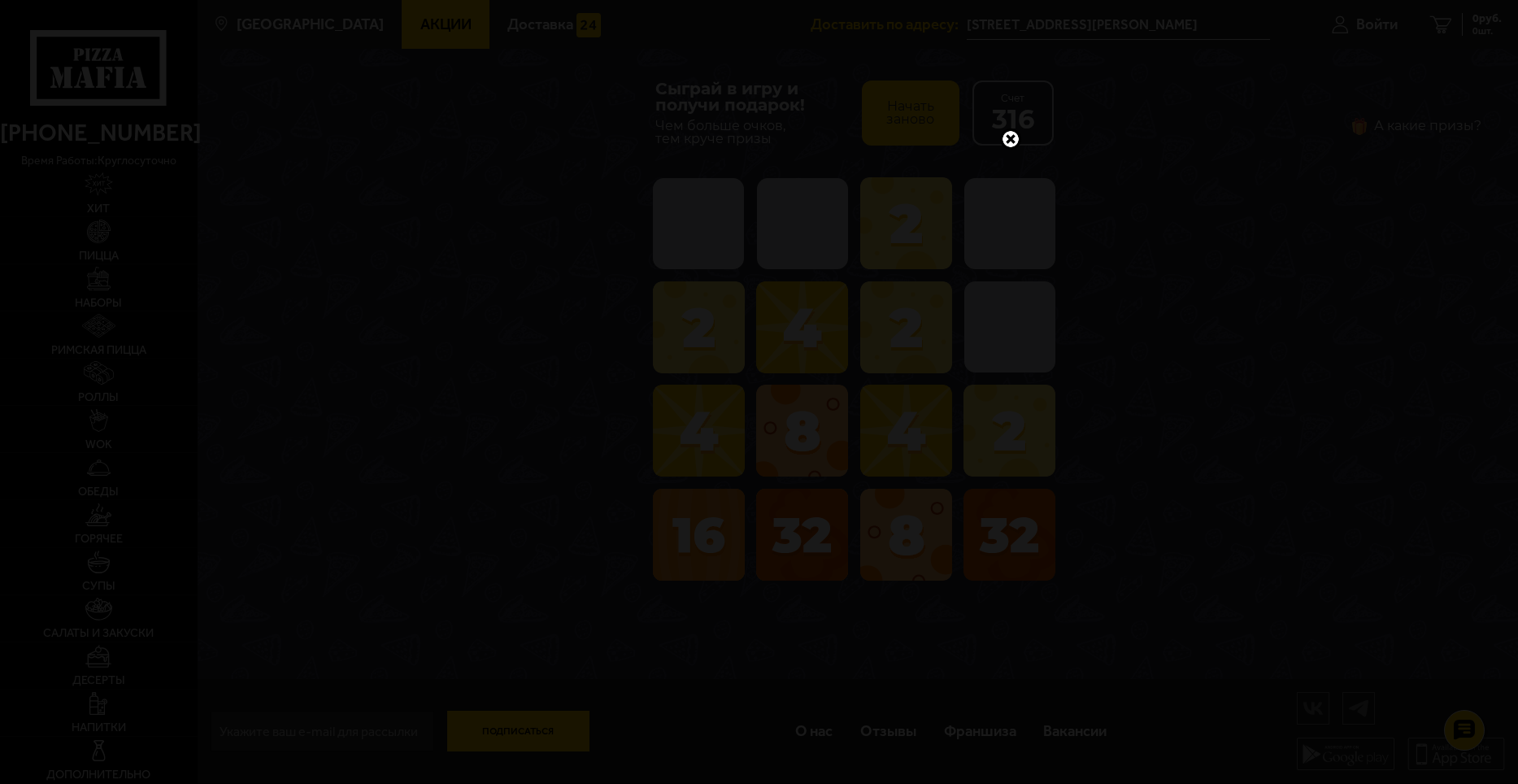
click at [1011, 139] on link at bounding box center [1011, 139] width 21 height 21
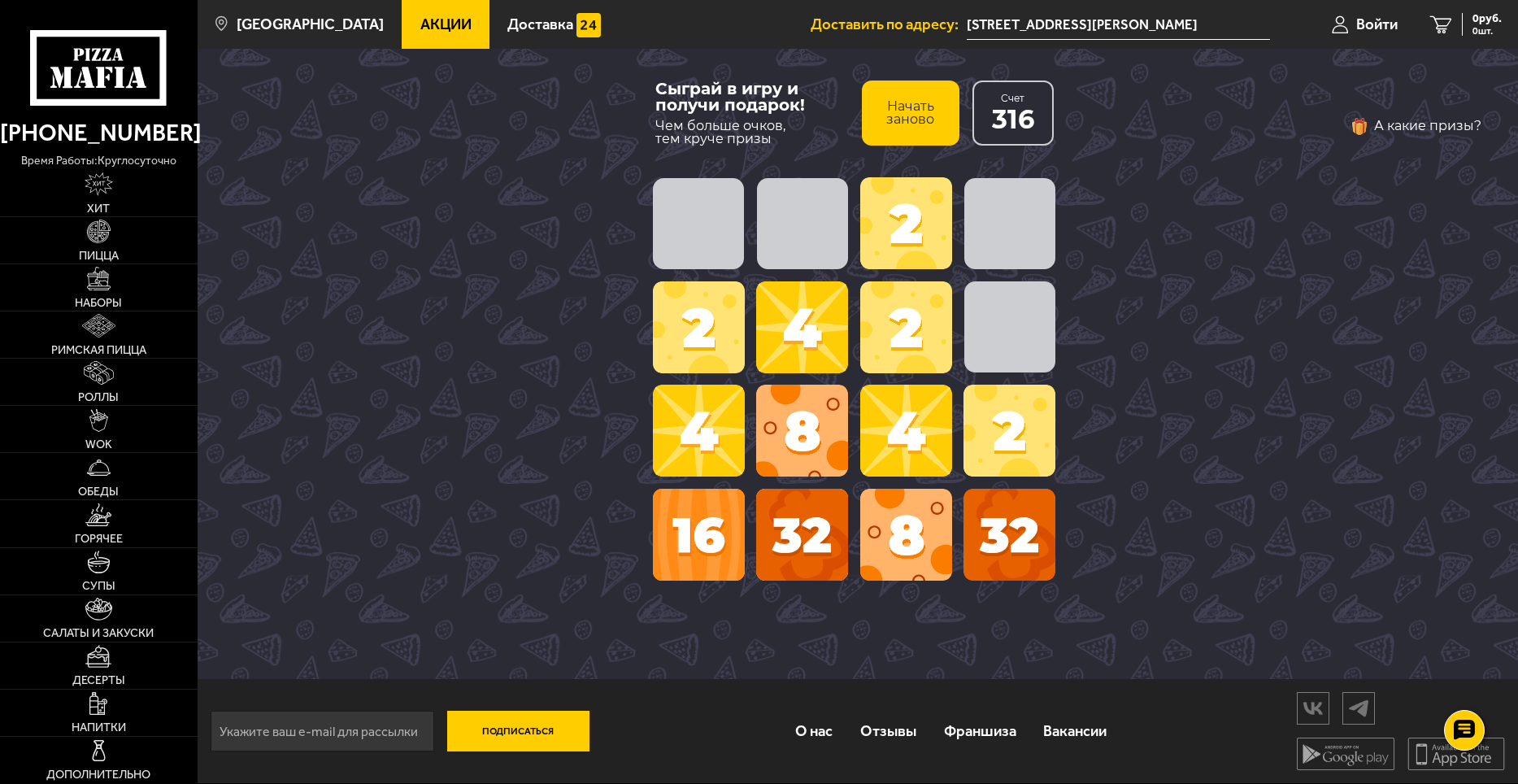
drag, startPoint x: 1041, startPoint y: 319, endPoint x: 1014, endPoint y: 350, distance: 41.1
click at [1040, 319] on span at bounding box center [1010, 326] width 91 height 91
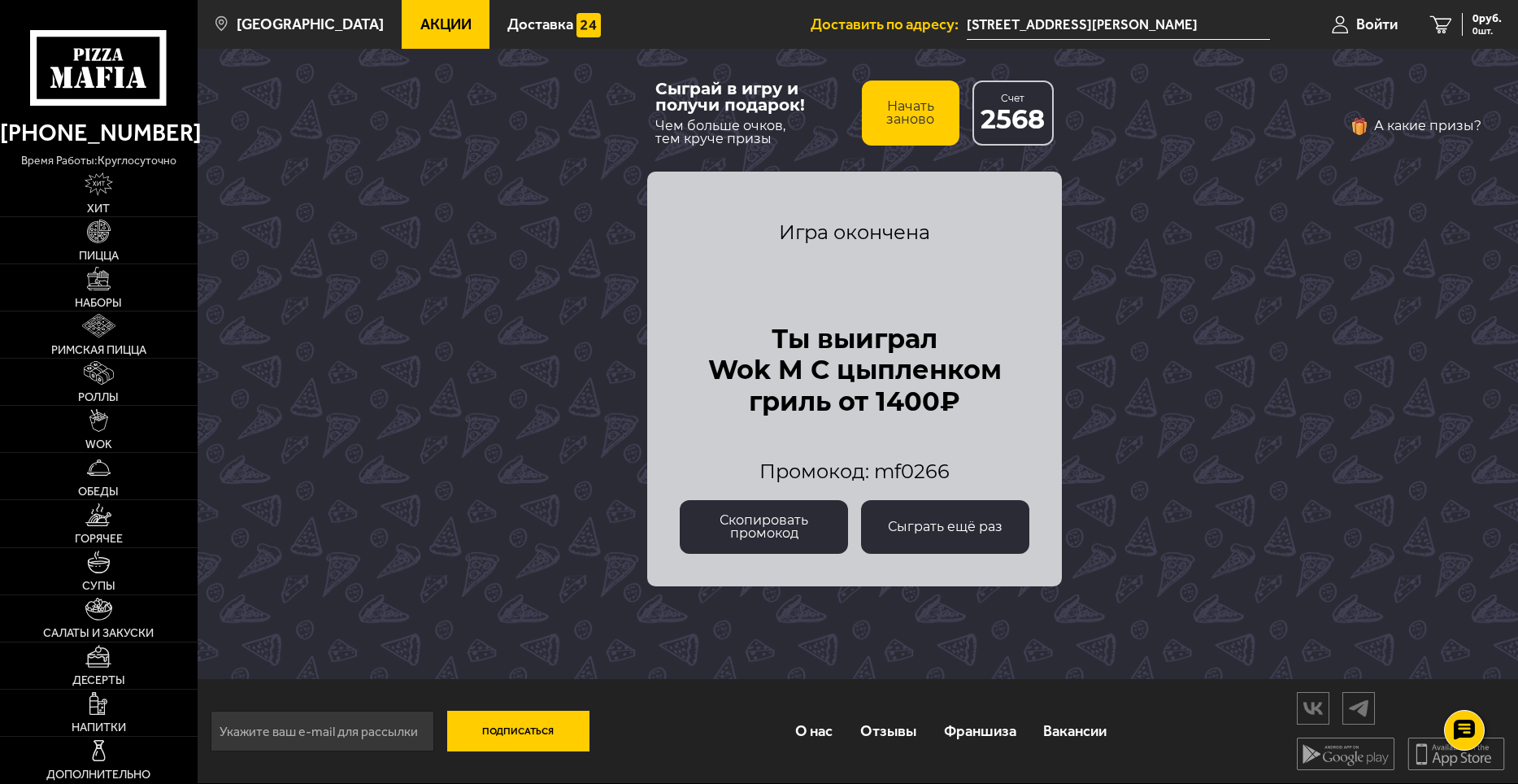
click at [781, 529] on button "Скопировать промокод" at bounding box center [764, 527] width 168 height 54
click at [88, 433] on link "WOK" at bounding box center [99, 428] width 198 height 46
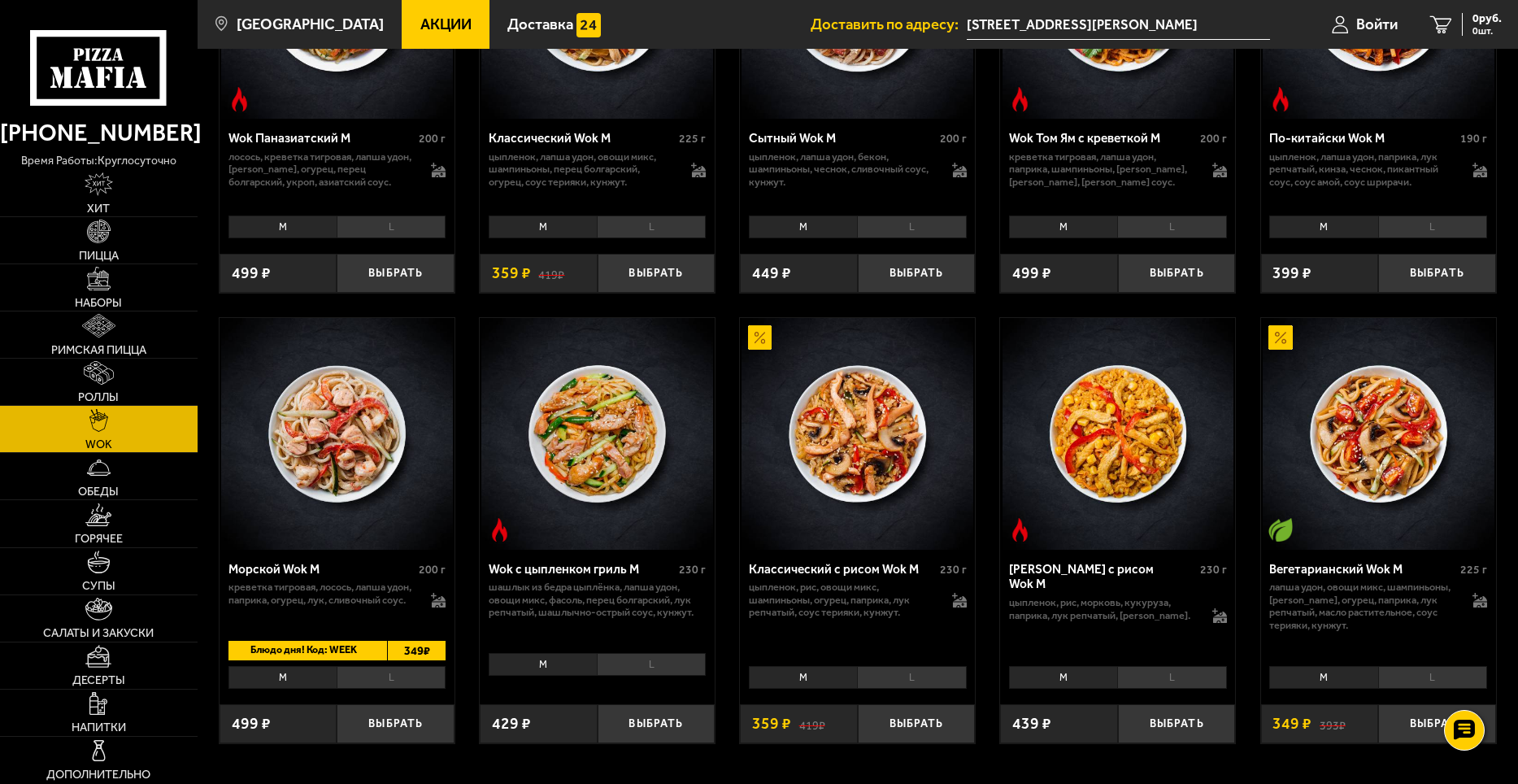
scroll to position [813, 0]
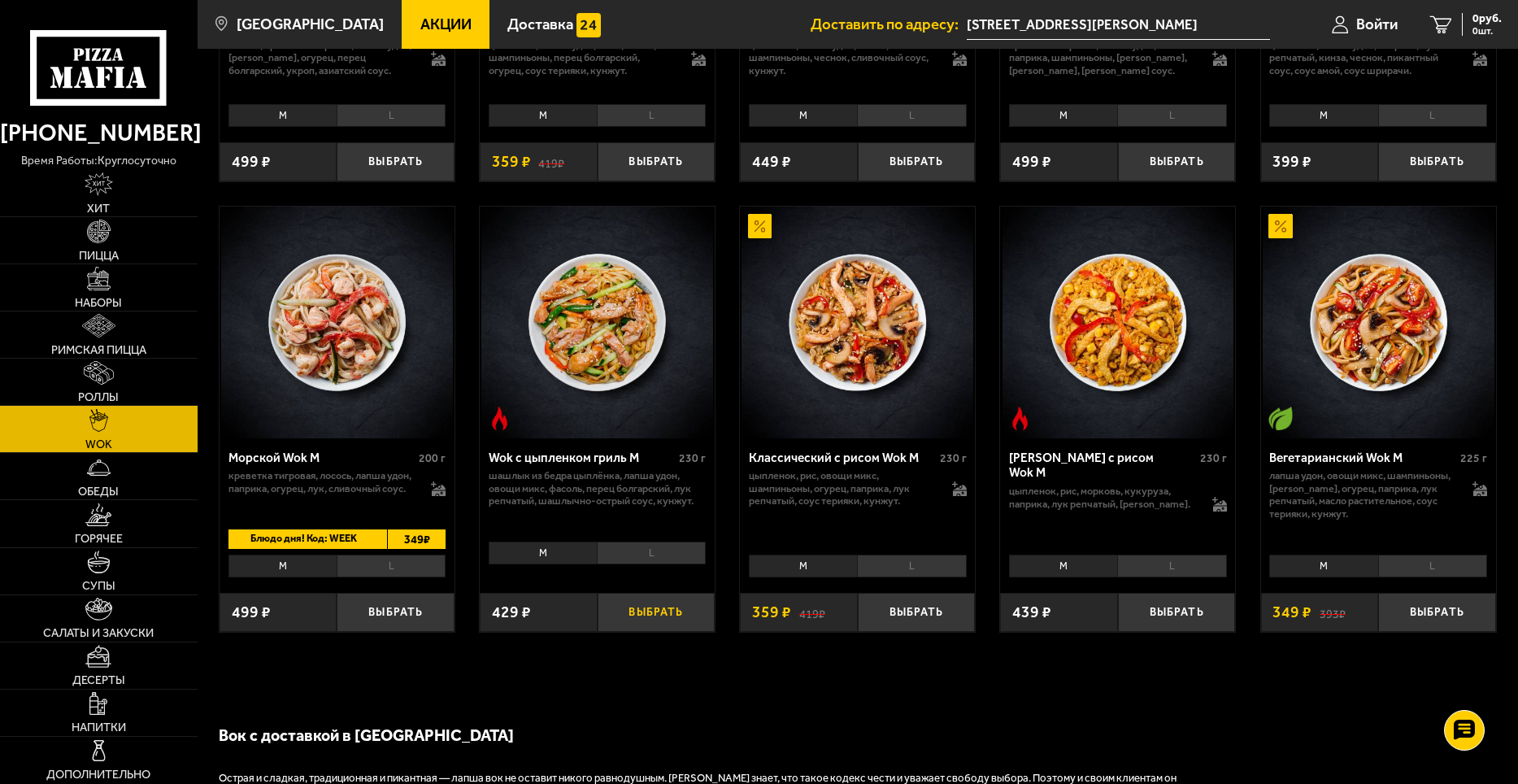
click at [657, 604] on button "Выбрать" at bounding box center [657, 611] width 118 height 39
click at [1478, 27] on span "1 шт." at bounding box center [1481, 30] width 43 height 10
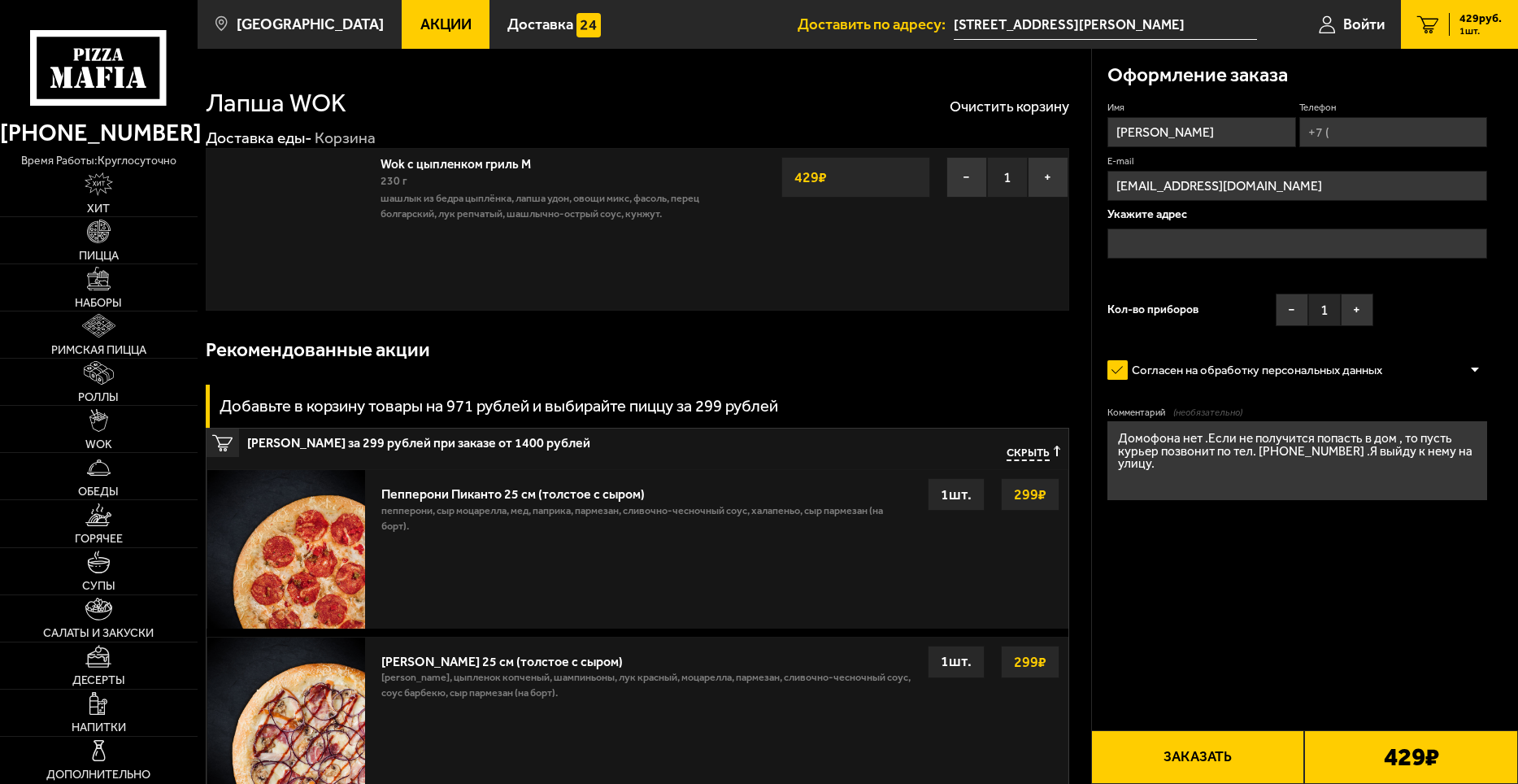
type input "улица Кустодиева, 3к2"
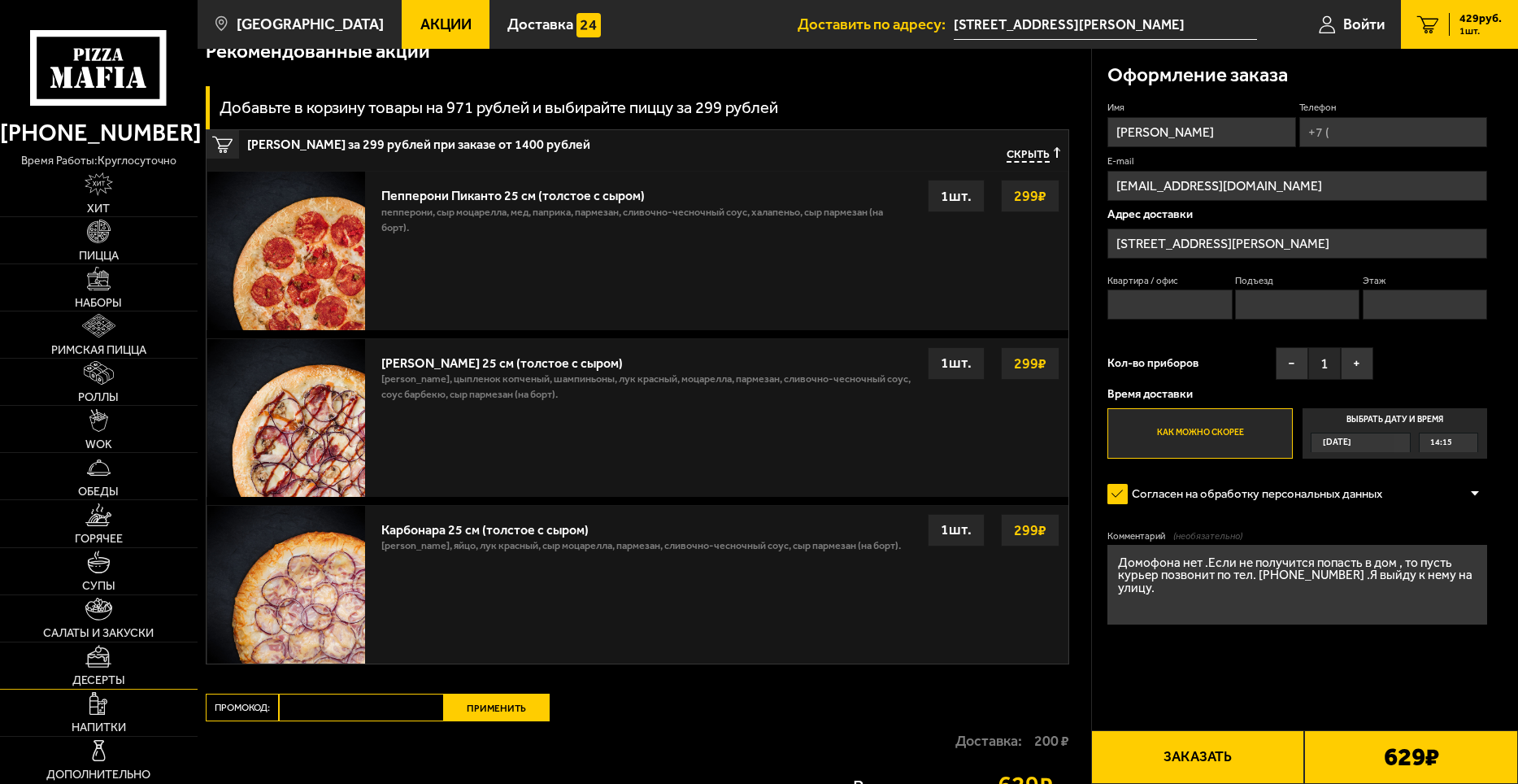
scroll to position [325, 0]
